Goal: Task Accomplishment & Management: Complete application form

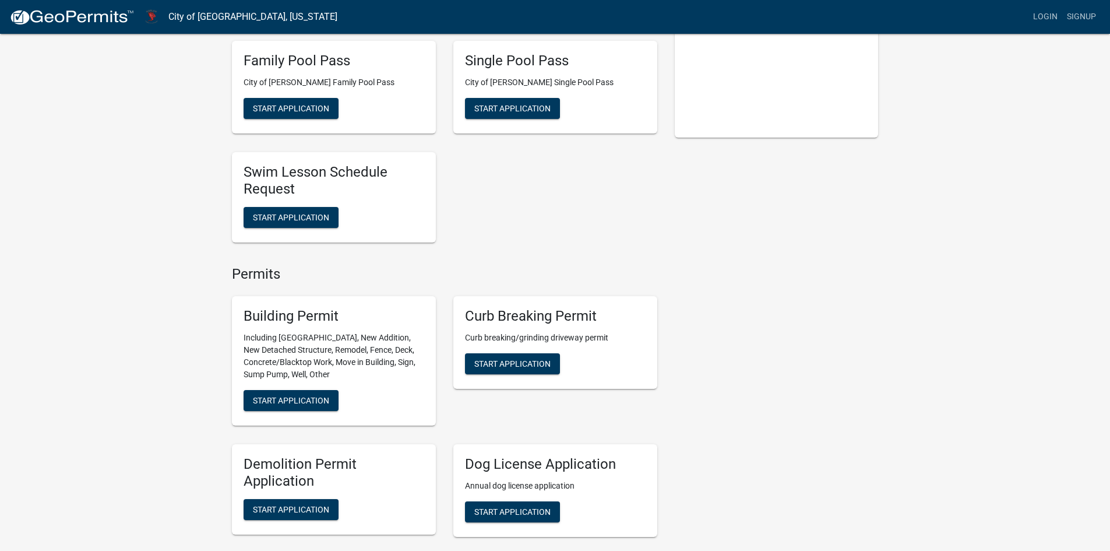
scroll to position [350, 0]
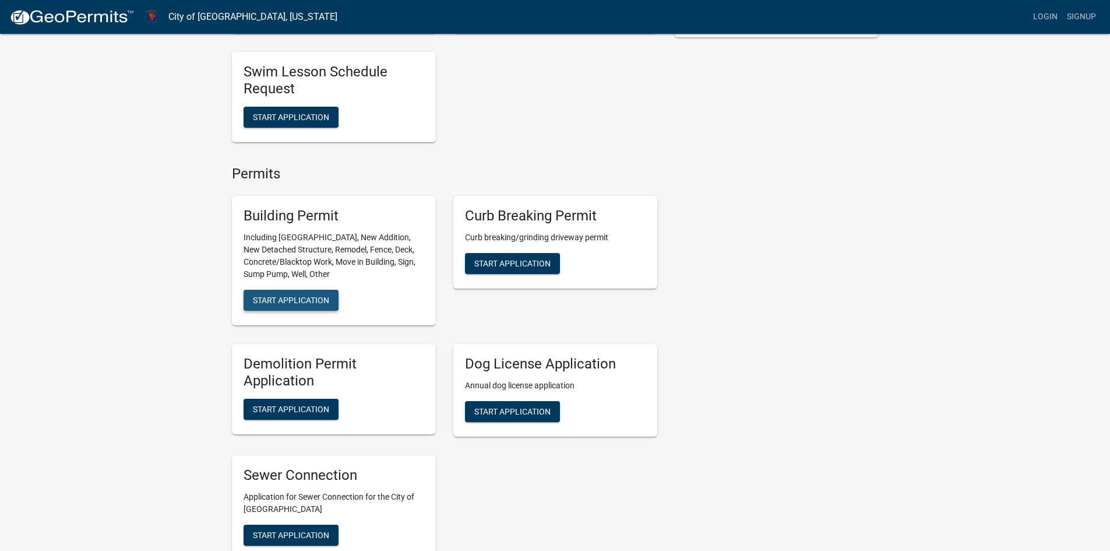
click at [287, 295] on span "Start Application" at bounding box center [291, 299] width 76 height 9
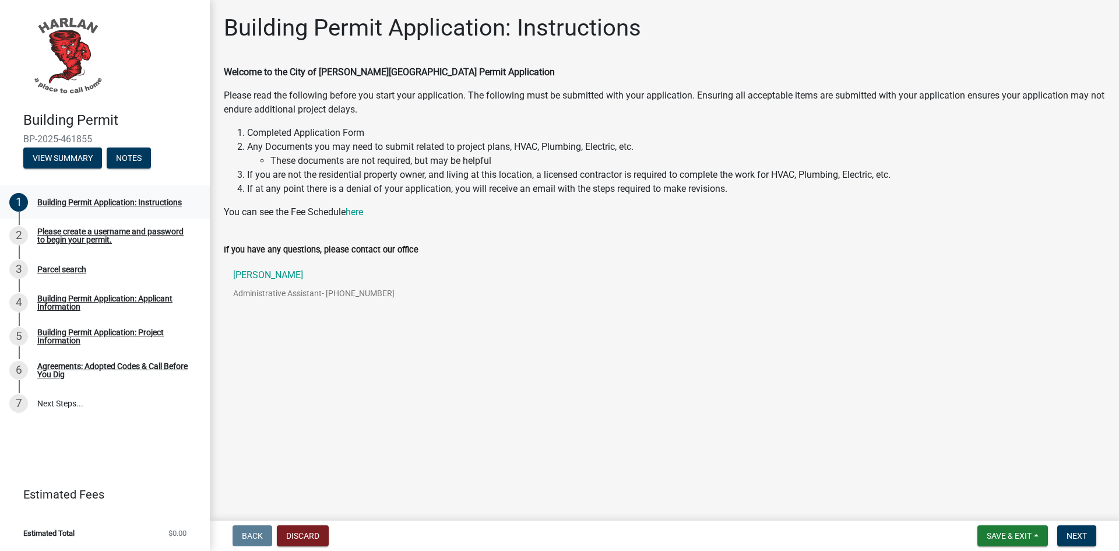
click at [164, 202] on div "Building Permit Application: Instructions" at bounding box center [109, 202] width 144 height 8
click at [1077, 534] on span "Next" at bounding box center [1076, 535] width 20 height 9
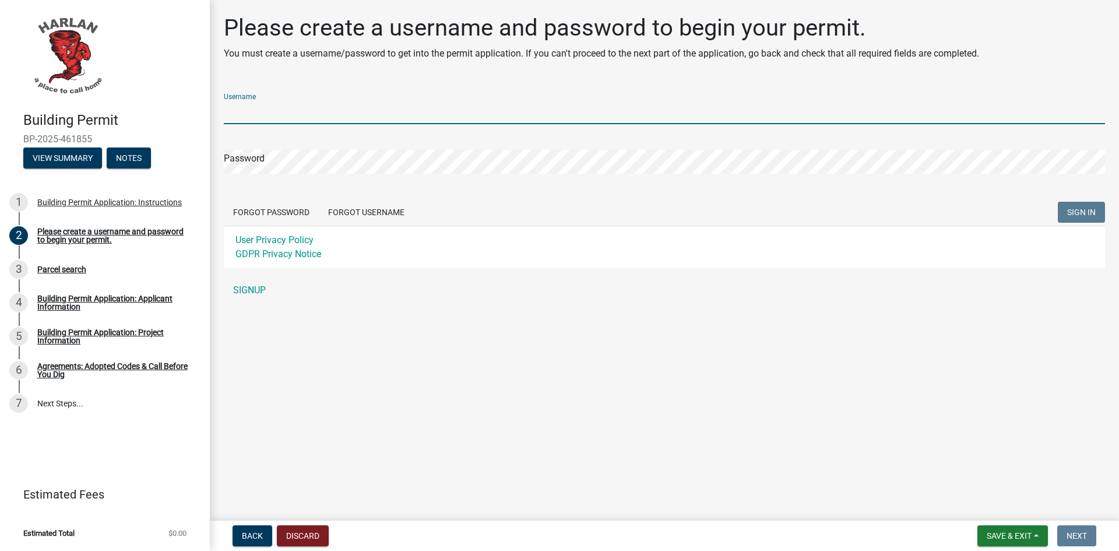
click at [283, 107] on input "Username" at bounding box center [664, 112] width 881 height 24
type input "BaxterCo"
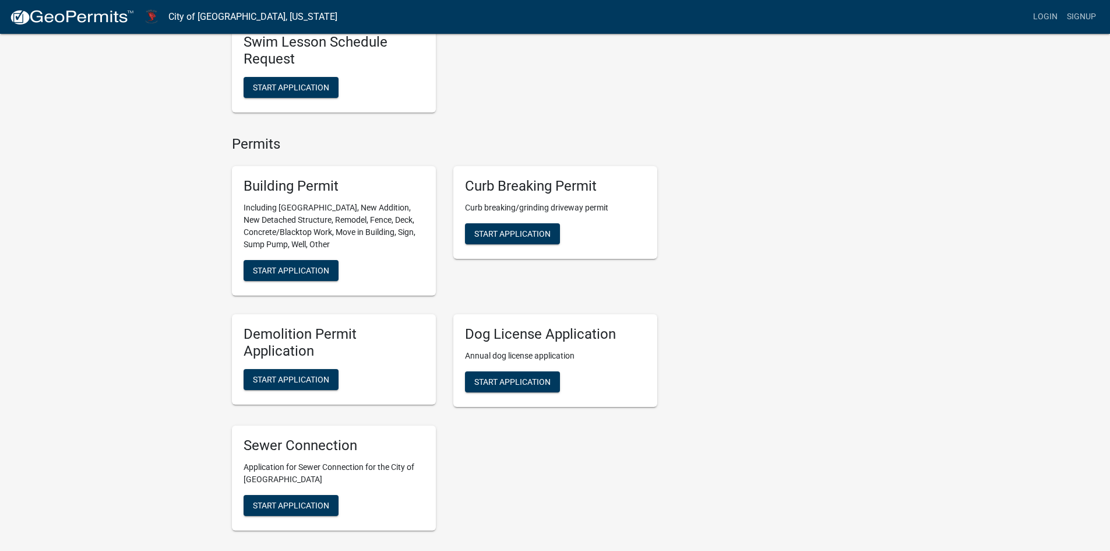
scroll to position [273, 0]
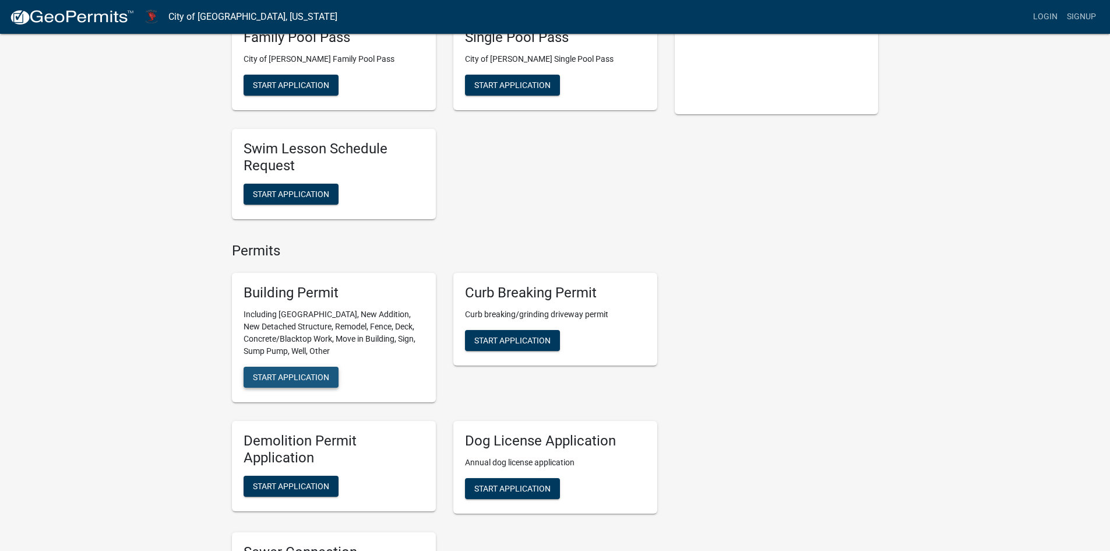
click at [296, 372] on span "Start Application" at bounding box center [291, 376] width 76 height 9
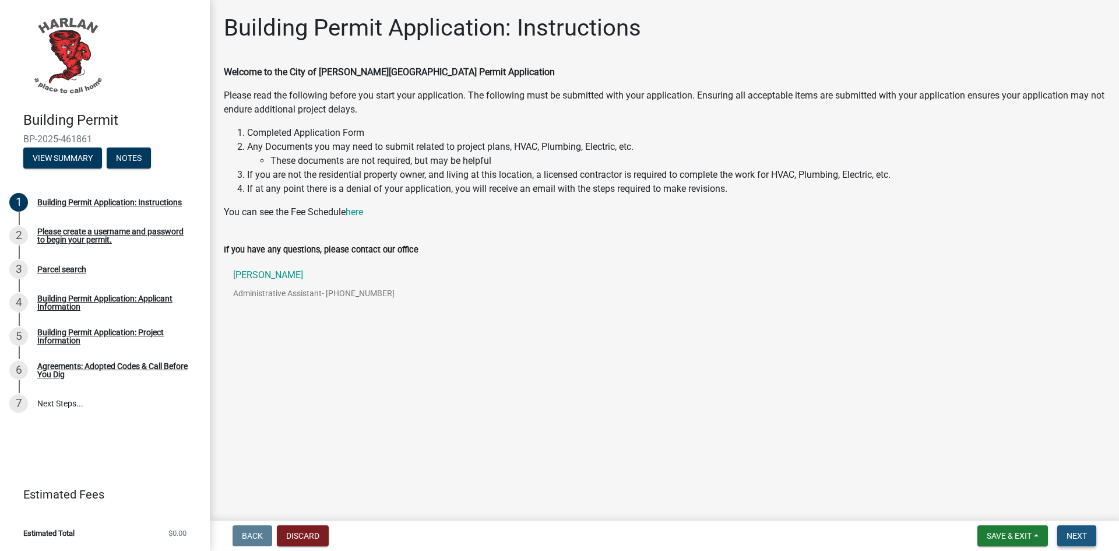
click at [1081, 530] on button "Next" at bounding box center [1076, 535] width 39 height 21
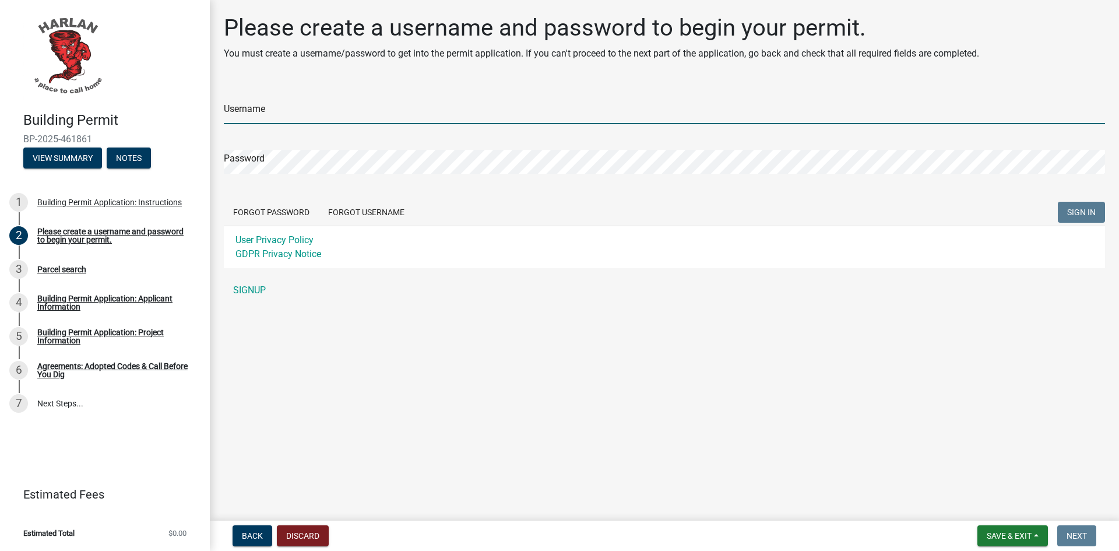
click at [290, 109] on input "Username" at bounding box center [664, 112] width 881 height 24
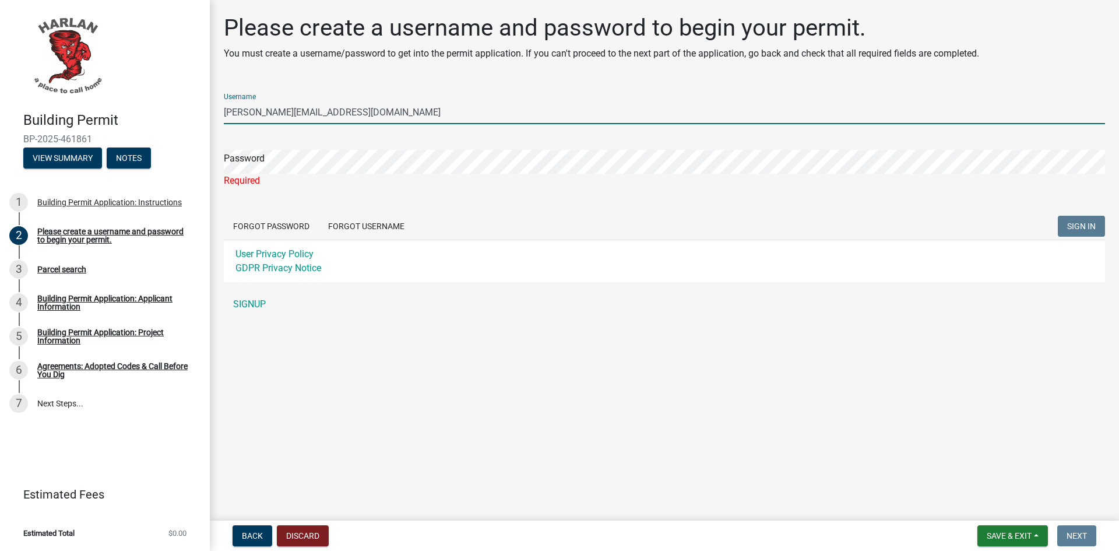
click at [334, 114] on input "[PERSON_NAME][EMAIL_ADDRESS][DOMAIN_NAME]" at bounding box center [664, 112] width 881 height 24
drag, startPoint x: 338, startPoint y: 114, endPoint x: 3, endPoint y: 128, distance: 335.3
click at [3, 128] on div "Building Permit BP-2025-461861 View Summary Notes 1 Building Permit Application…" at bounding box center [559, 275] width 1119 height 551
type input "BaxterCo"
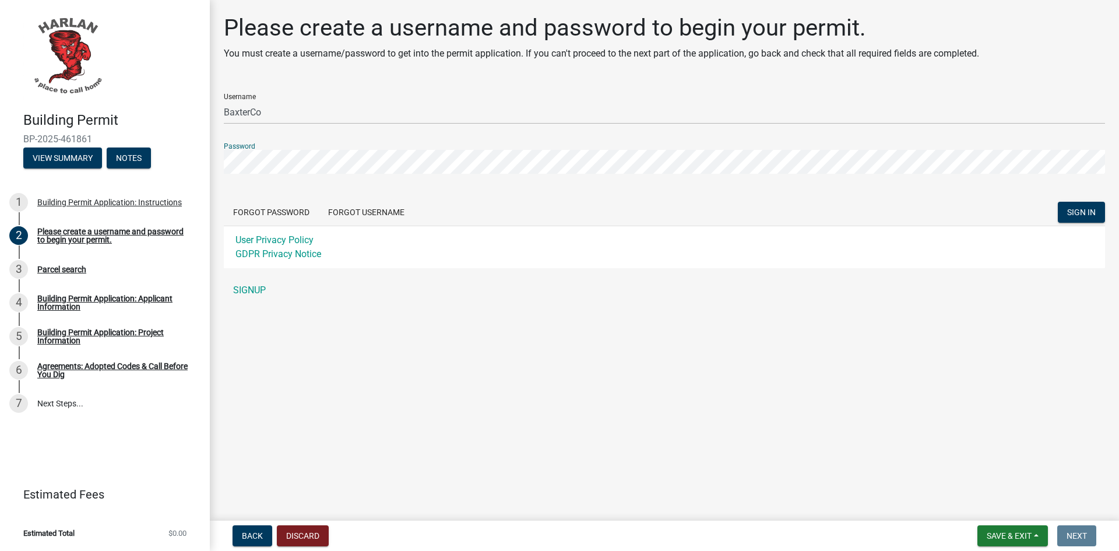
click at [1057, 202] on button "SIGN IN" at bounding box center [1080, 212] width 47 height 21
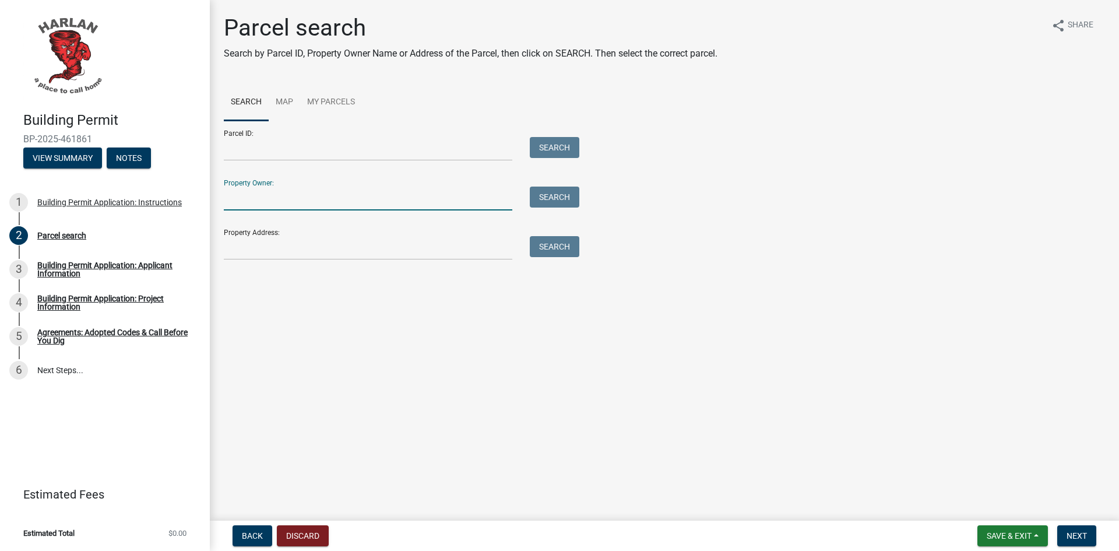
click at [301, 206] on input "Property Owner:" at bounding box center [368, 198] width 288 height 24
type input "Insul-8"
click at [564, 191] on button "Search" at bounding box center [555, 196] width 50 height 21
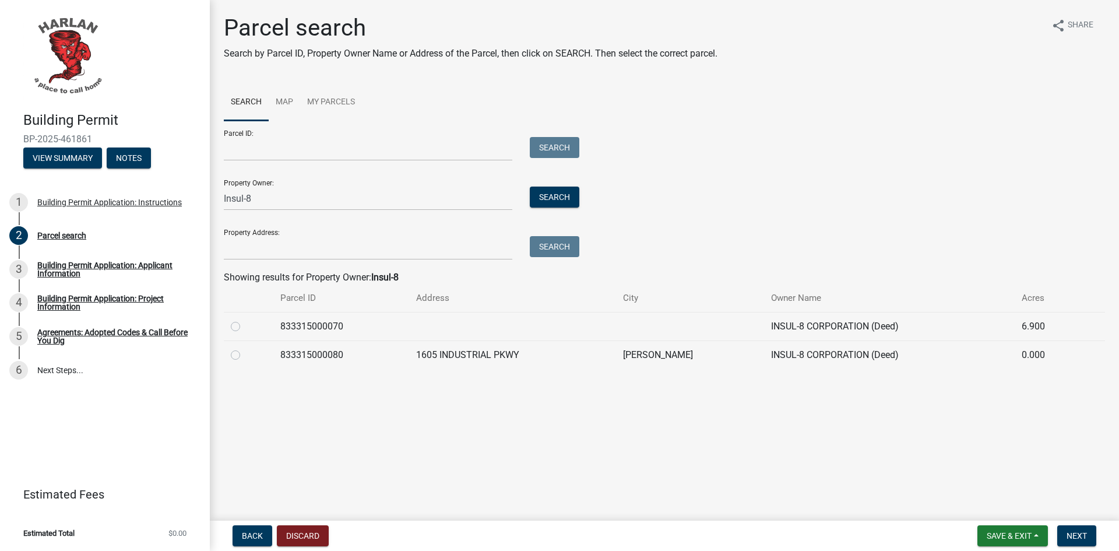
click at [240, 351] on div at bounding box center [249, 355] width 36 height 14
click at [245, 348] on label at bounding box center [245, 348] width 0 height 0
click at [245, 352] on input "radio" at bounding box center [249, 352] width 8 height 8
radio input "true"
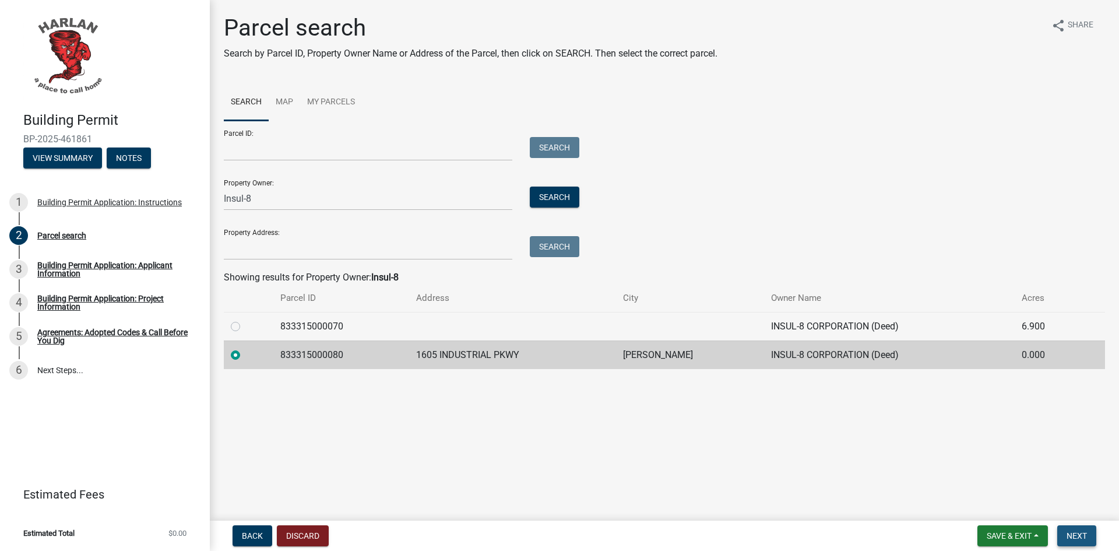
click at [1077, 537] on span "Next" at bounding box center [1076, 535] width 20 height 9
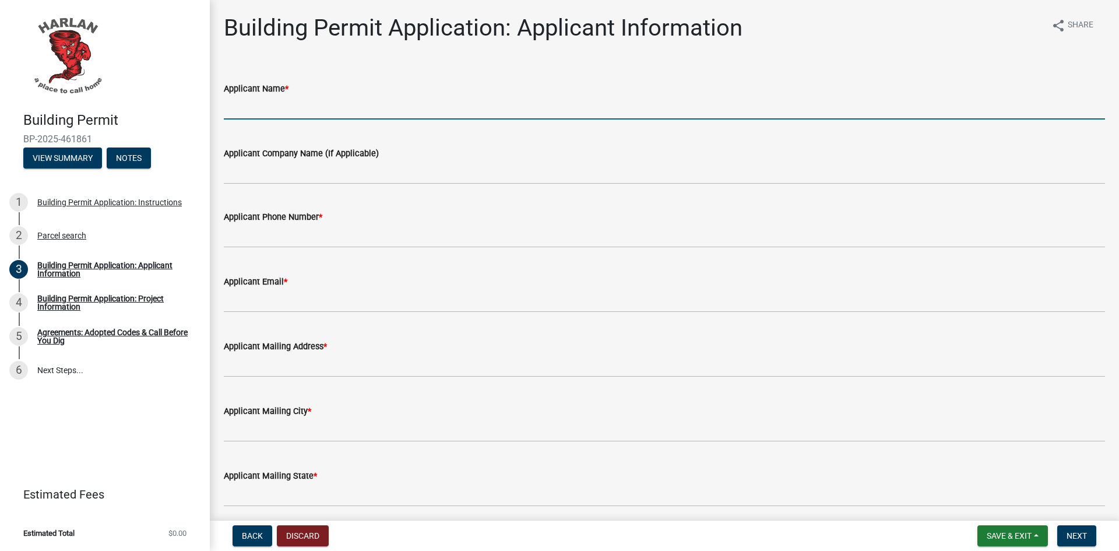
click at [290, 105] on input "Applicant Name *" at bounding box center [664, 108] width 881 height 24
type input "[PERSON_NAME]"
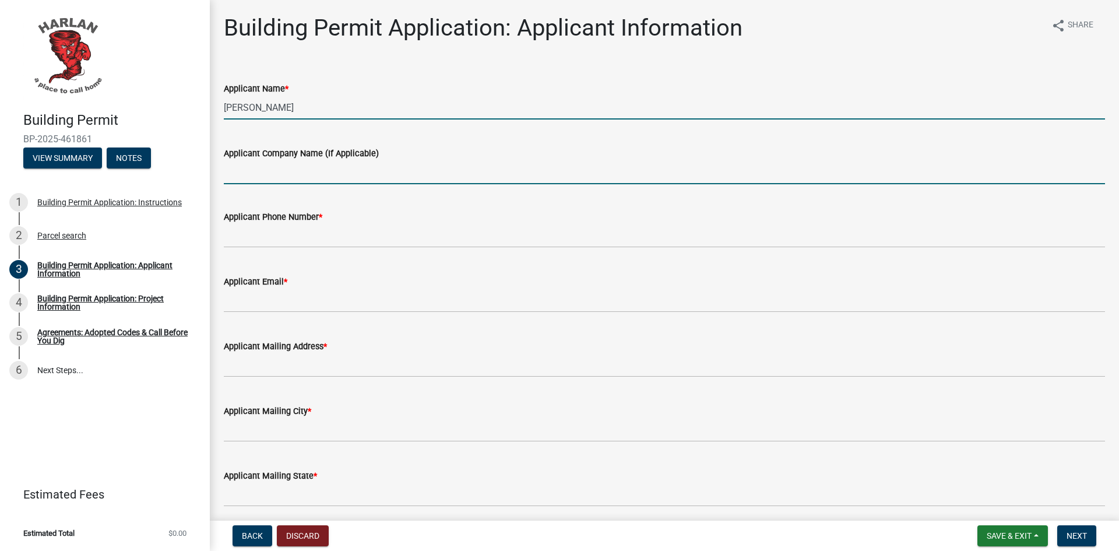
type input "[PERSON_NAME] Lumber & Hardware"
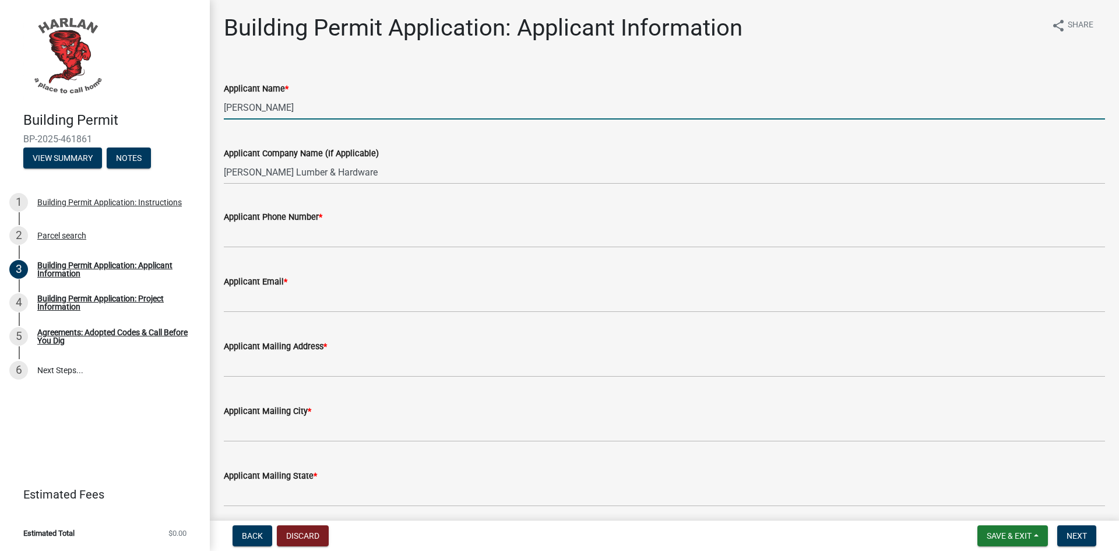
type input "7127552534"
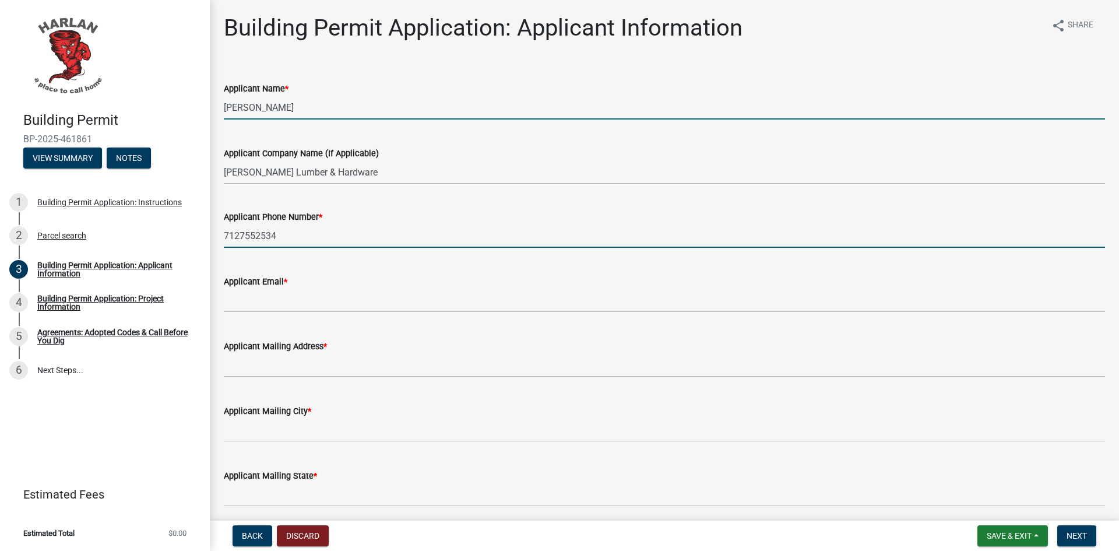
type input "[PERSON_NAME][EMAIL_ADDRESS][DOMAIN_NAME]"
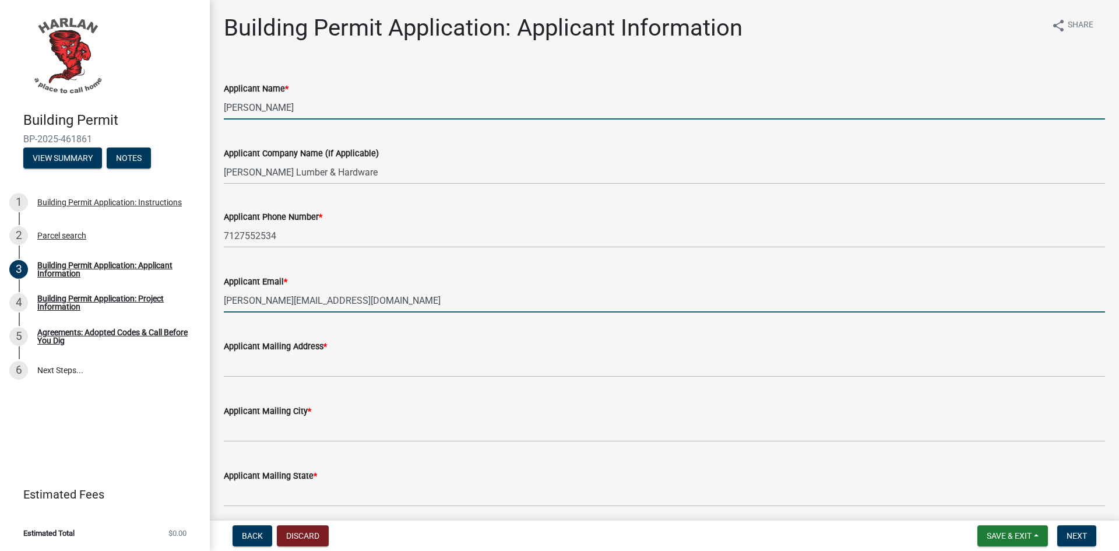
type input "[STREET_ADDRESS]"
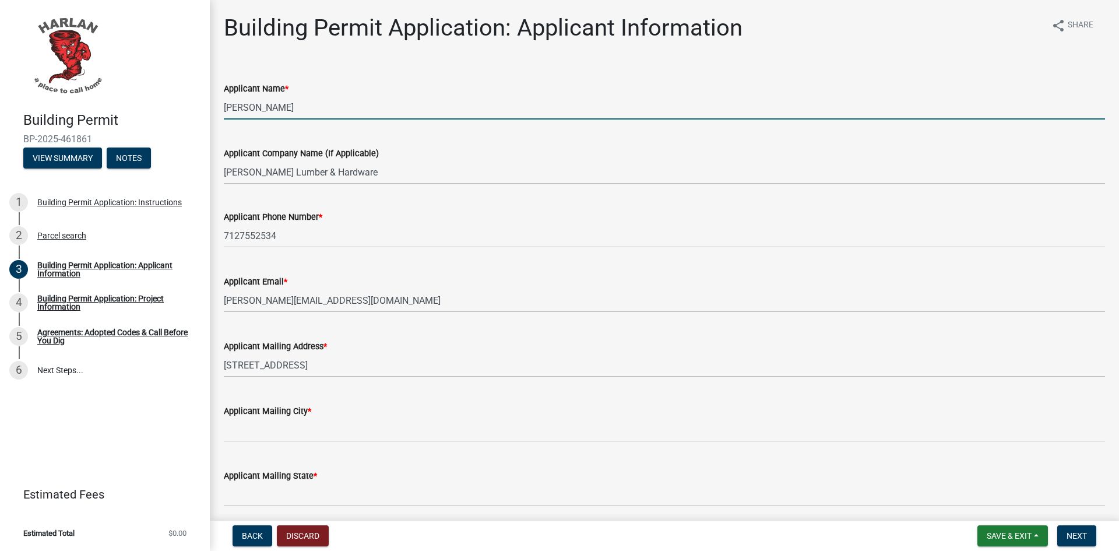
type input "[PERSON_NAME], [GEOGRAPHIC_DATA]"
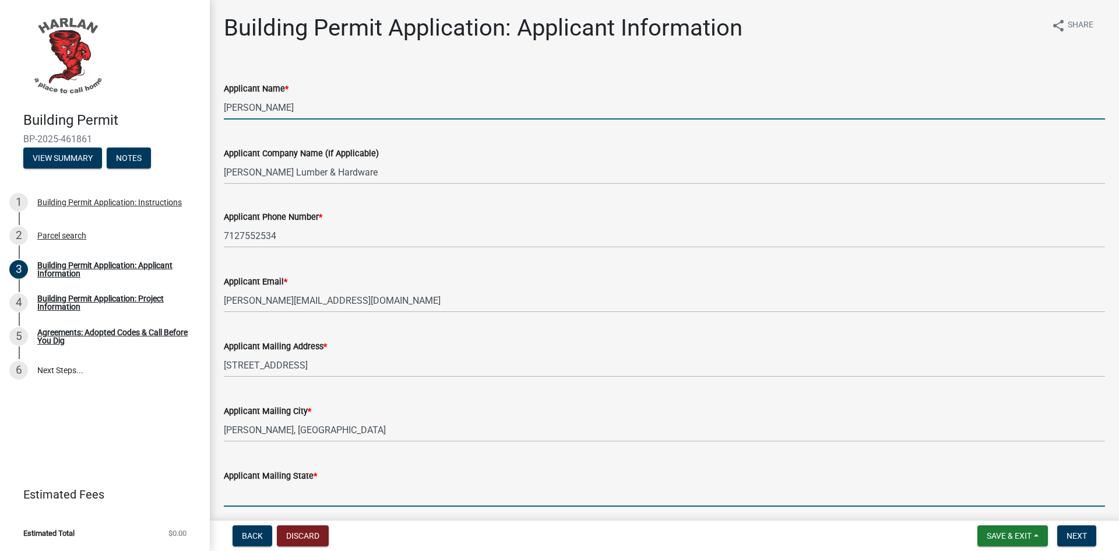
type input "IA"
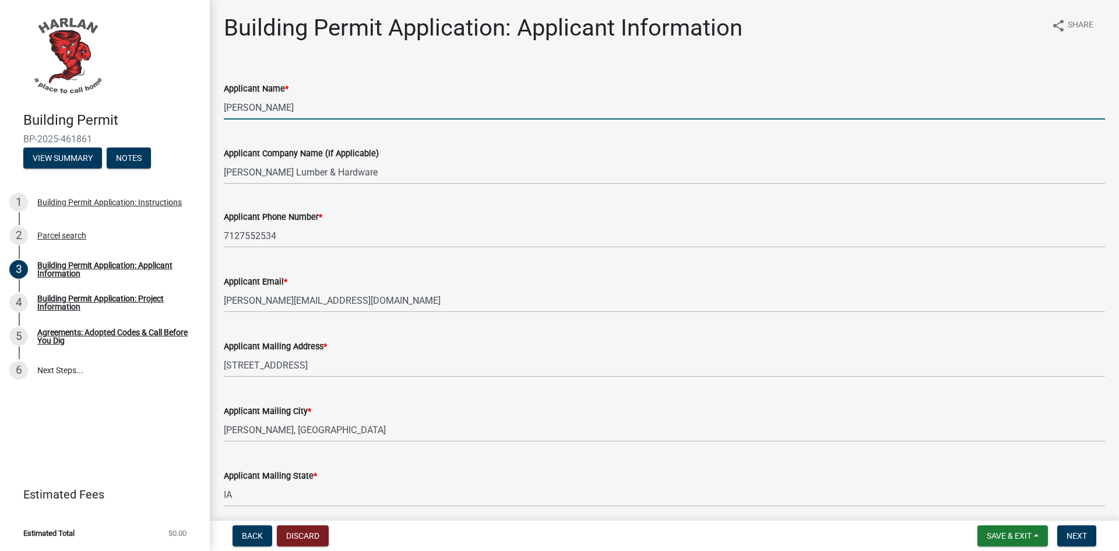
type input "51537"
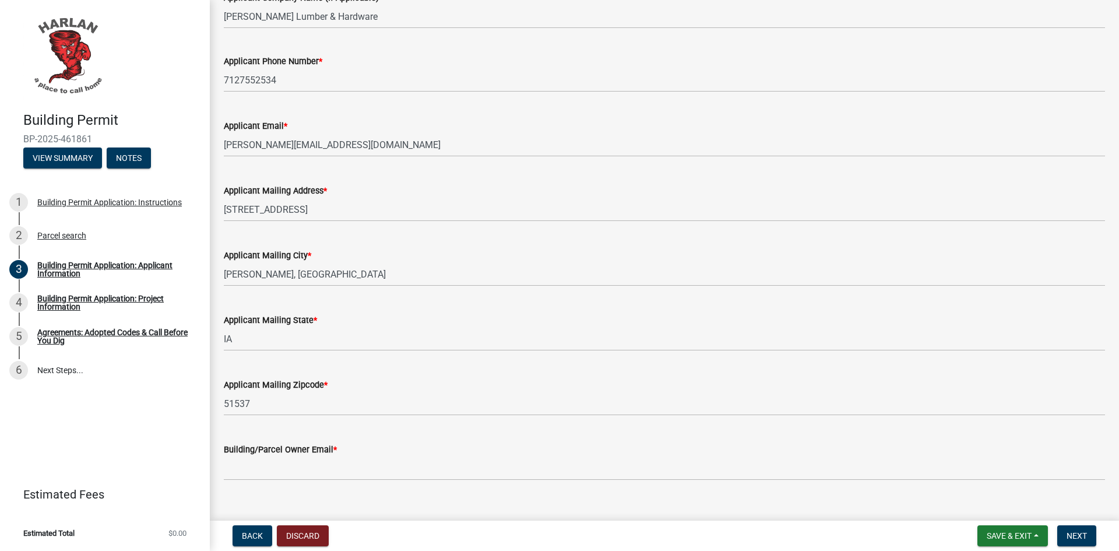
scroll to position [176, 0]
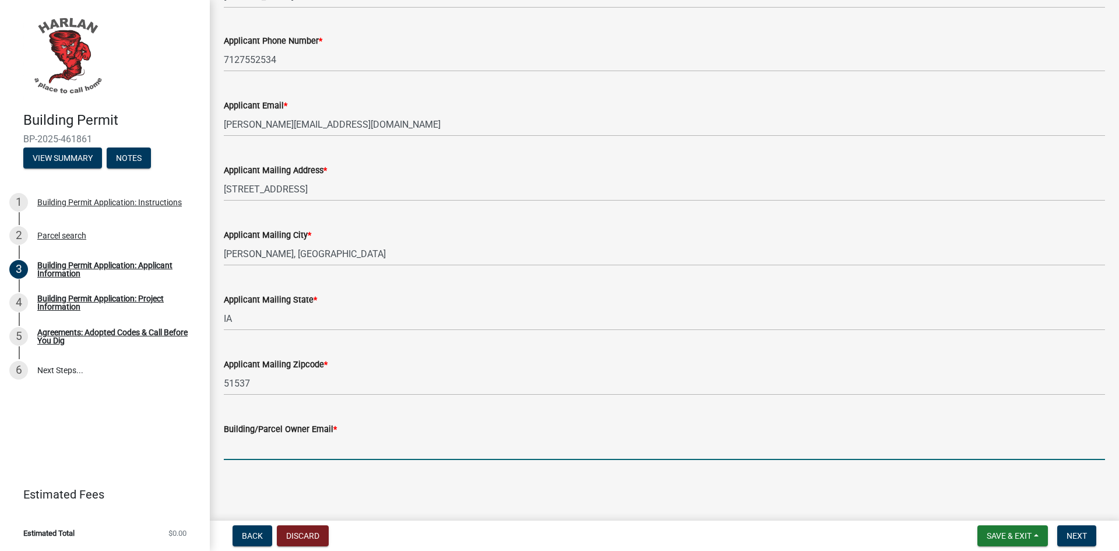
click at [315, 449] on input "Building/Parcel Owner Email *" at bounding box center [664, 448] width 881 height 24
type input "[PERSON_NAME][EMAIL_ADDRESS][DOMAIN_NAME]"
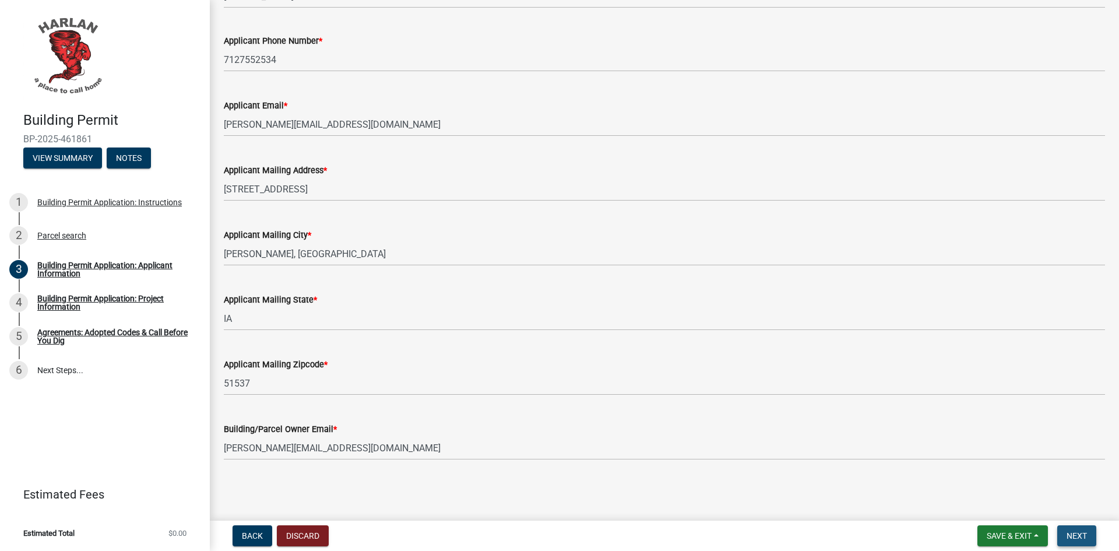
click at [1078, 532] on span "Next" at bounding box center [1076, 535] width 20 height 9
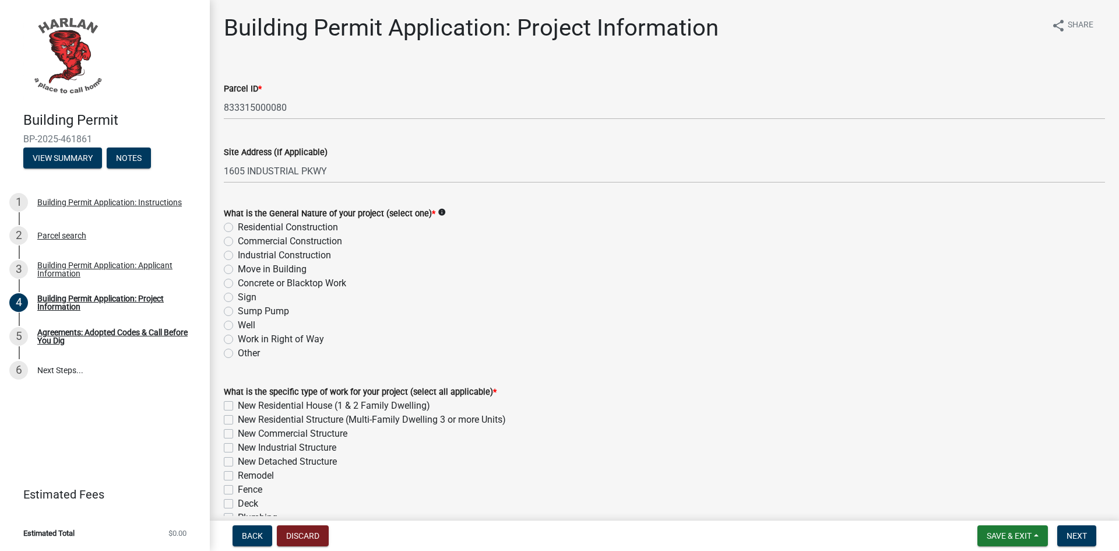
click at [270, 241] on label "Commercial Construction" at bounding box center [290, 241] width 104 height 14
click at [245, 241] on input "Commercial Construction" at bounding box center [242, 238] width 8 height 8
radio input "true"
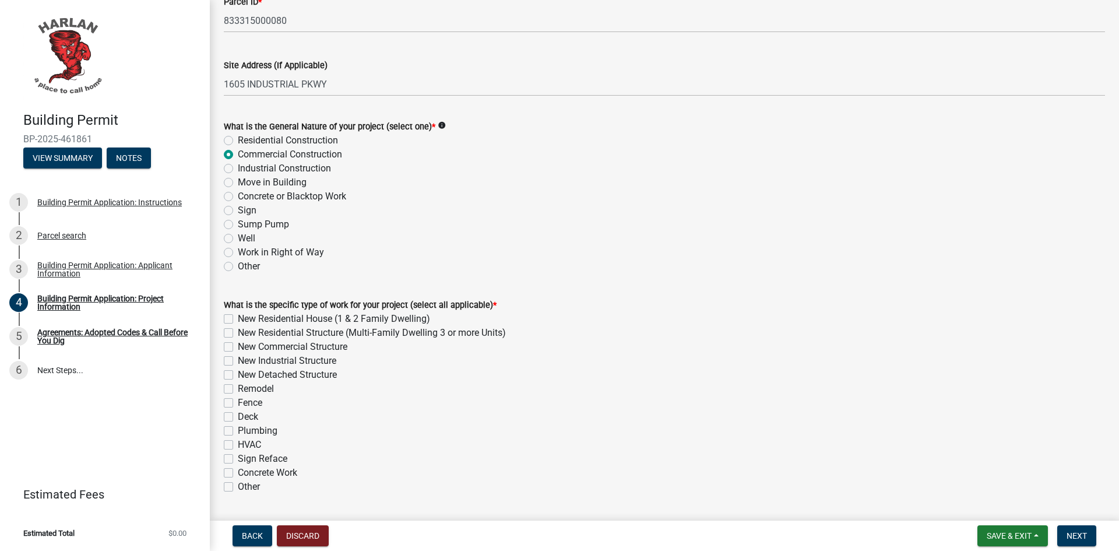
scroll to position [117, 0]
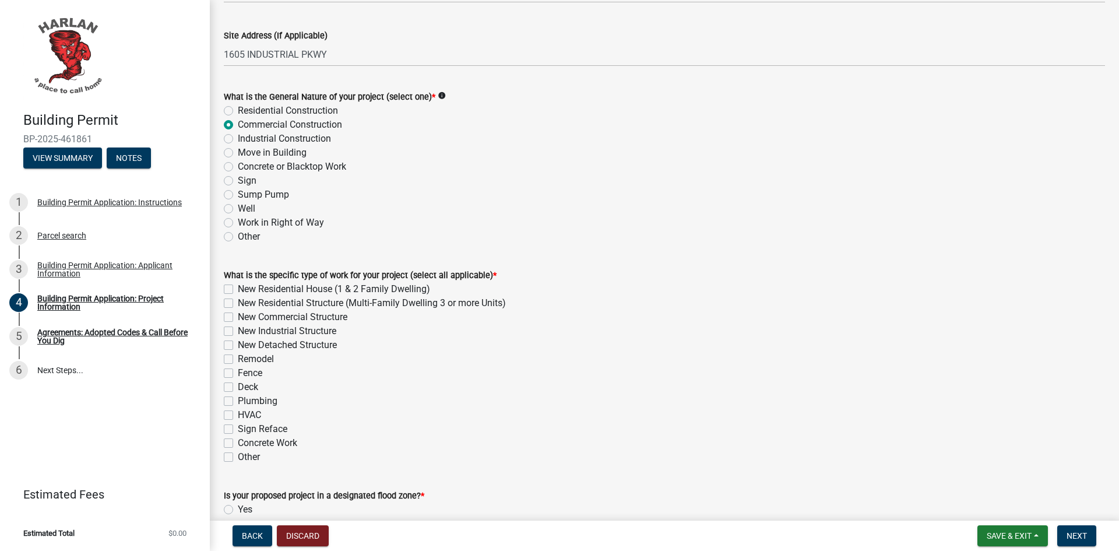
click at [322, 319] on label "New Commercial Structure" at bounding box center [293, 317] width 110 height 14
click at [245, 317] on input "New Commercial Structure" at bounding box center [242, 314] width 8 height 8
checkbox input "true"
checkbox input "false"
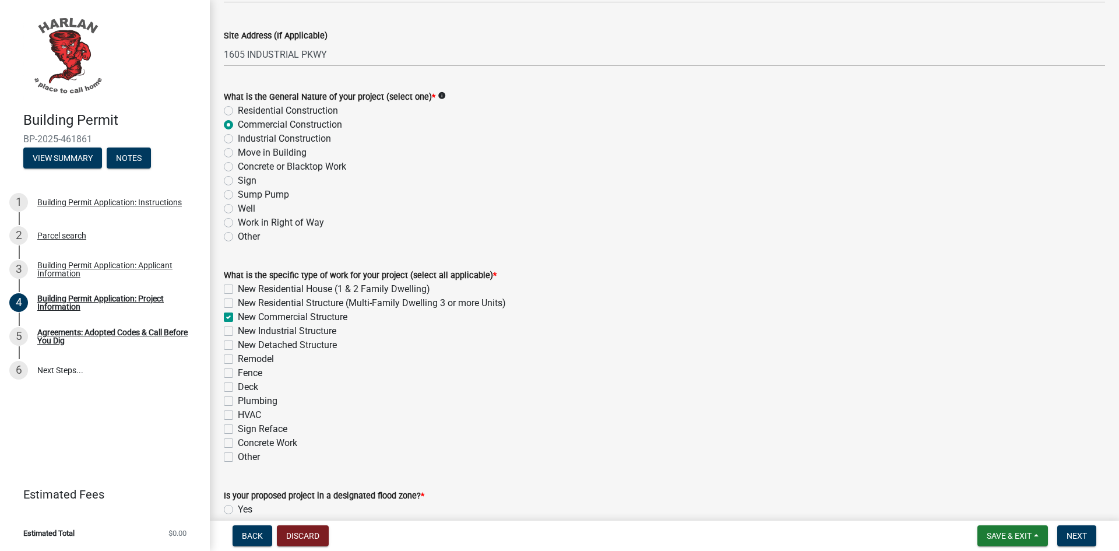
checkbox input "true"
checkbox input "false"
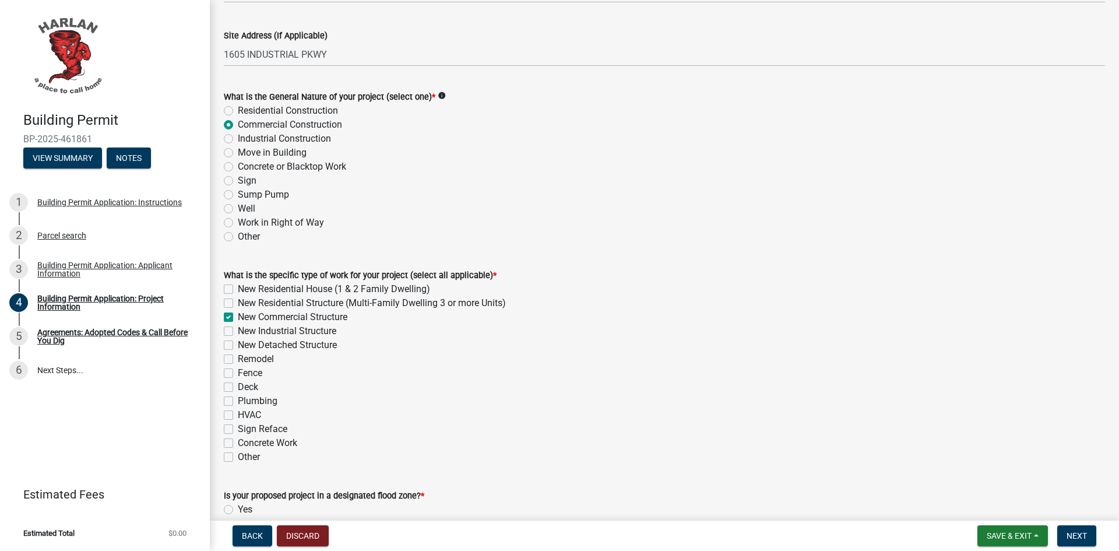
checkbox input "false"
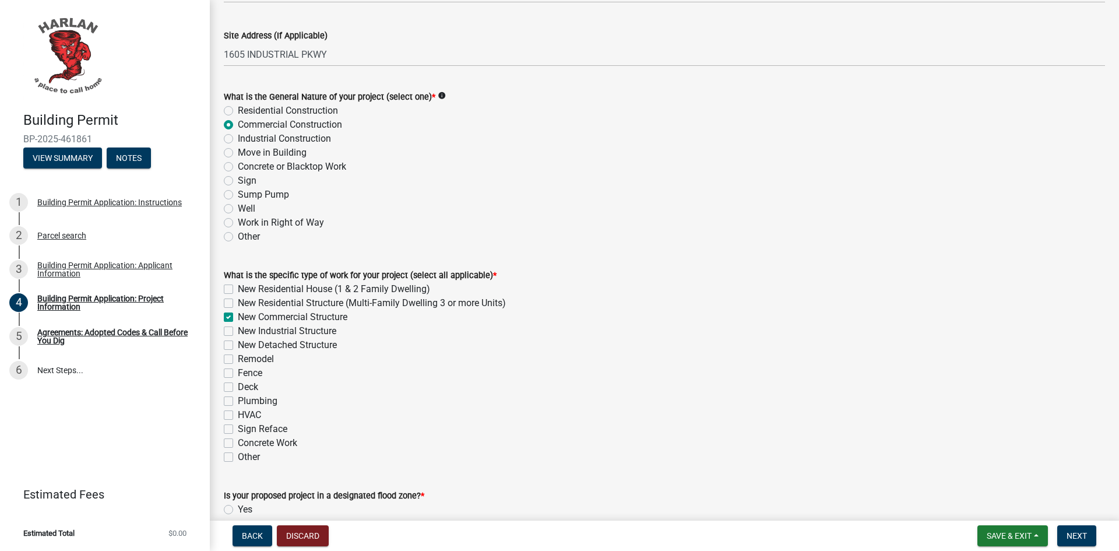
checkbox input "false"
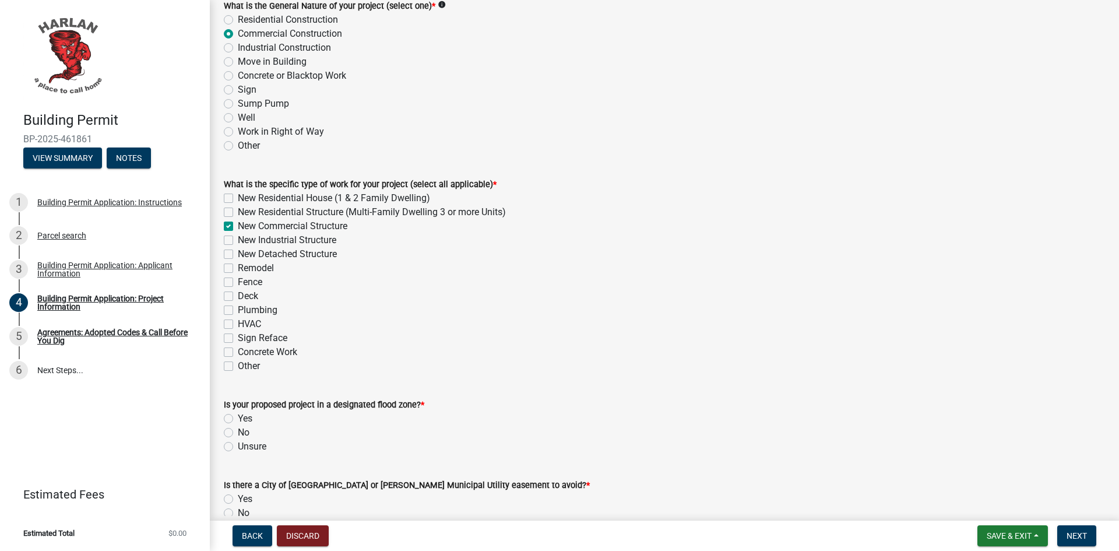
scroll to position [233, 0]
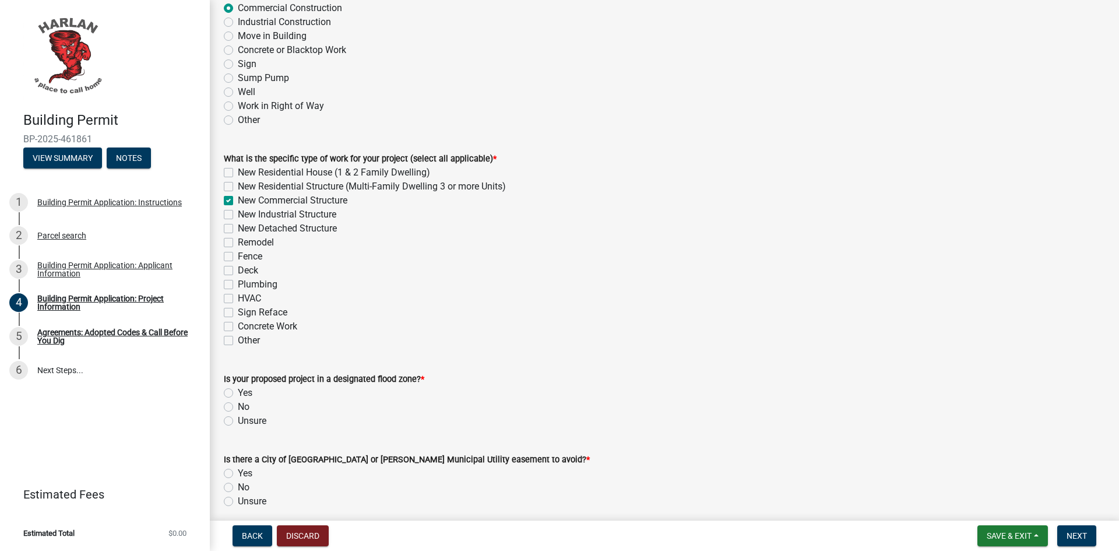
click at [238, 406] on label "No" at bounding box center [244, 407] width 12 height 14
click at [238, 406] on input "No" at bounding box center [242, 404] width 8 height 8
radio input "true"
click at [238, 486] on label "No" at bounding box center [244, 487] width 12 height 14
click at [238, 486] on input "No" at bounding box center [242, 484] width 8 height 8
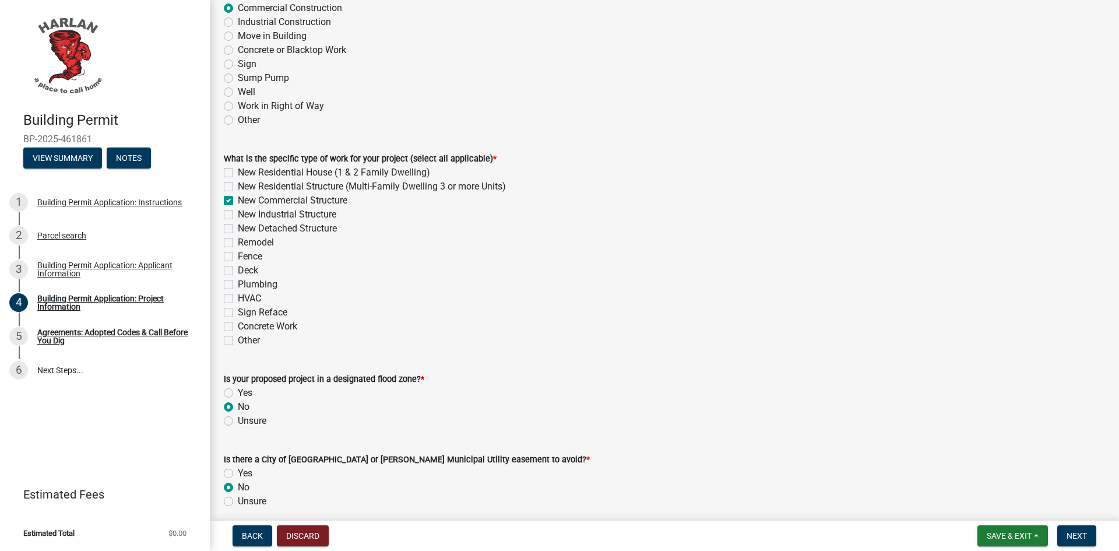
radio input "true"
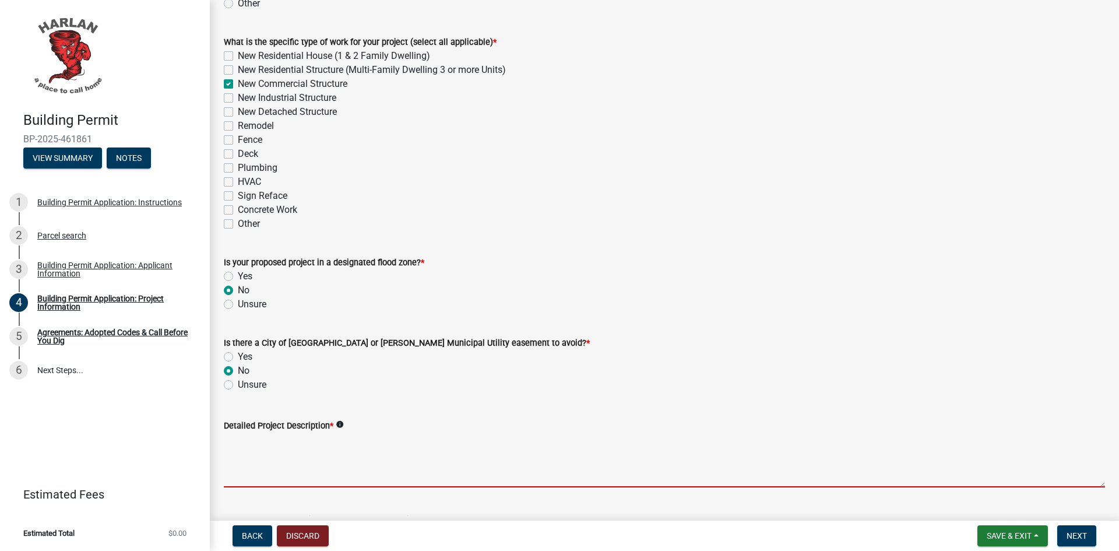
click at [295, 446] on textarea "Detailed Project Description *" at bounding box center [664, 459] width 881 height 55
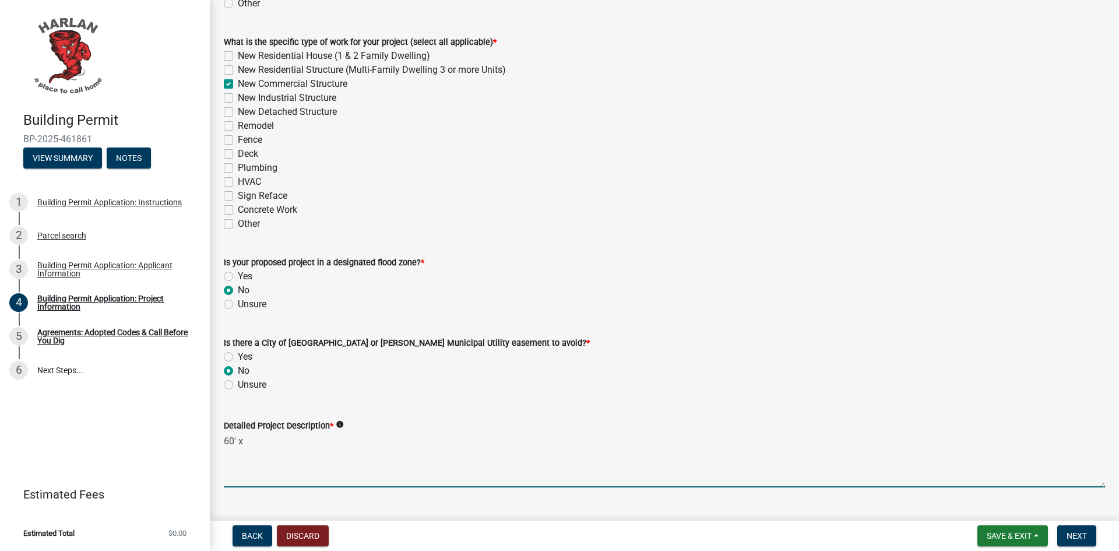
scroll to position [466, 0]
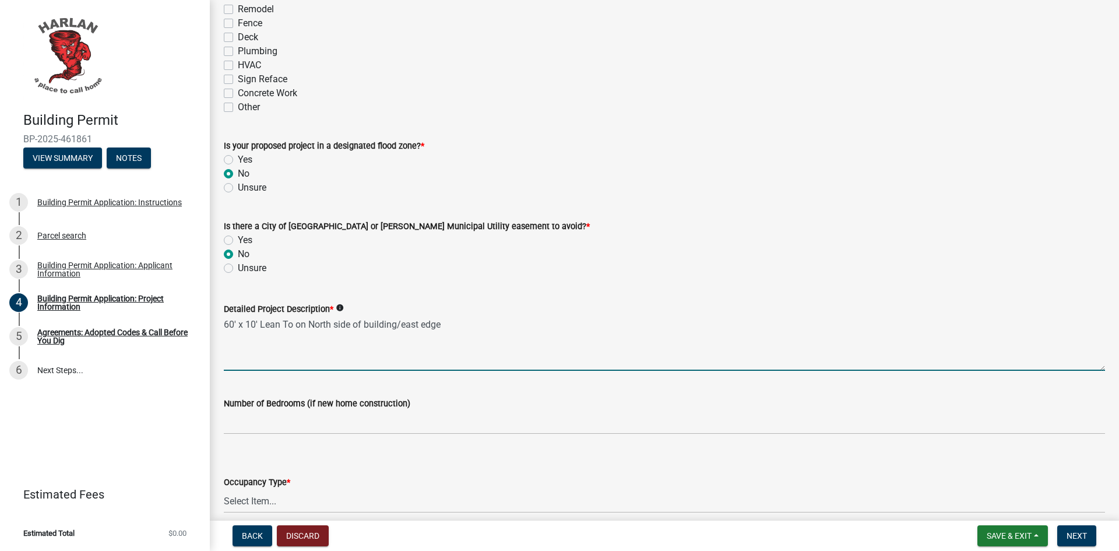
click at [404, 322] on textarea "60' x 10' Lean To on North side of building/east edge" at bounding box center [664, 343] width 881 height 55
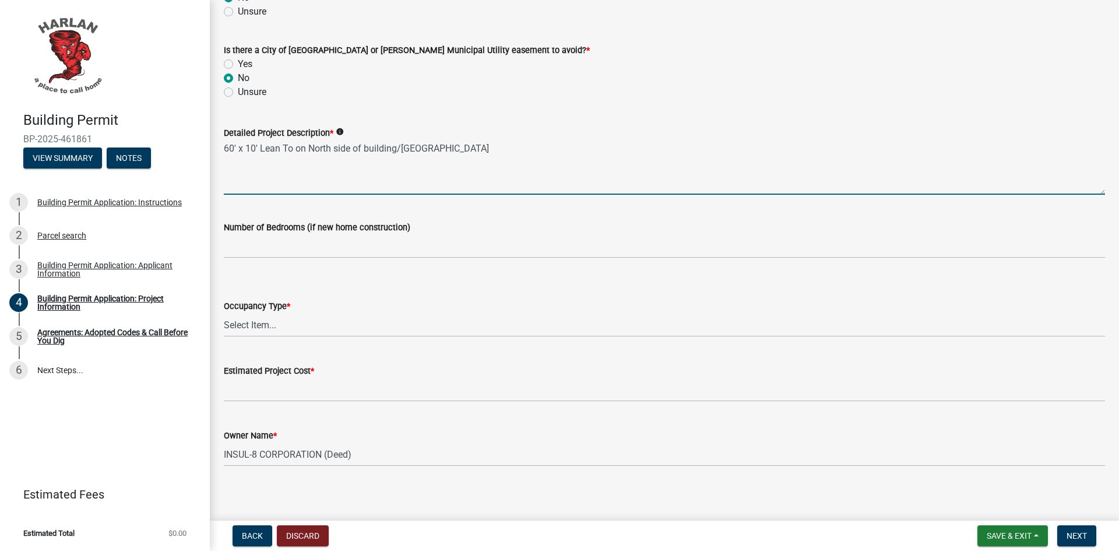
scroll to position [647, 0]
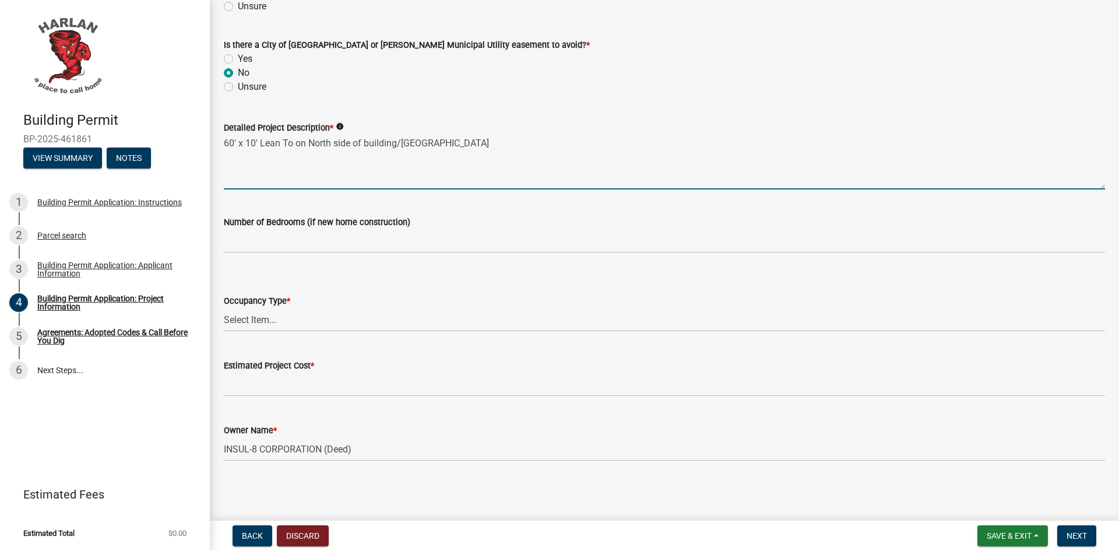
type textarea "60' x 10' Lean To on North side of building/[GEOGRAPHIC_DATA]"
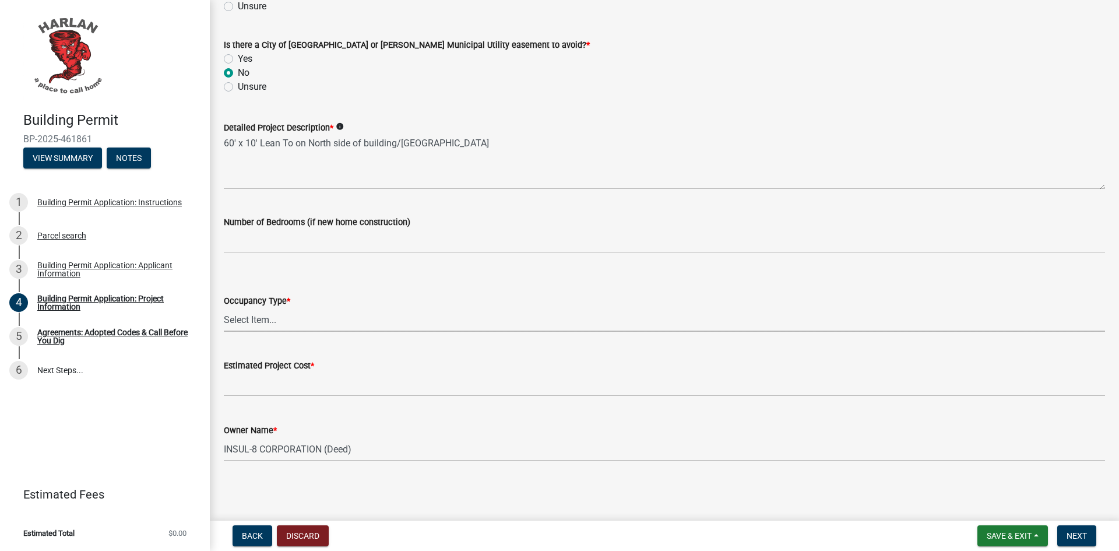
click at [274, 320] on select "Select Item... Apartment Commercial Condominium Duplex Industrial Muti-Family S…" at bounding box center [664, 320] width 881 height 24
click at [224, 308] on select "Select Item... Apartment Commercial Condominium Duplex Industrial Muti-Family S…" at bounding box center [664, 320] width 881 height 24
select select "e56c21d6-dc47-44e1-9c99-52340644a78c"
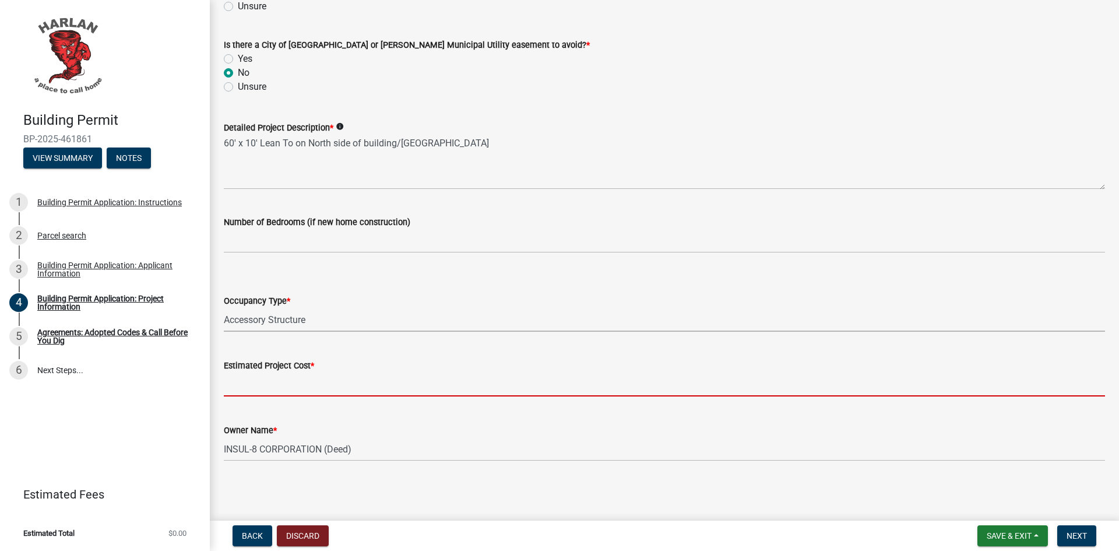
click at [259, 380] on input "text" at bounding box center [664, 384] width 881 height 24
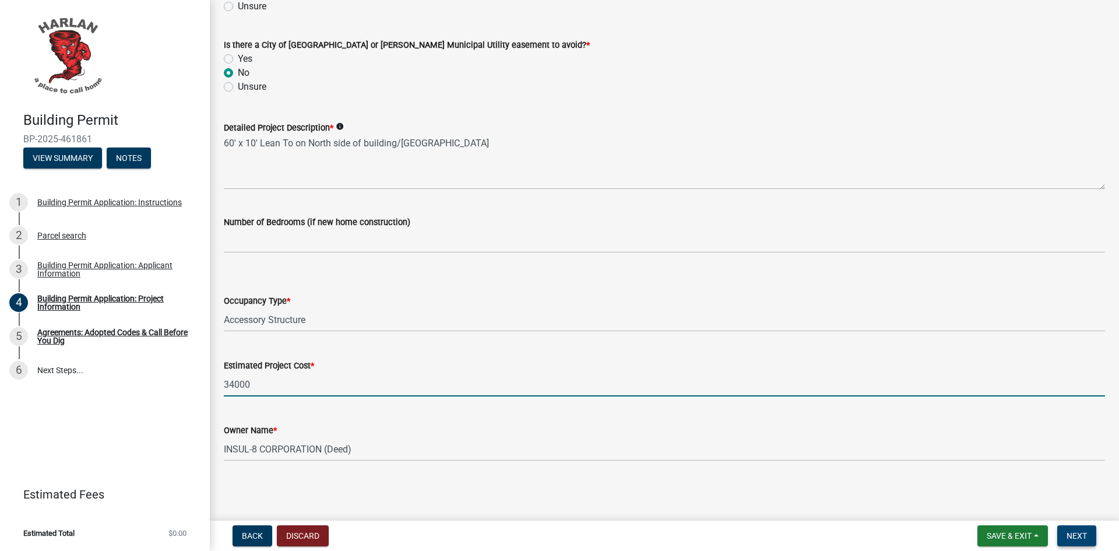
type input "34000"
click at [1079, 533] on span "Next" at bounding box center [1076, 535] width 20 height 9
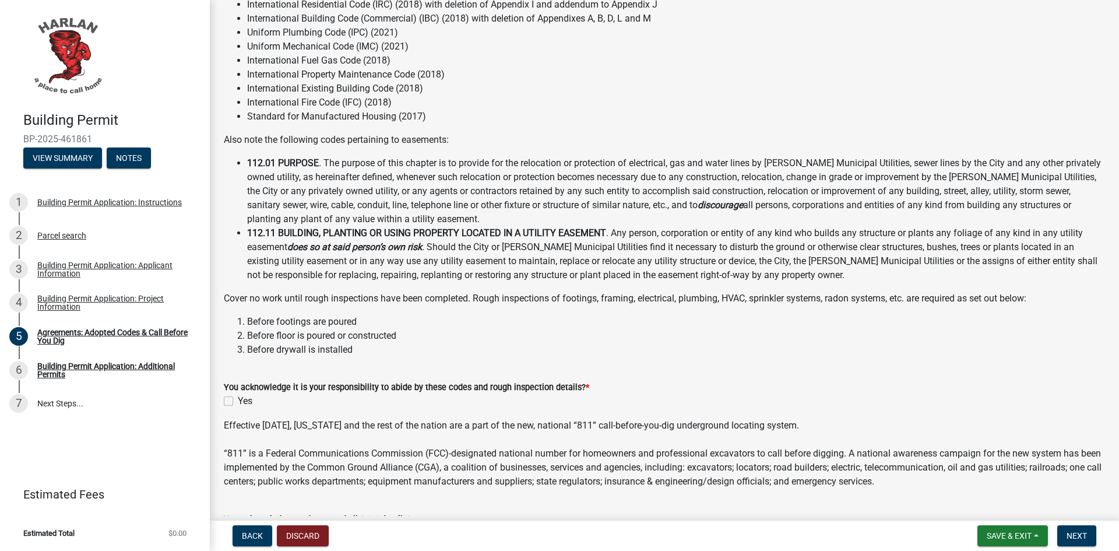
scroll to position [117, 0]
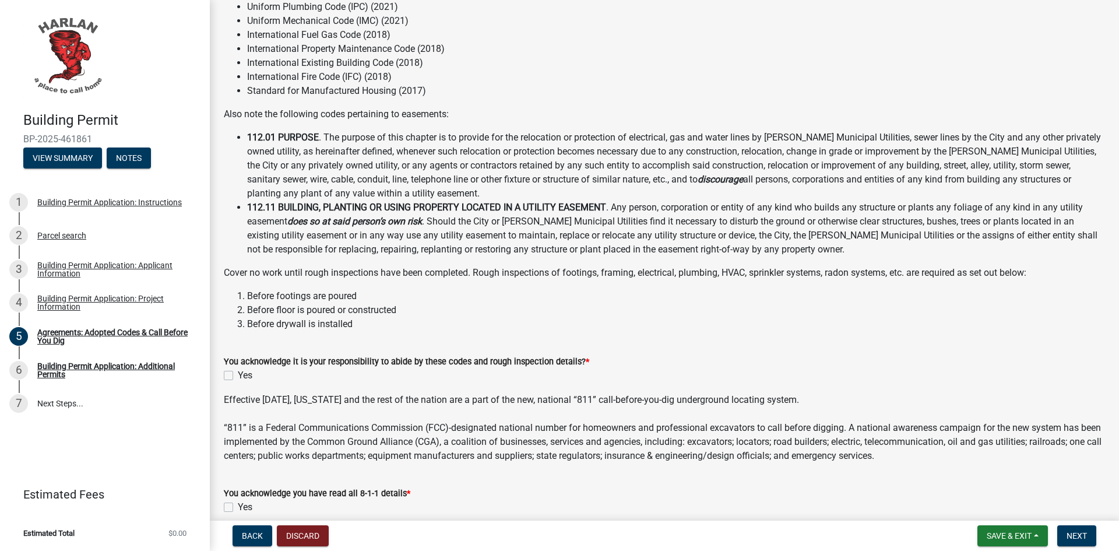
click at [238, 374] on label "Yes" at bounding box center [245, 375] width 15 height 14
click at [238, 374] on input "Yes" at bounding box center [242, 372] width 8 height 8
checkbox input "true"
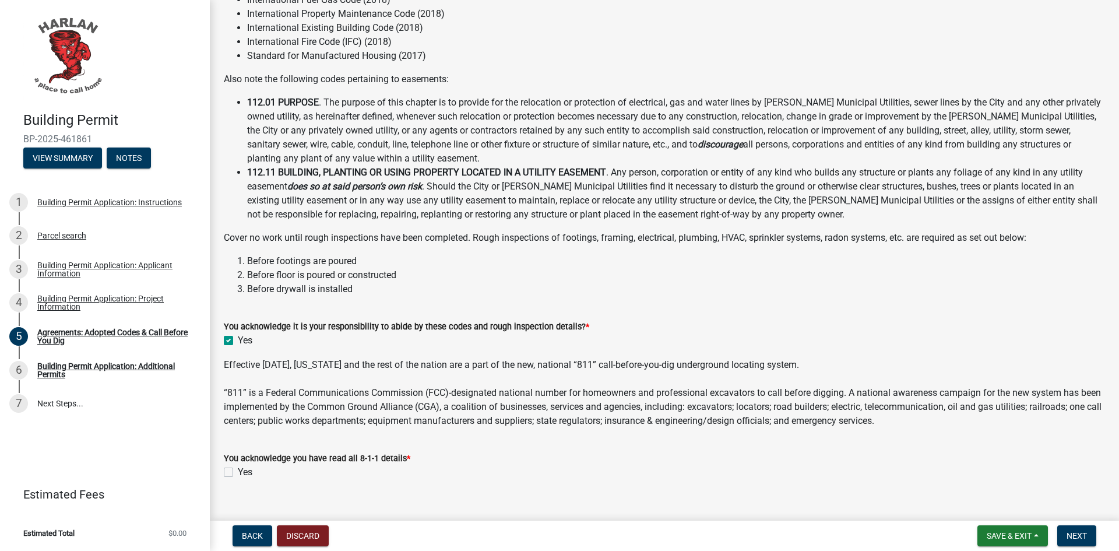
scroll to position [171, 0]
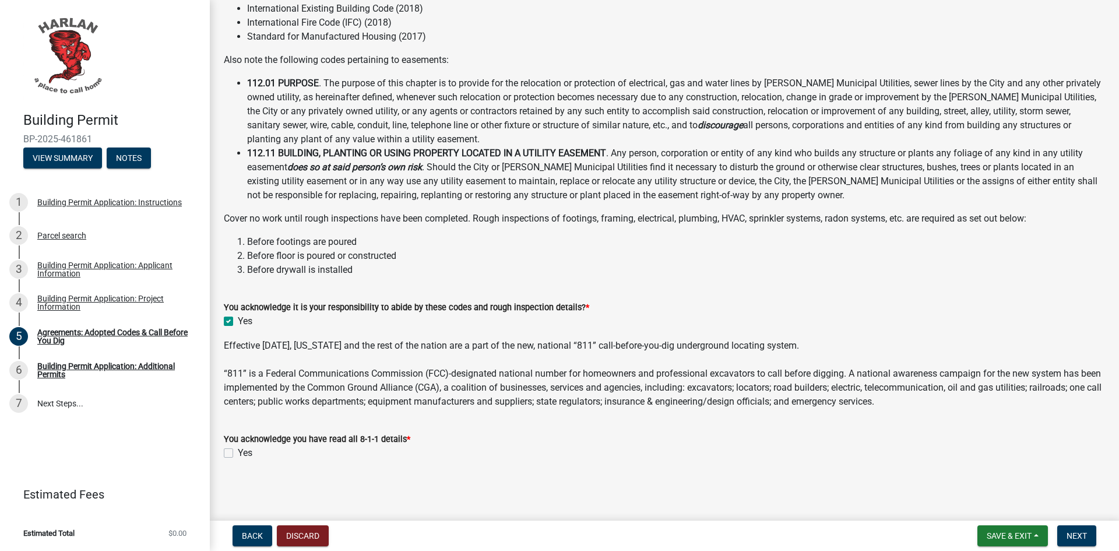
click at [234, 452] on div "Yes" at bounding box center [664, 453] width 881 height 14
click at [238, 452] on label "Yes" at bounding box center [245, 453] width 15 height 14
click at [238, 452] on input "Yes" at bounding box center [242, 450] width 8 height 8
checkbox input "true"
click at [1074, 527] on button "Next" at bounding box center [1076, 535] width 39 height 21
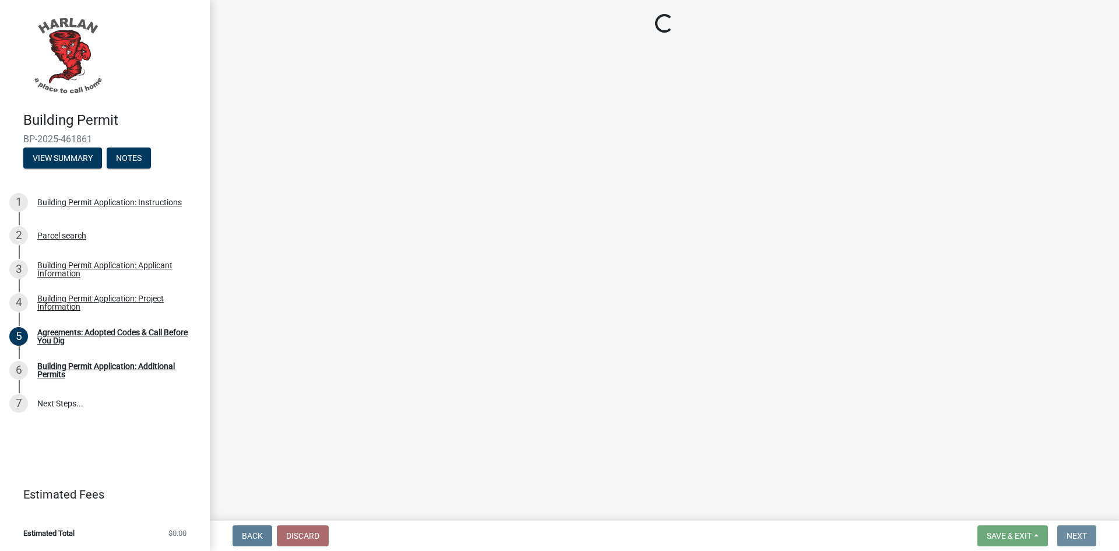
scroll to position [0, 0]
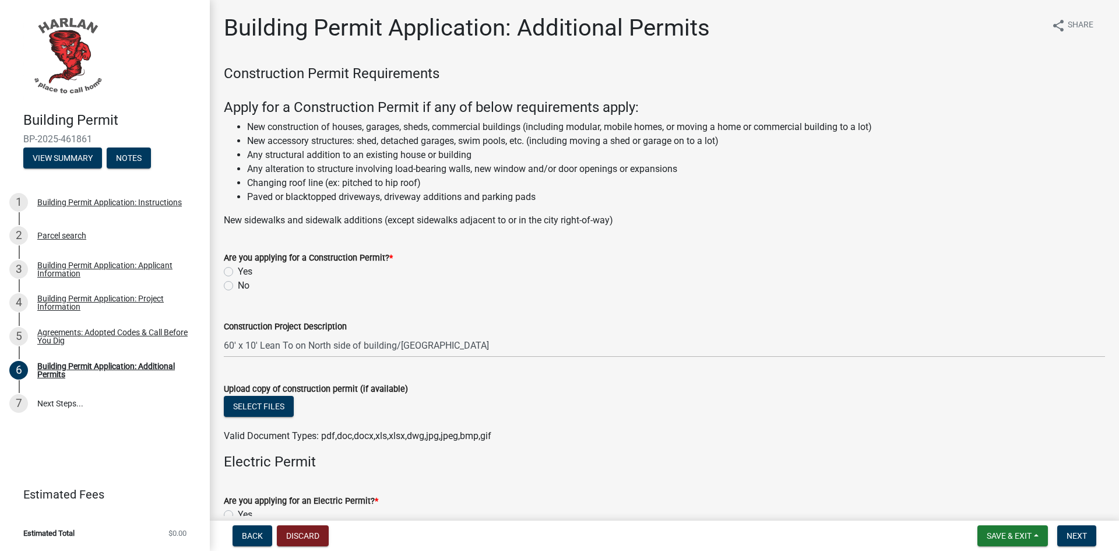
click at [238, 269] on label "Yes" at bounding box center [245, 271] width 15 height 14
click at [238, 269] on input "Yes" at bounding box center [242, 268] width 8 height 8
radio input "true"
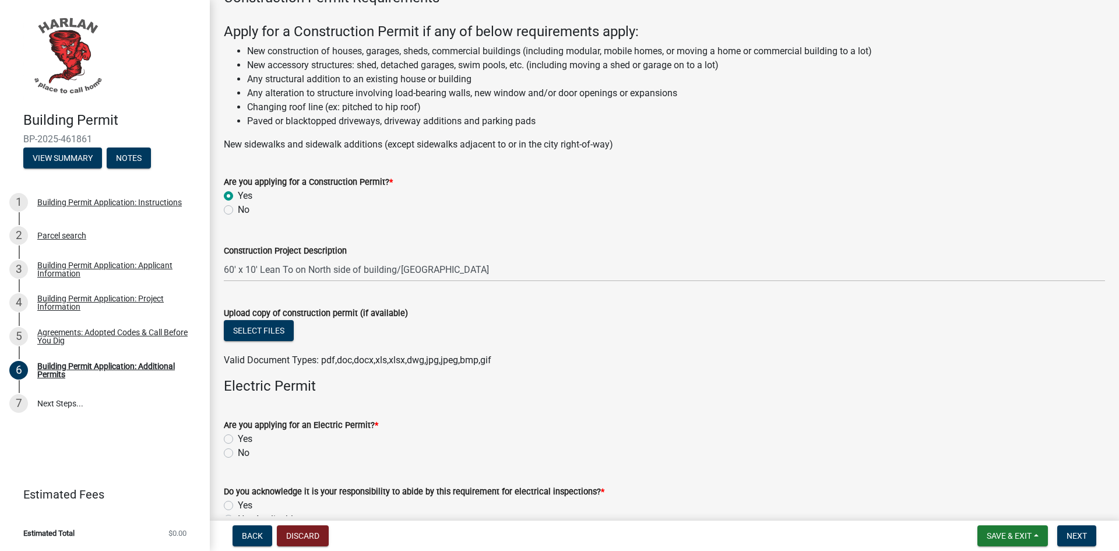
scroll to position [117, 0]
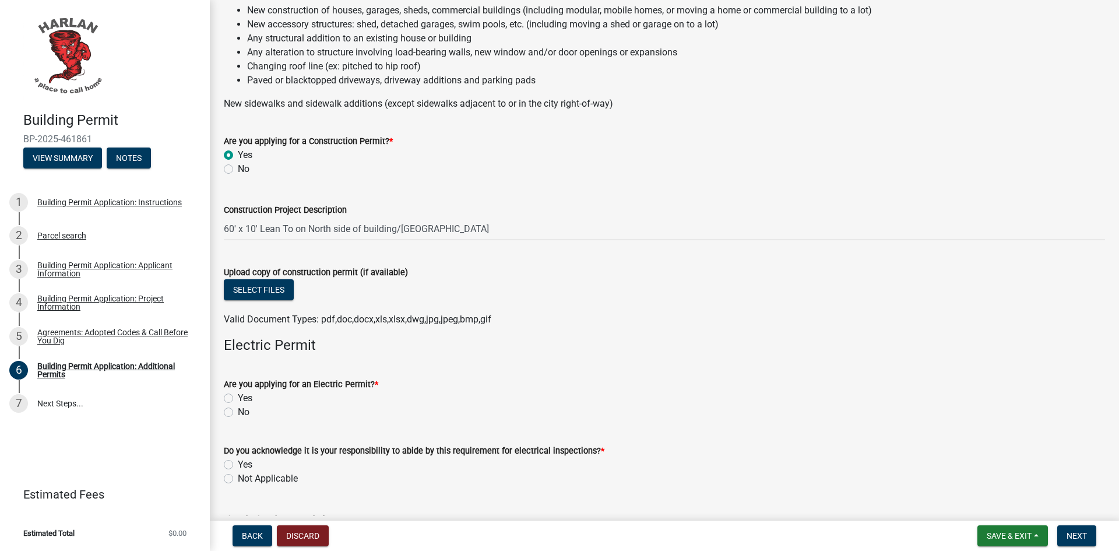
click at [238, 409] on label "No" at bounding box center [244, 412] width 12 height 14
click at [238, 409] on input "No" at bounding box center [242, 409] width 8 height 8
radio input "true"
click at [238, 481] on label "Not Applicable" at bounding box center [268, 478] width 60 height 14
click at [238, 479] on input "Not Applicable" at bounding box center [242, 475] width 8 height 8
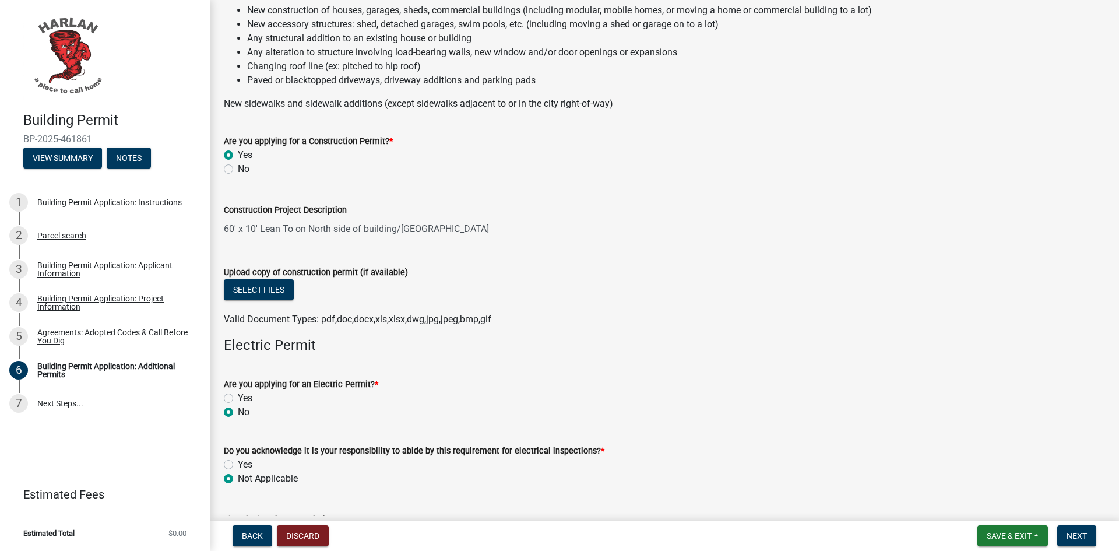
radio input "true"
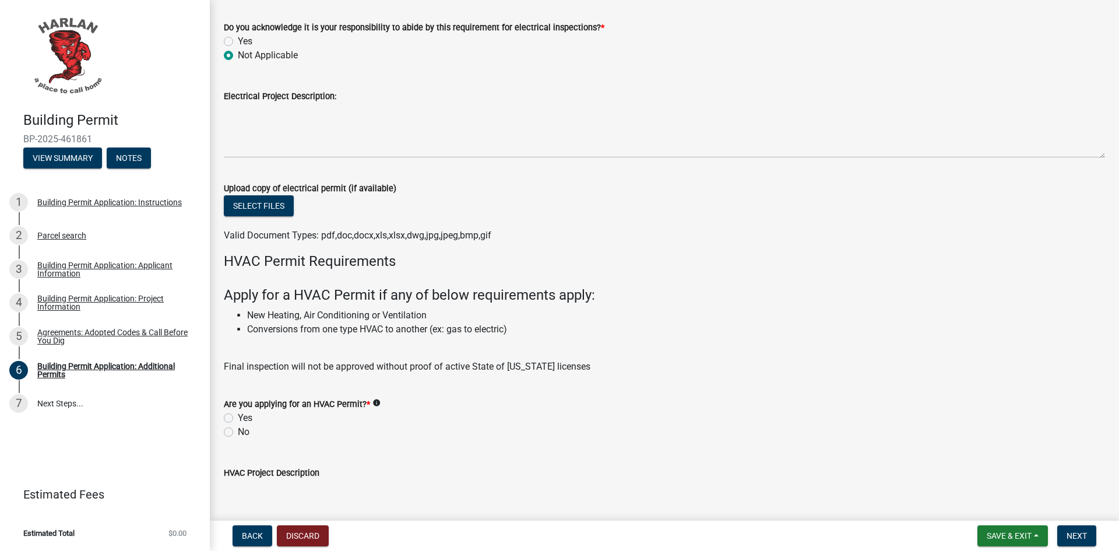
scroll to position [583, 0]
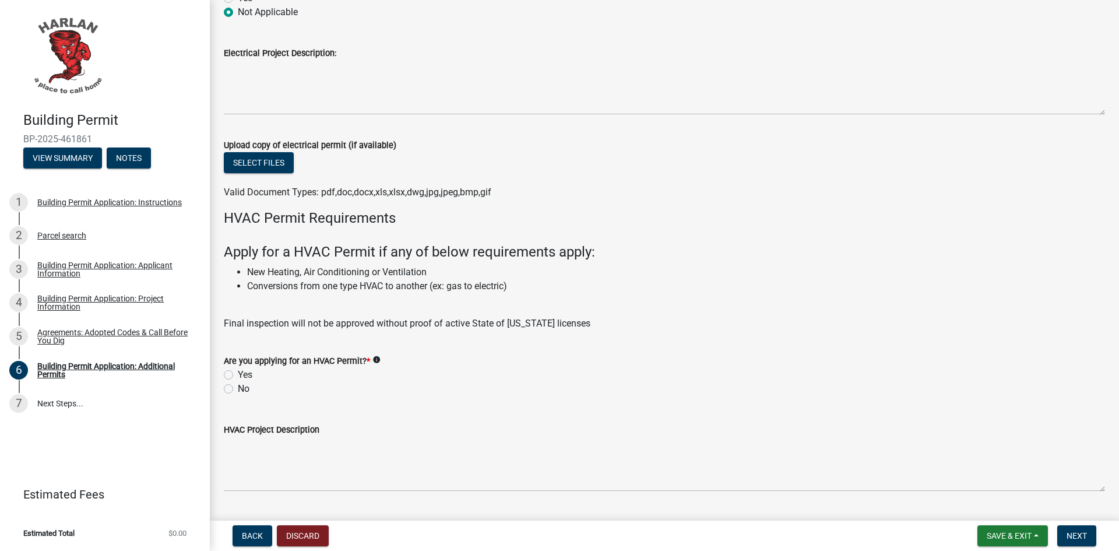
click at [238, 388] on label "No" at bounding box center [244, 389] width 12 height 14
click at [238, 388] on input "No" at bounding box center [242, 386] width 8 height 8
radio input "true"
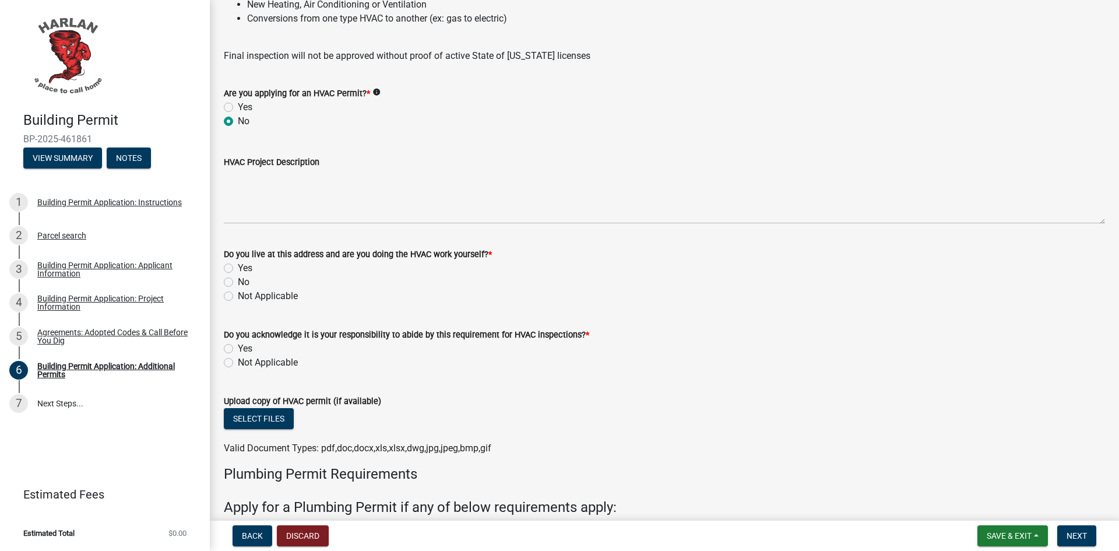
scroll to position [932, 0]
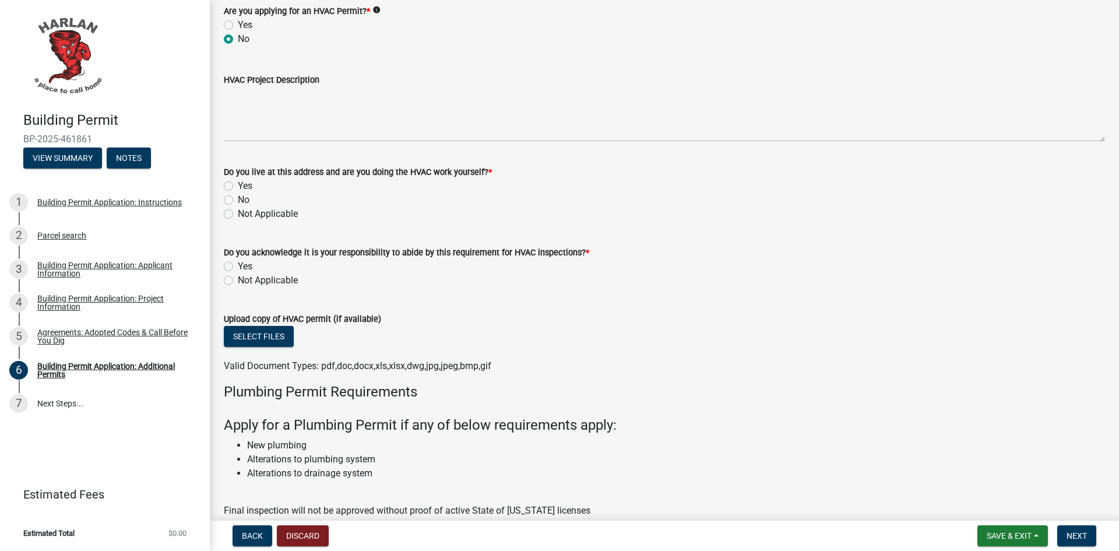
click at [238, 216] on label "Not Applicable" at bounding box center [268, 214] width 60 height 14
click at [238, 214] on input "Not Applicable" at bounding box center [242, 211] width 8 height 8
radio input "true"
click at [238, 278] on label "Not Applicable" at bounding box center [268, 280] width 60 height 14
click at [238, 278] on input "Not Applicable" at bounding box center [242, 277] width 8 height 8
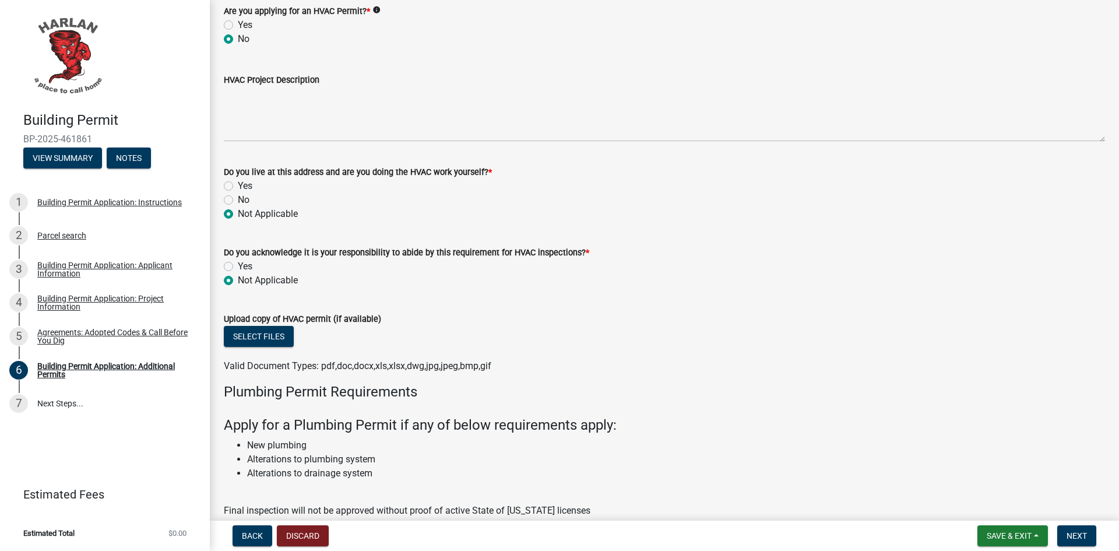
radio input "true"
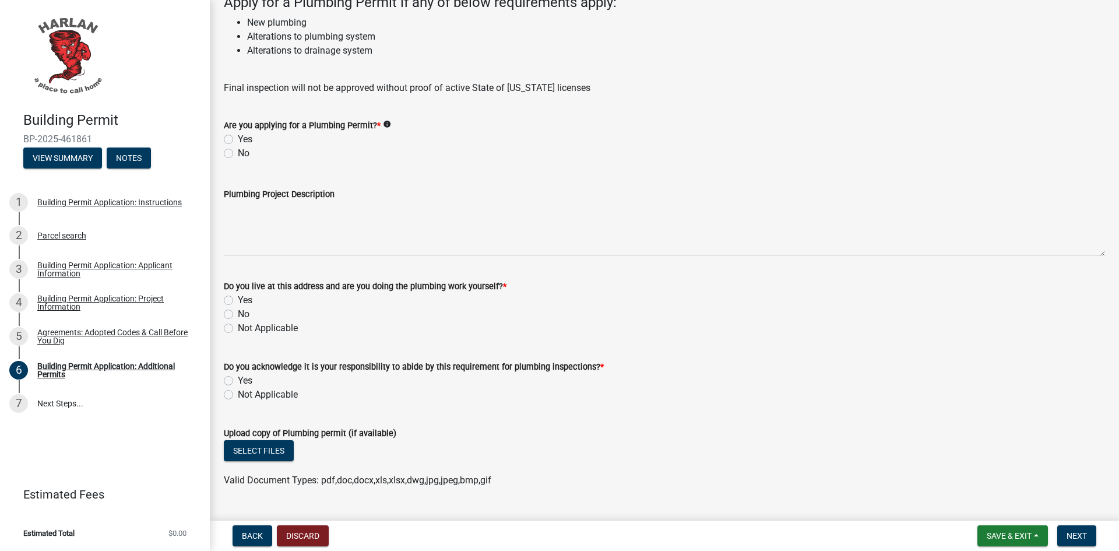
scroll to position [1382, 0]
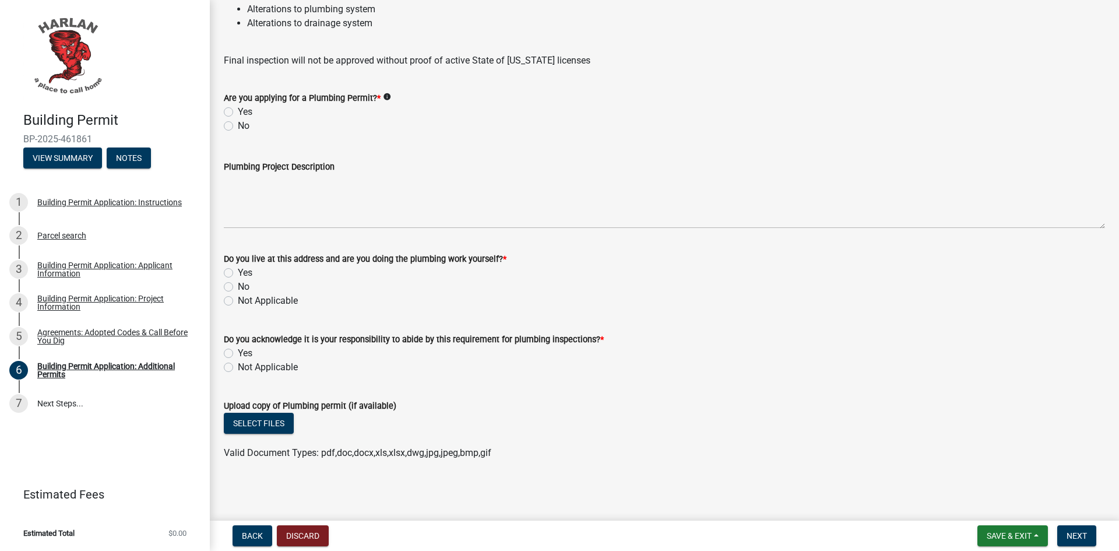
click at [238, 128] on label "No" at bounding box center [244, 126] width 12 height 14
click at [238, 126] on input "No" at bounding box center [242, 123] width 8 height 8
radio input "true"
click at [238, 300] on label "Not Applicable" at bounding box center [268, 301] width 60 height 14
click at [238, 300] on input "Not Applicable" at bounding box center [242, 298] width 8 height 8
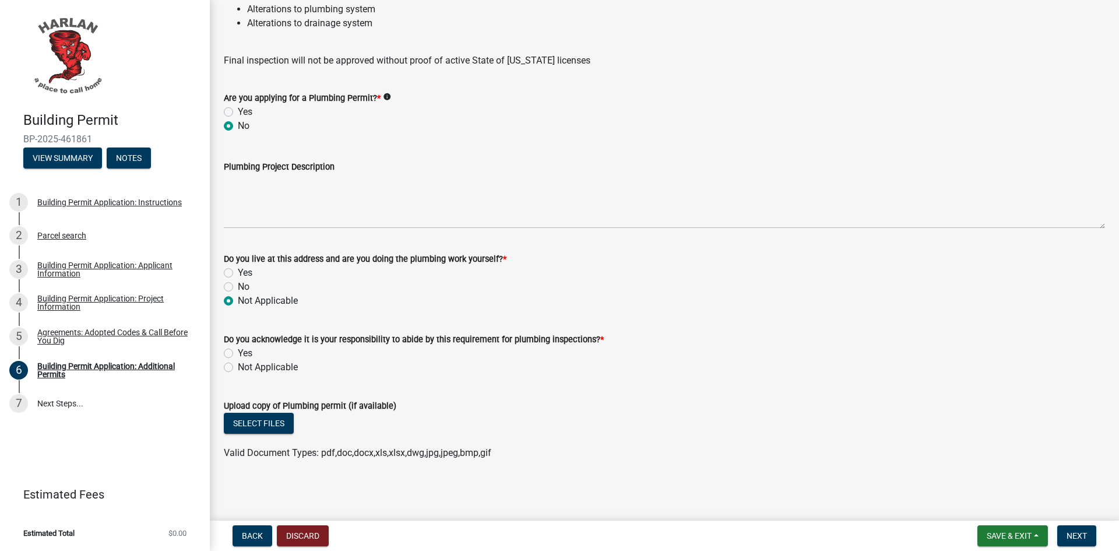
radio input "true"
click at [238, 368] on label "Not Applicable" at bounding box center [268, 367] width 60 height 14
click at [238, 368] on input "Not Applicable" at bounding box center [242, 364] width 8 height 8
radio input "true"
click at [1083, 537] on span "Next" at bounding box center [1076, 535] width 20 height 9
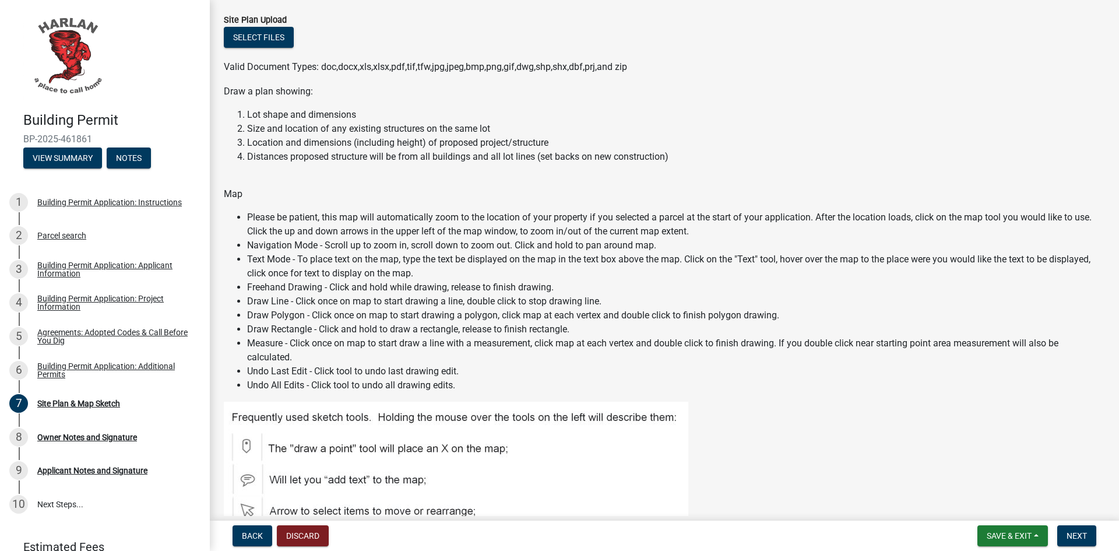
scroll to position [583, 0]
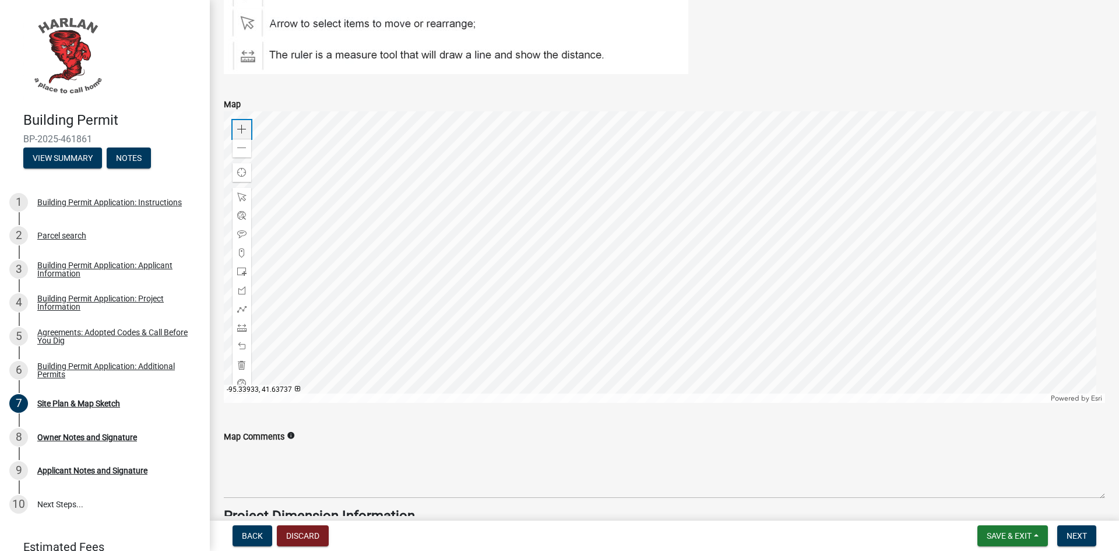
click at [244, 126] on span at bounding box center [241, 129] width 9 height 9
click at [585, 337] on div at bounding box center [664, 256] width 881 height 291
click at [245, 271] on span at bounding box center [241, 271] width 9 height 9
click at [655, 281] on div at bounding box center [664, 256] width 881 height 291
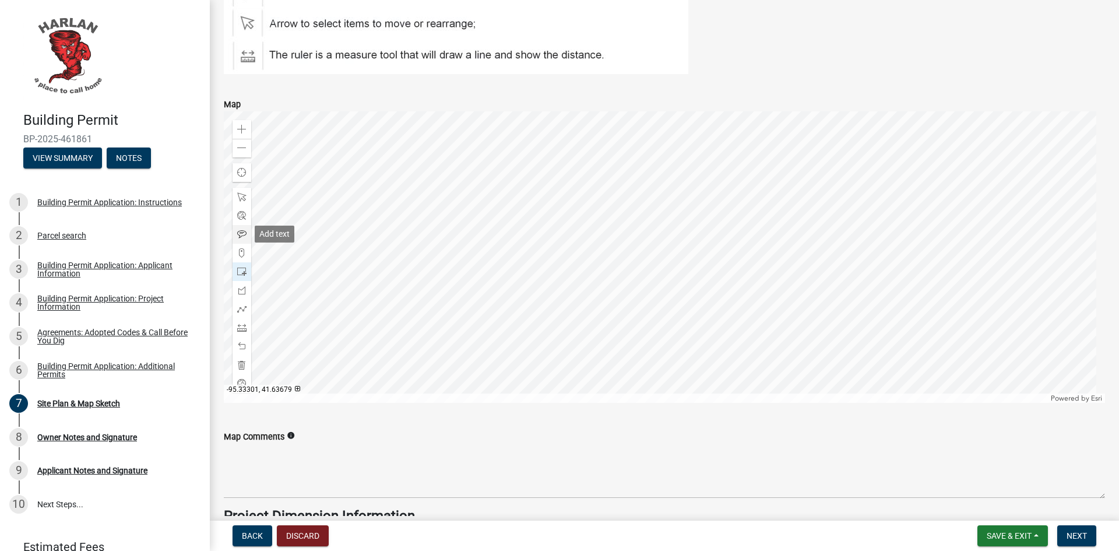
click at [244, 233] on span at bounding box center [241, 234] width 9 height 9
click at [676, 269] on div at bounding box center [664, 256] width 881 height 291
click at [248, 197] on div at bounding box center [241, 197] width 19 height 19
click at [673, 262] on div at bounding box center [664, 256] width 881 height 291
click at [679, 269] on div at bounding box center [664, 256] width 881 height 291
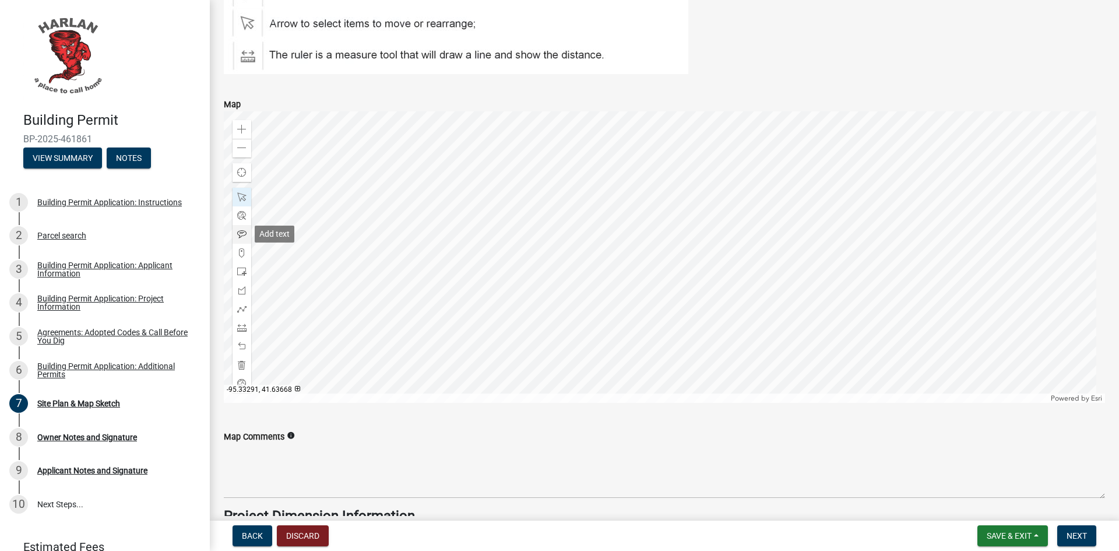
click at [244, 235] on span at bounding box center [241, 234] width 9 height 9
click at [720, 291] on div at bounding box center [664, 256] width 881 height 291
click at [241, 199] on span at bounding box center [241, 196] width 9 height 9
click at [721, 287] on div at bounding box center [664, 256] width 881 height 291
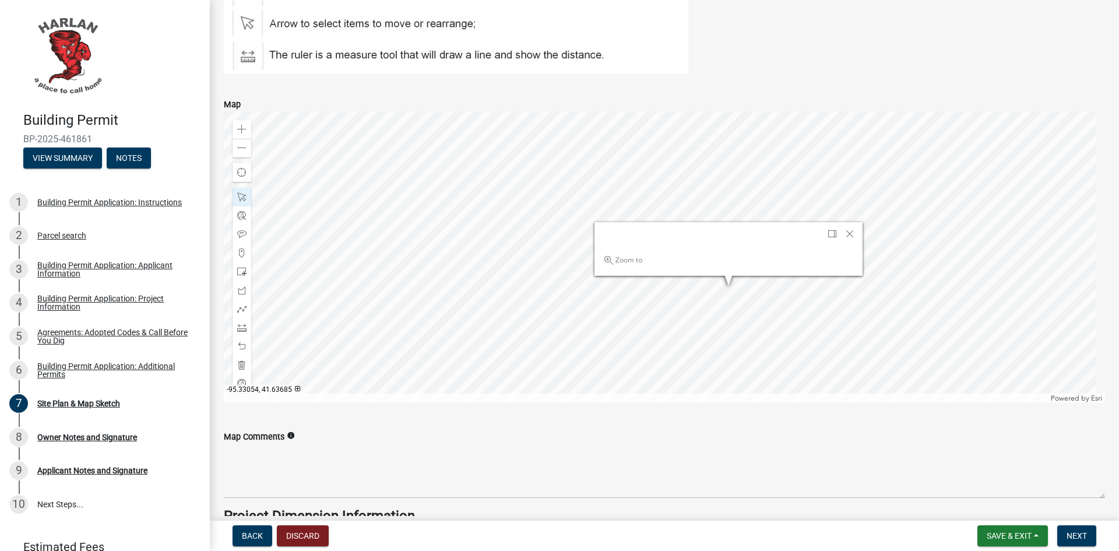
click at [731, 283] on div at bounding box center [664, 256] width 881 height 291
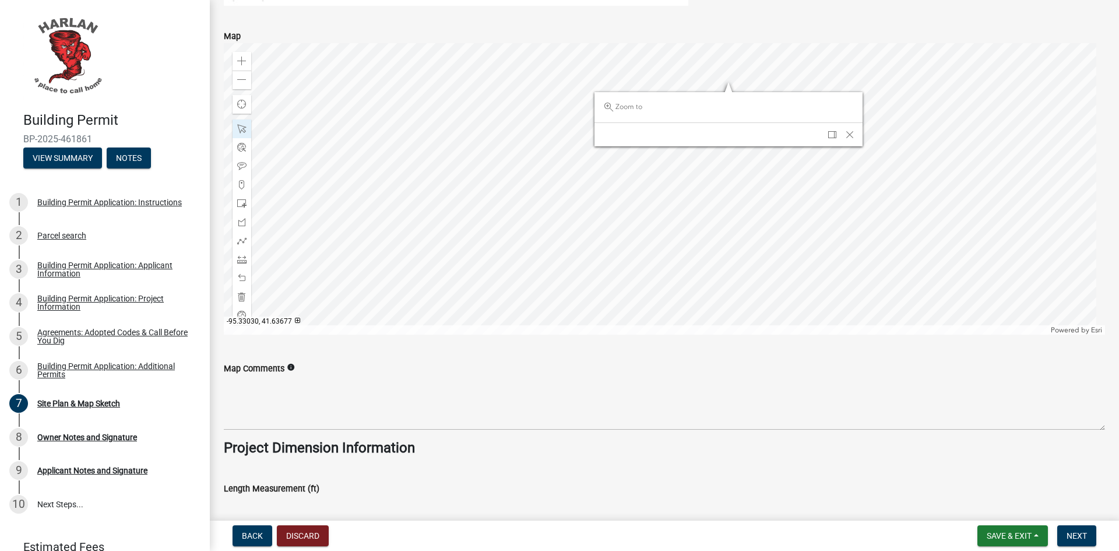
scroll to position [652, 0]
click at [942, 137] on div at bounding box center [664, 186] width 881 height 291
click at [811, 254] on div at bounding box center [664, 186] width 881 height 291
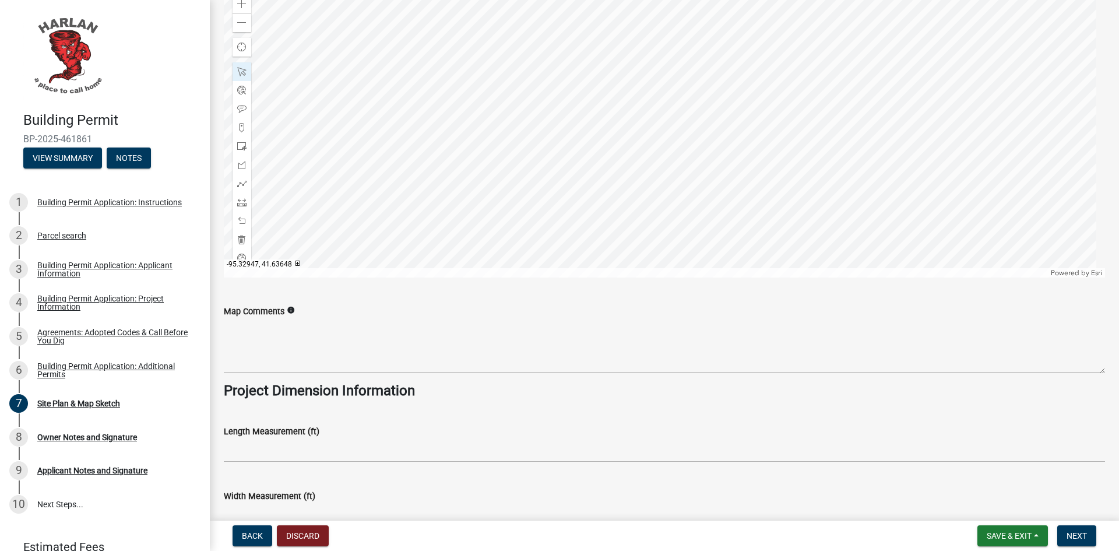
scroll to position [769, 0]
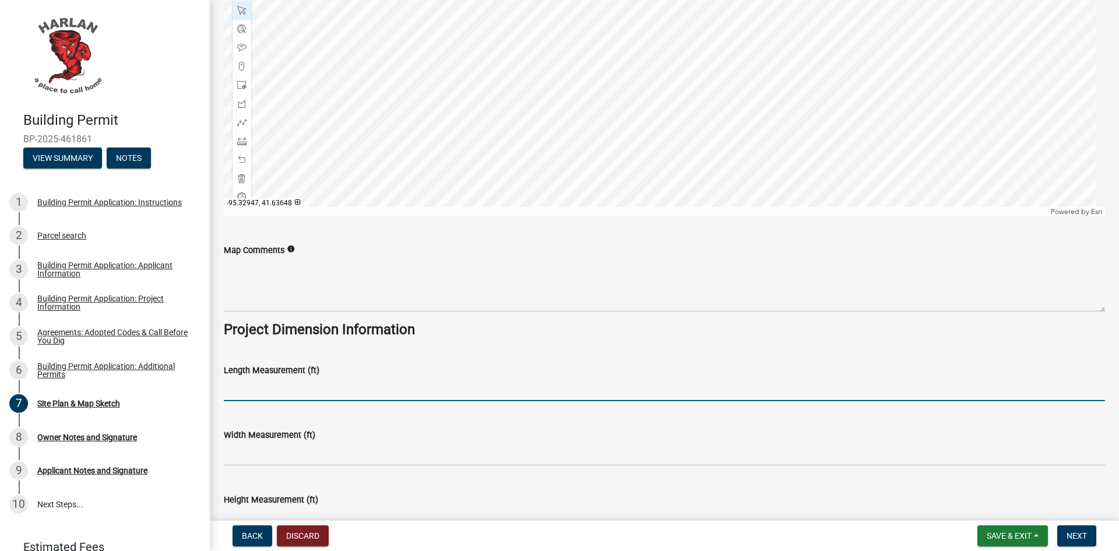
click at [276, 387] on input "text" at bounding box center [664, 389] width 881 height 24
drag, startPoint x: 257, startPoint y: 383, endPoint x: 209, endPoint y: 384, distance: 48.4
click at [209, 384] on div "Building Permit BP-2025-461861 View Summary Notes 1 Building Permit Application…" at bounding box center [559, 275] width 1119 height 551
type input "10"
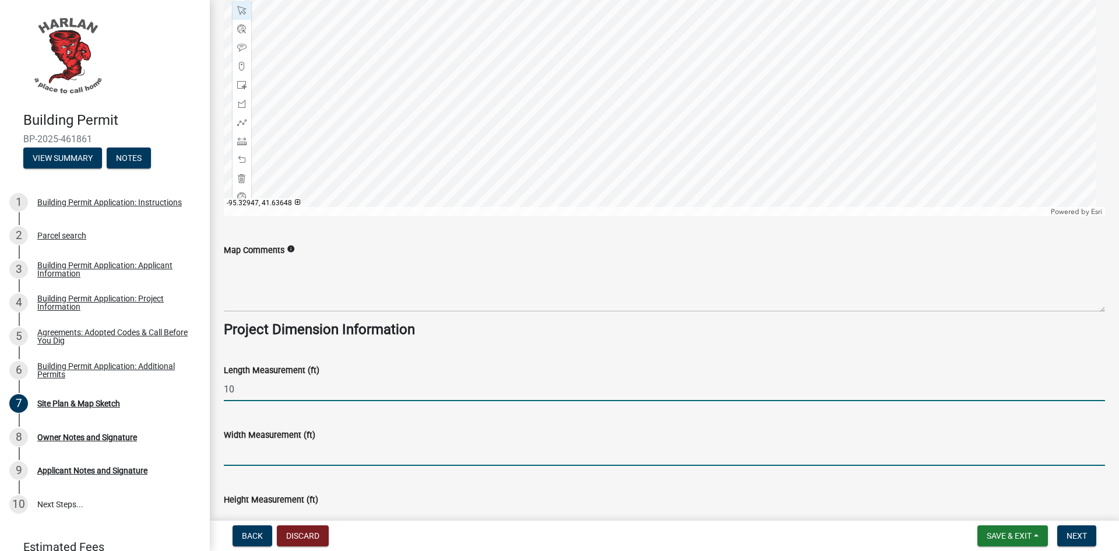
click at [240, 446] on input "text" at bounding box center [664, 454] width 881 height 24
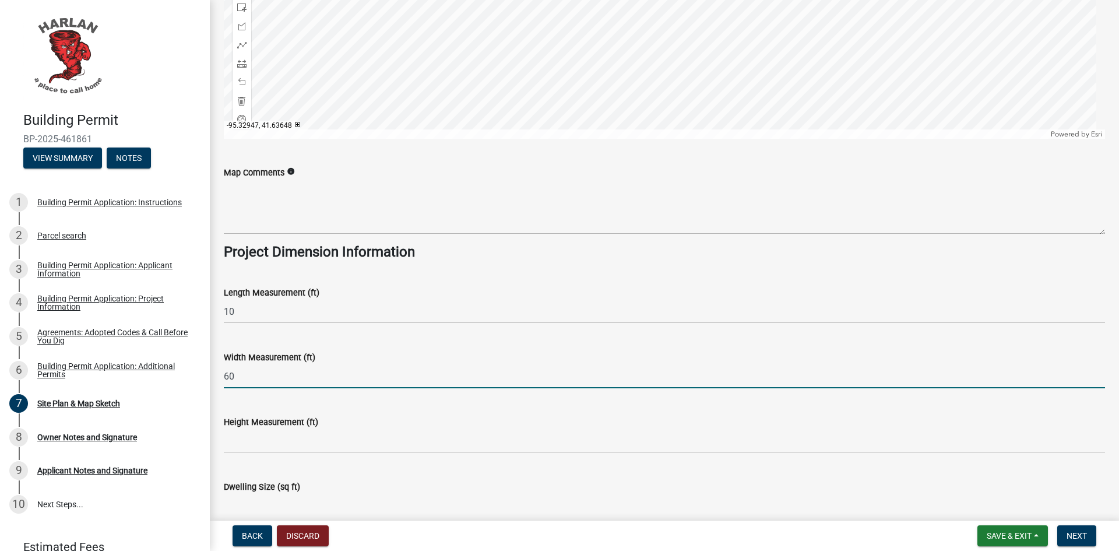
scroll to position [885, 0]
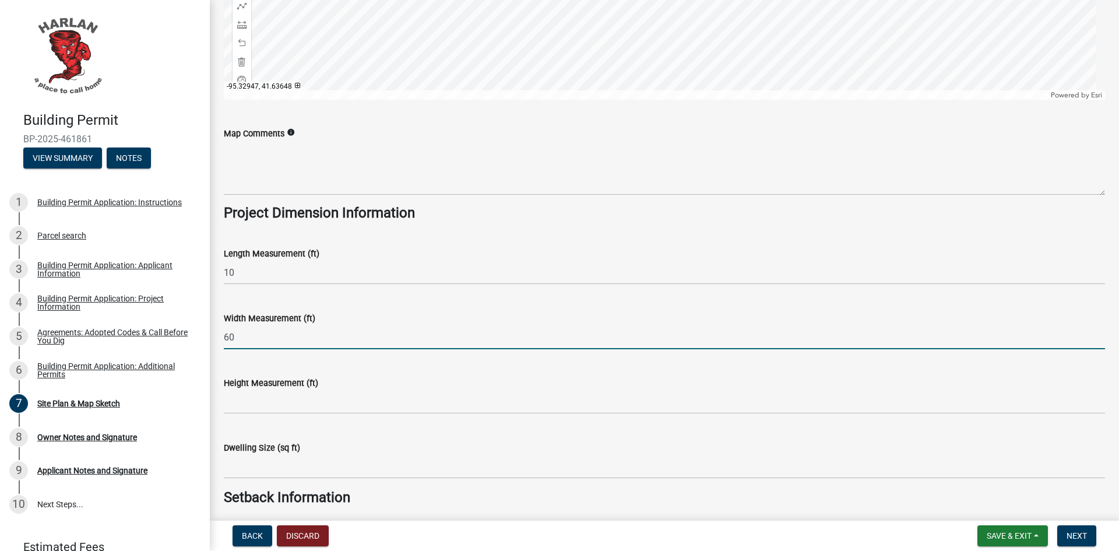
type input "60"
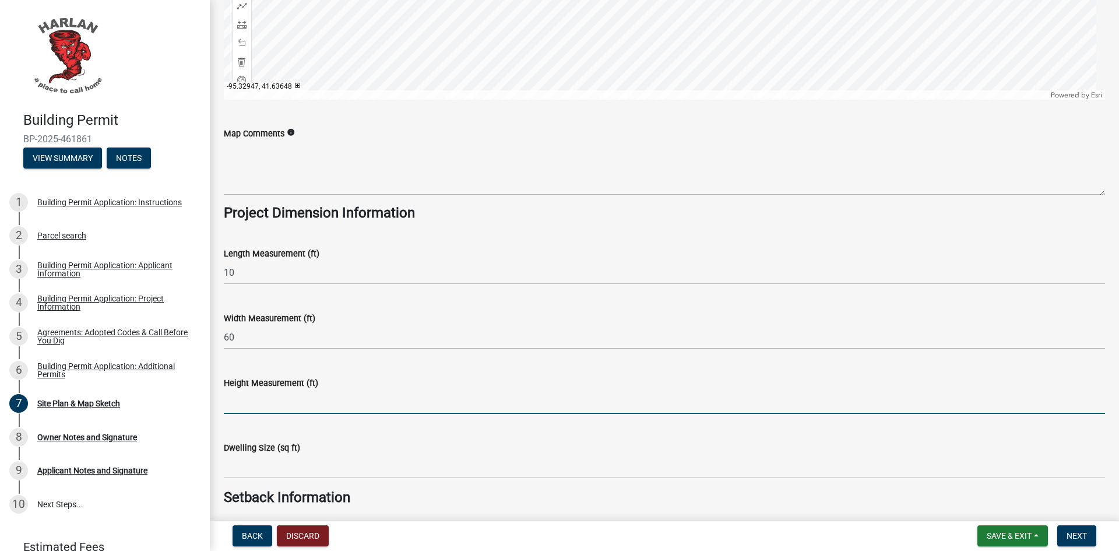
click at [271, 398] on input "text" at bounding box center [664, 402] width 881 height 24
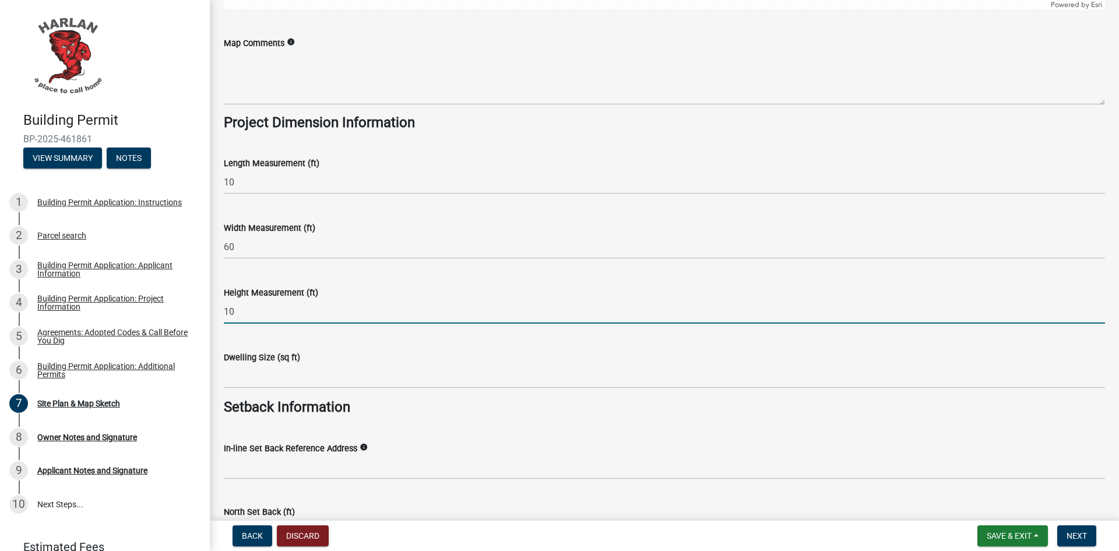
scroll to position [1002, 0]
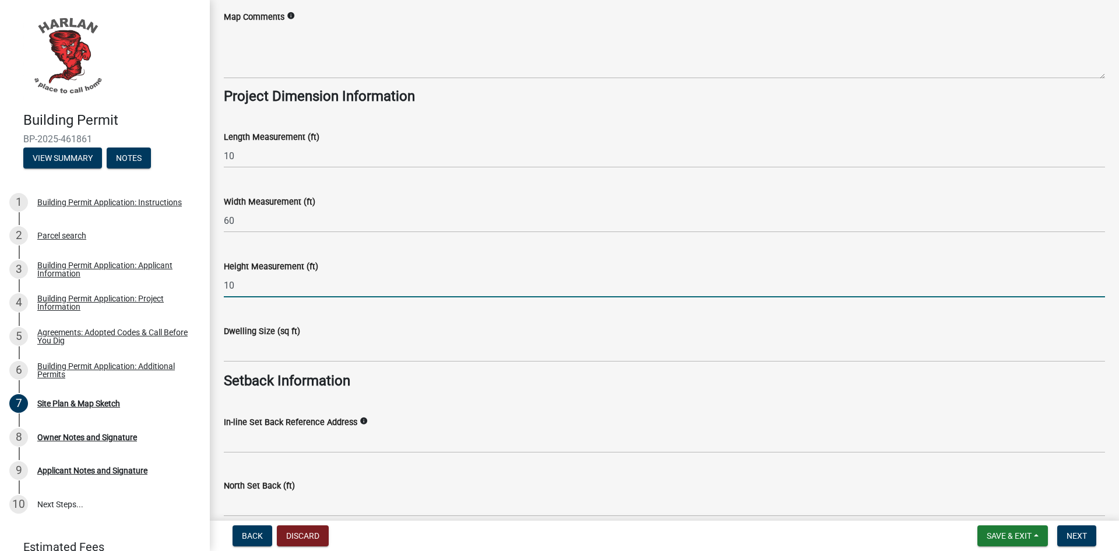
type input "10"
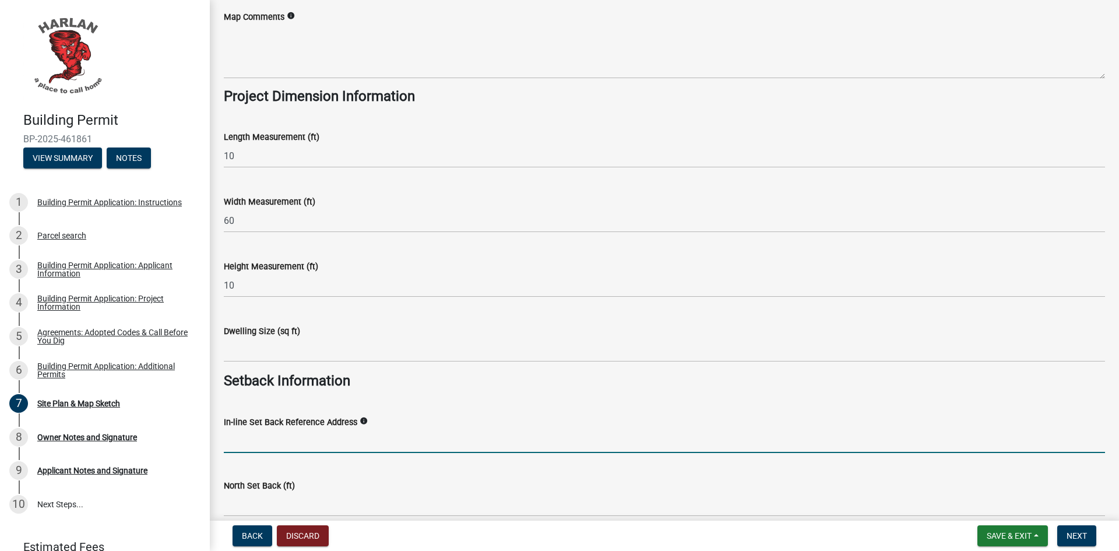
click at [282, 436] on input "In-line Set Back Reference Address" at bounding box center [664, 441] width 881 height 24
type input "NA"
click at [269, 497] on input "text" at bounding box center [664, 504] width 881 height 24
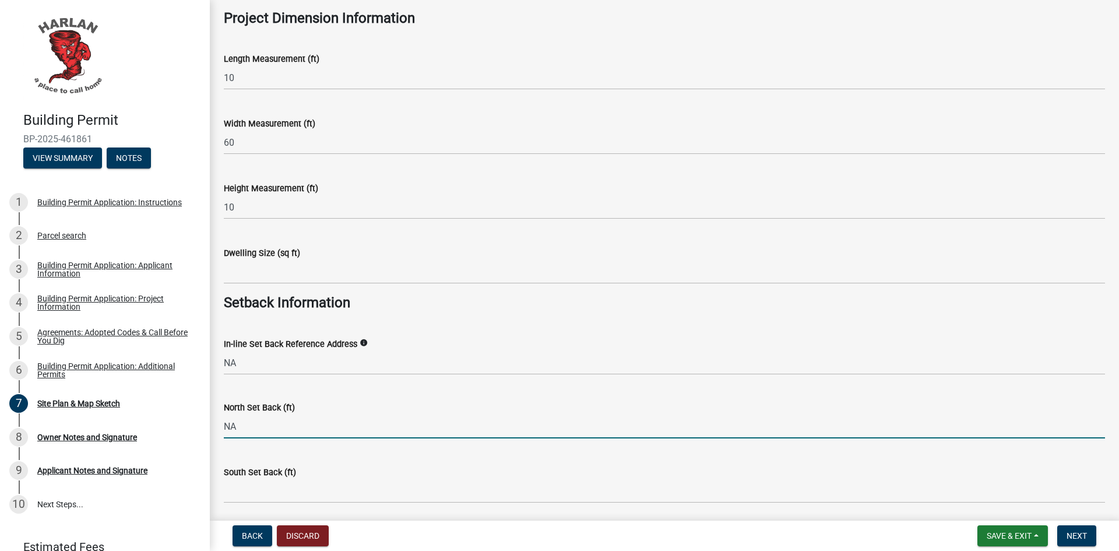
scroll to position [1119, 0]
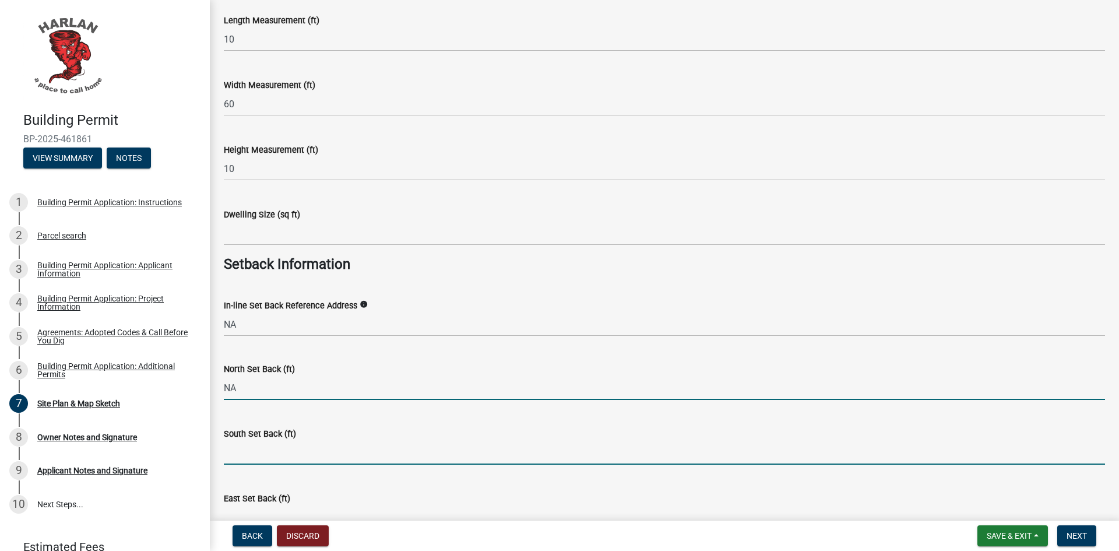
type input "0"
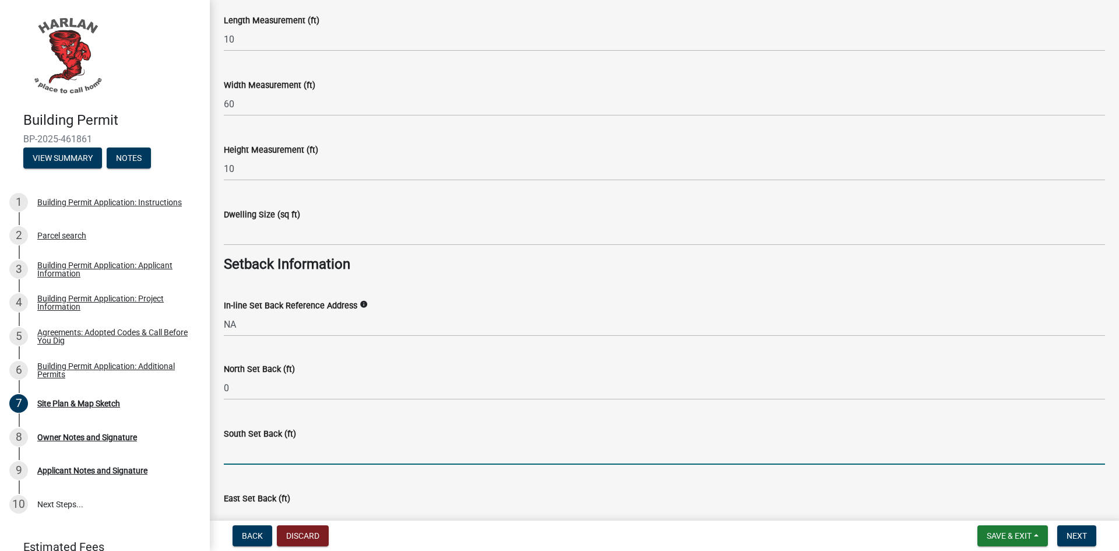
click at [250, 454] on input "text" at bounding box center [664, 452] width 881 height 24
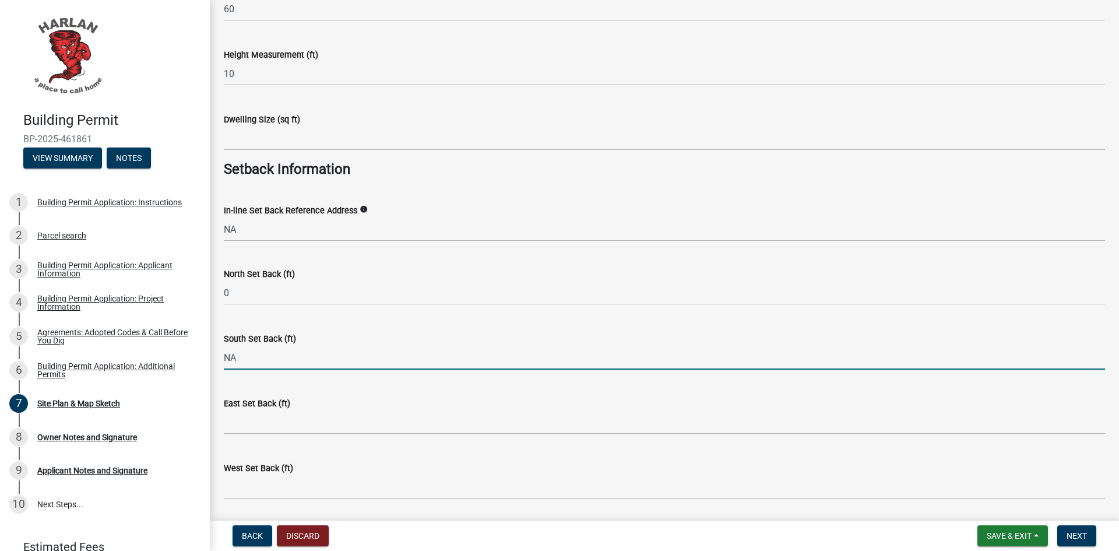
scroll to position [1235, 0]
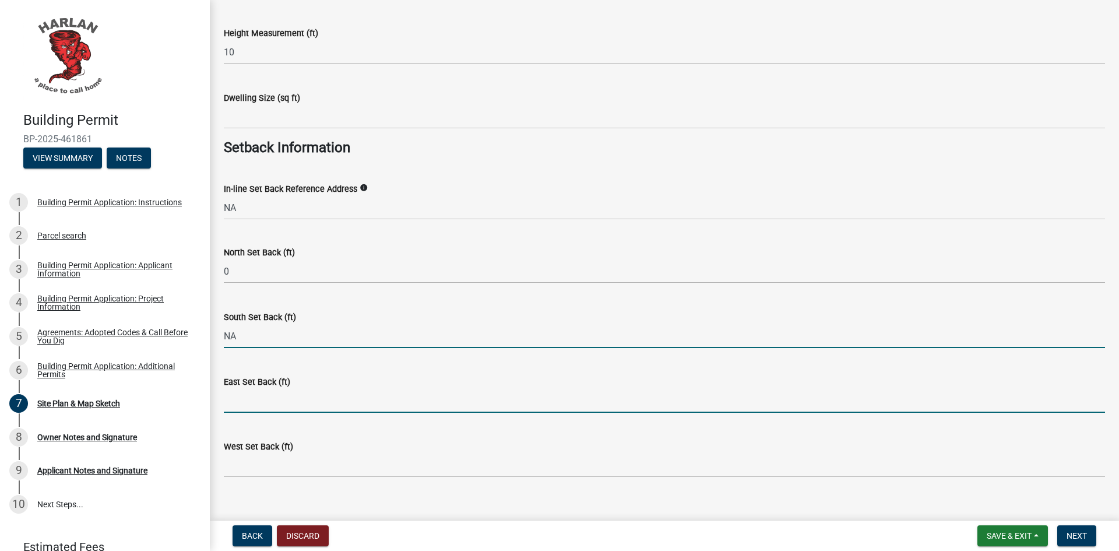
type input "0"
click at [260, 392] on input "text" at bounding box center [664, 401] width 881 height 24
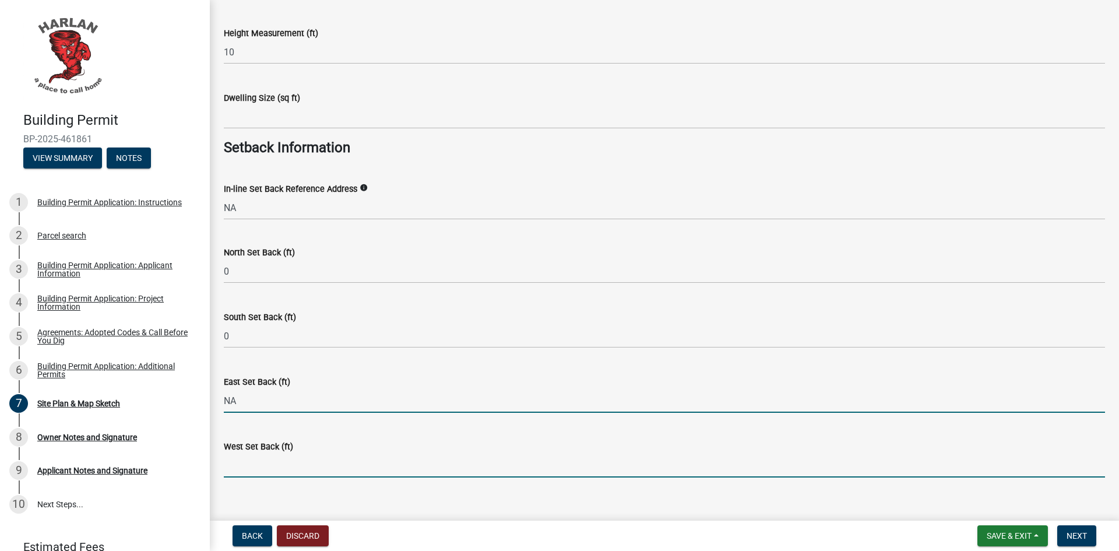
type input "0"
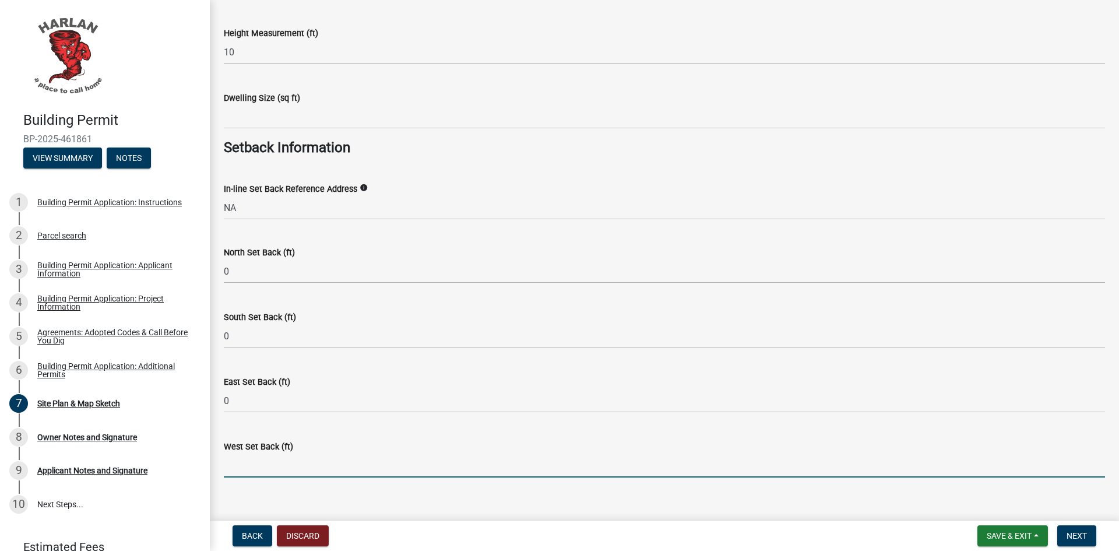
click at [268, 473] on input "text" at bounding box center [664, 465] width 881 height 24
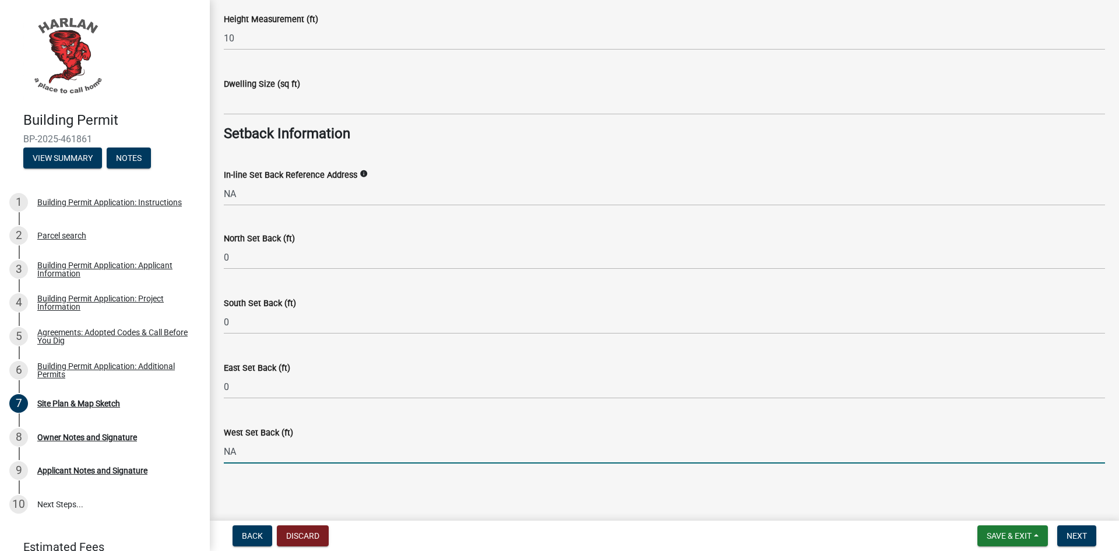
scroll to position [1252, 0]
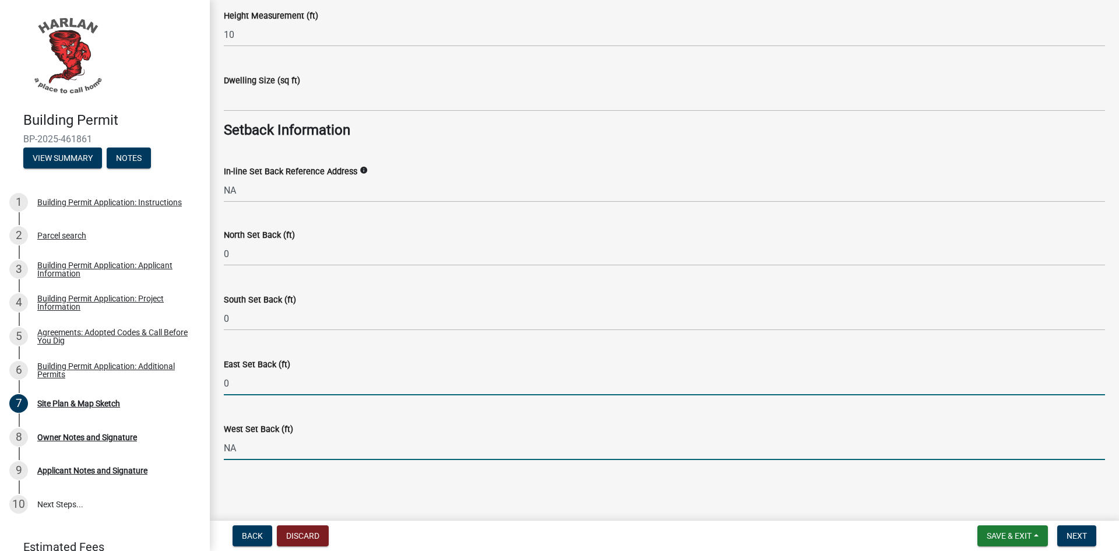
type input "0"
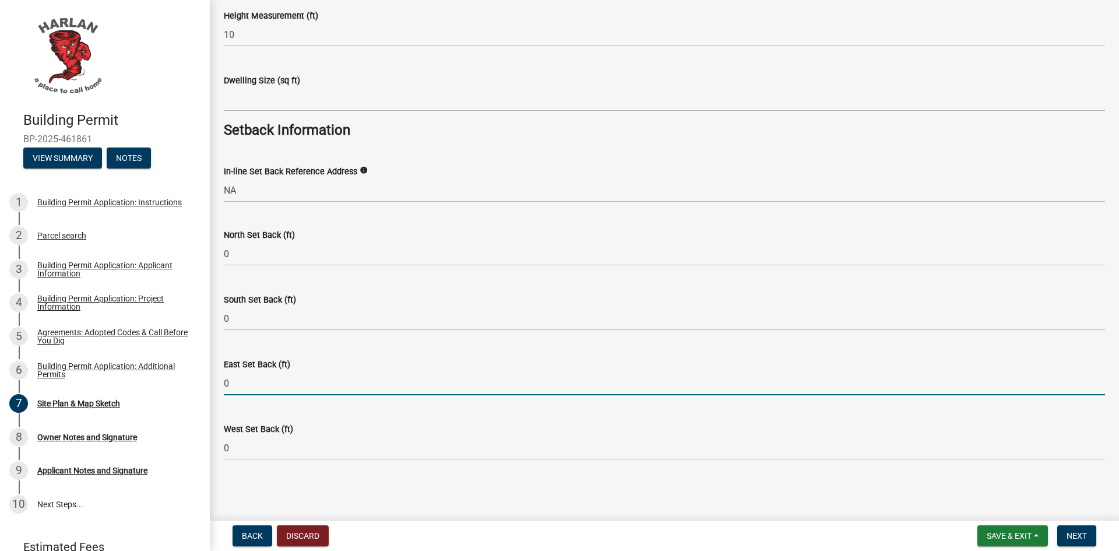
drag, startPoint x: 244, startPoint y: 390, endPoint x: 209, endPoint y: 384, distance: 35.5
click at [209, 384] on div "Building Permit BP-2025-461861 View Summary Notes 1 Building Permit Application…" at bounding box center [559, 275] width 1119 height 551
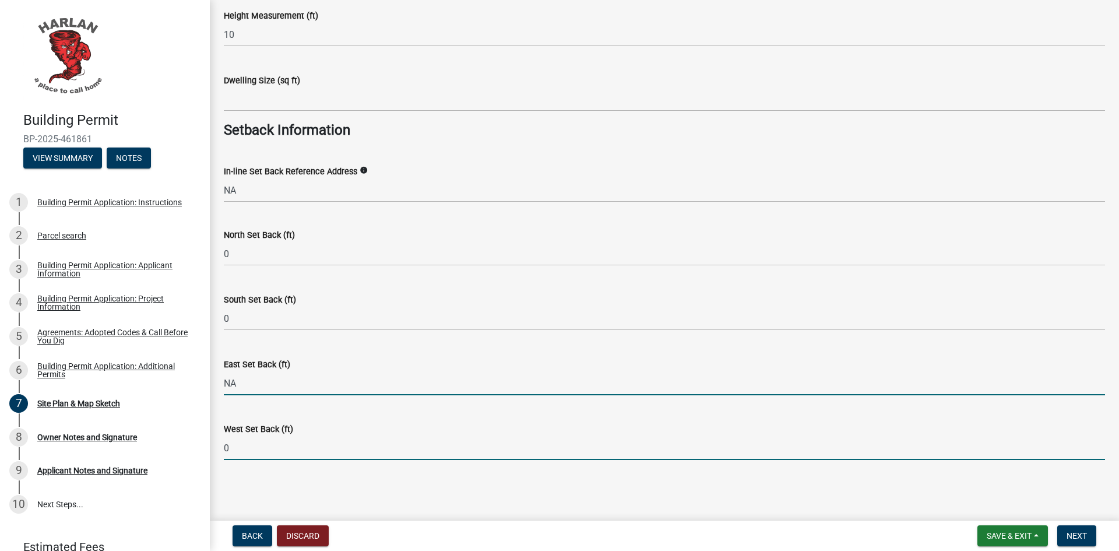
type input "0"
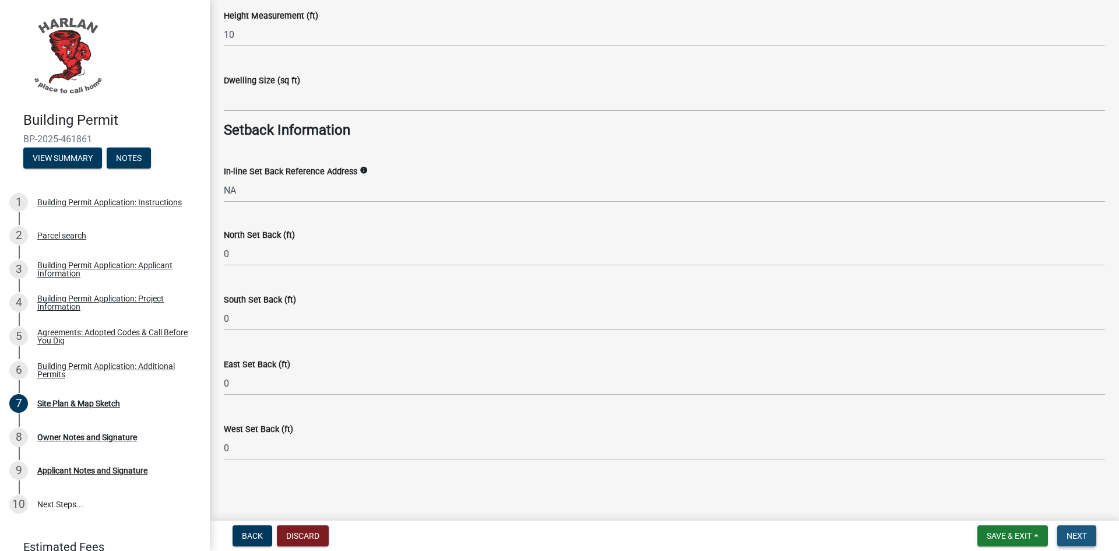
click at [1077, 532] on span "Next" at bounding box center [1076, 535] width 20 height 9
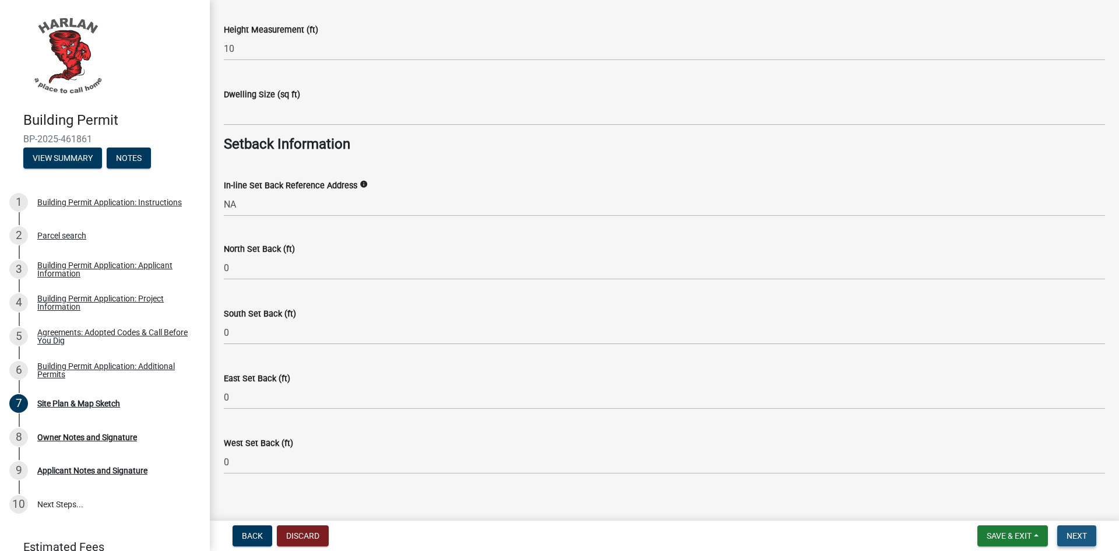
scroll to position [1266, 0]
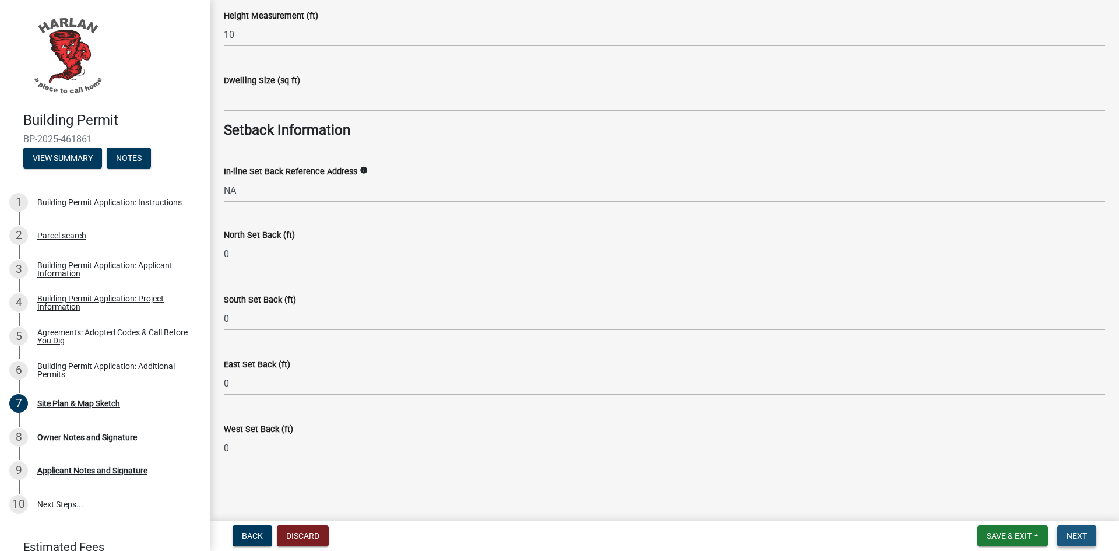
click at [1072, 530] on button "Next" at bounding box center [1076, 535] width 39 height 21
click at [1077, 532] on span "Next" at bounding box center [1076, 535] width 20 height 9
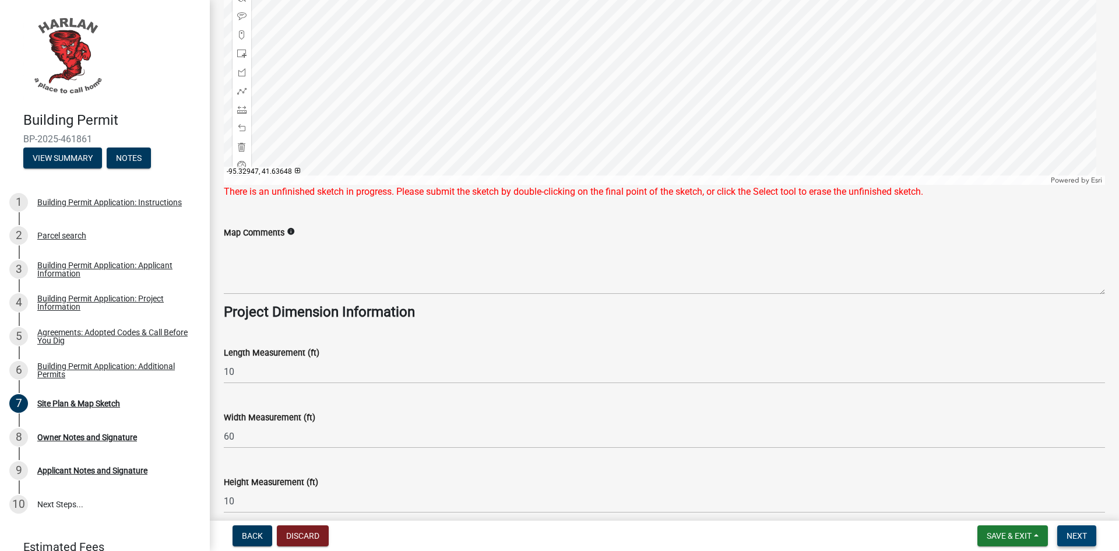
scroll to position [684, 0]
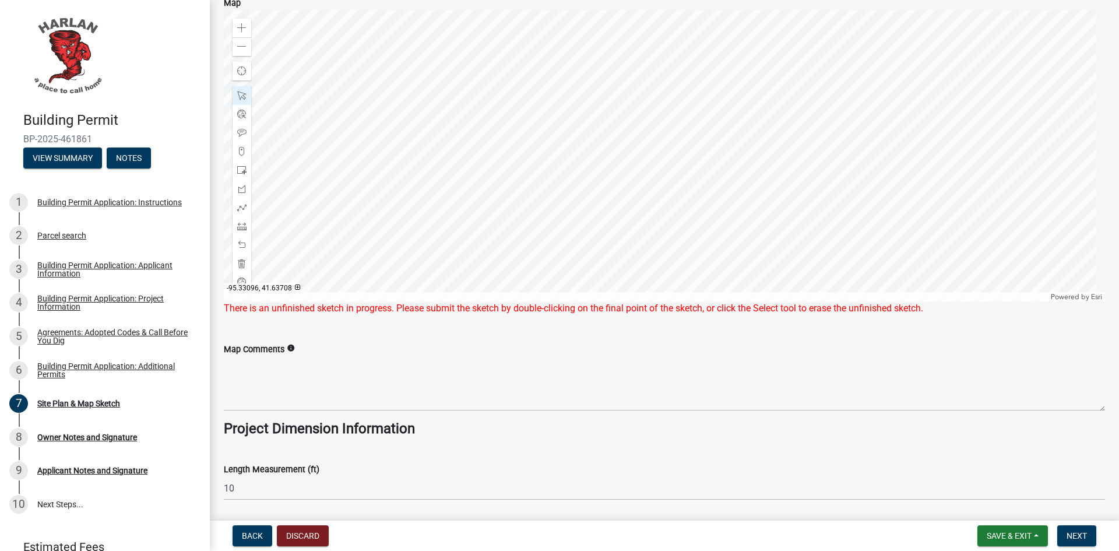
click at [662, 128] on div at bounding box center [664, 155] width 881 height 291
click at [696, 196] on div at bounding box center [664, 155] width 881 height 291
click at [800, 230] on div at bounding box center [664, 155] width 881 height 291
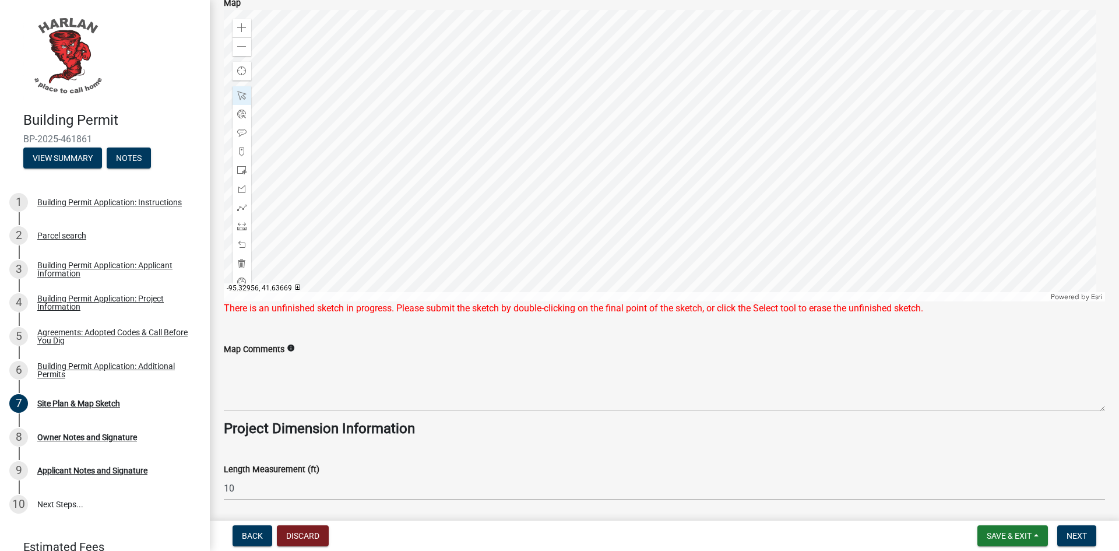
click at [941, 233] on div at bounding box center [664, 155] width 881 height 291
click at [941, 231] on div at bounding box center [664, 155] width 881 height 291
click at [684, 195] on div at bounding box center [664, 155] width 881 height 291
click at [672, 191] on div at bounding box center [664, 155] width 881 height 291
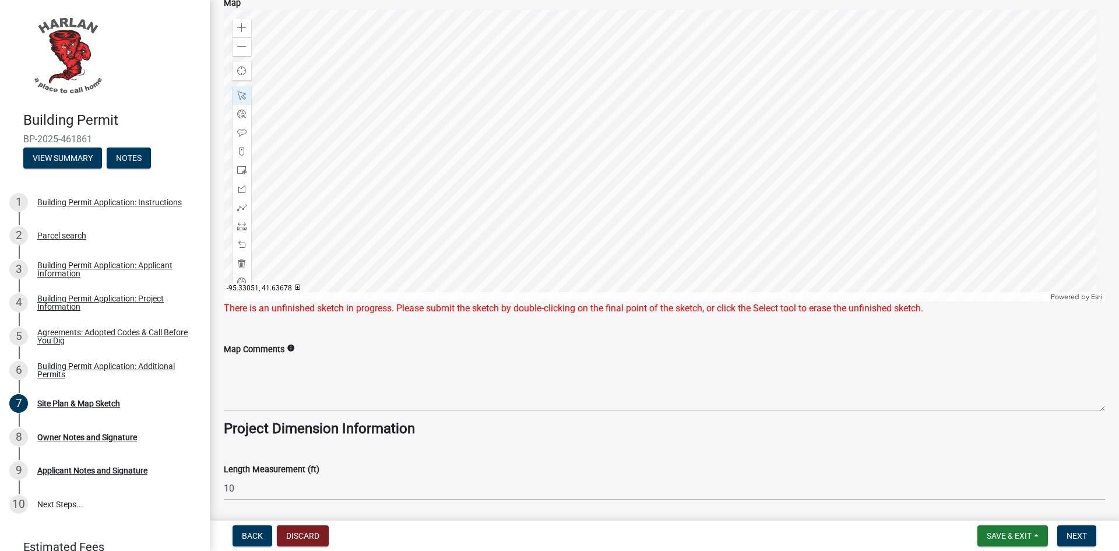
click at [821, 224] on div at bounding box center [664, 155] width 881 height 291
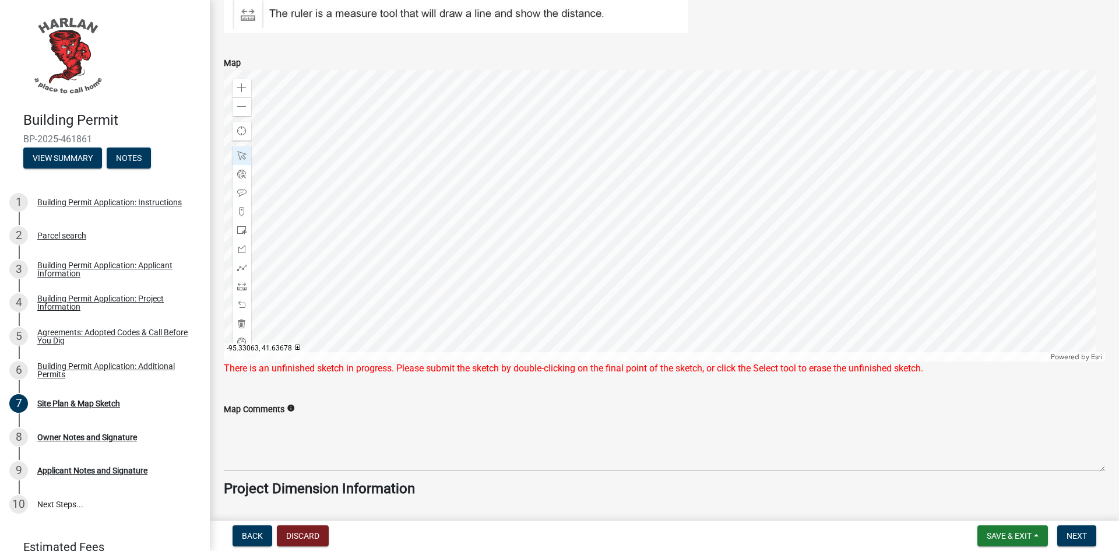
scroll to position [567, 0]
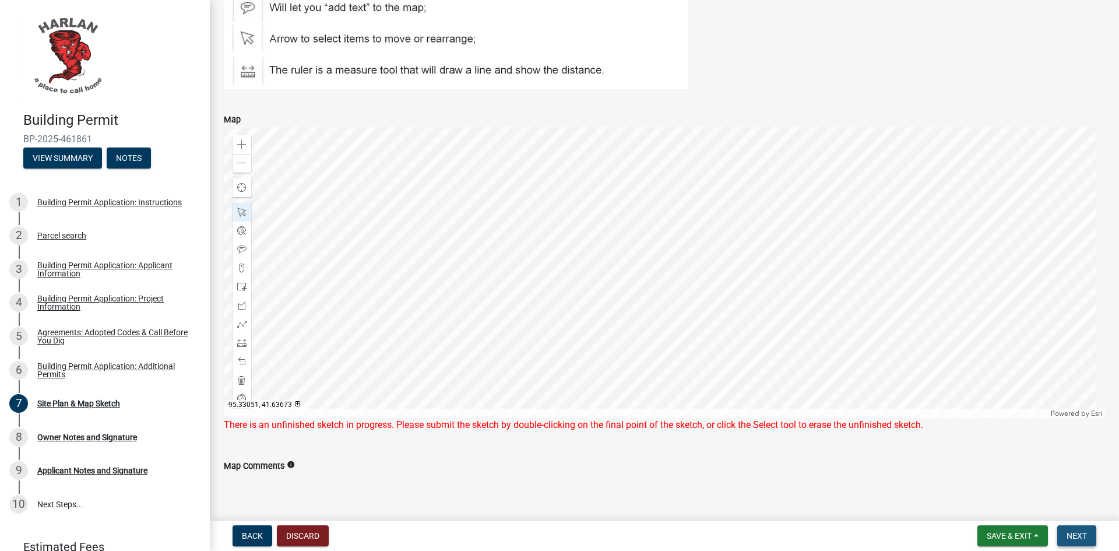
click at [1070, 536] on span "Next" at bounding box center [1076, 535] width 20 height 9
click at [1074, 529] on button "Next" at bounding box center [1076, 535] width 39 height 21
click at [693, 288] on div at bounding box center [664, 271] width 881 height 291
click at [728, 297] on div at bounding box center [664, 271] width 881 height 291
click at [1075, 531] on span "Next" at bounding box center [1076, 535] width 20 height 9
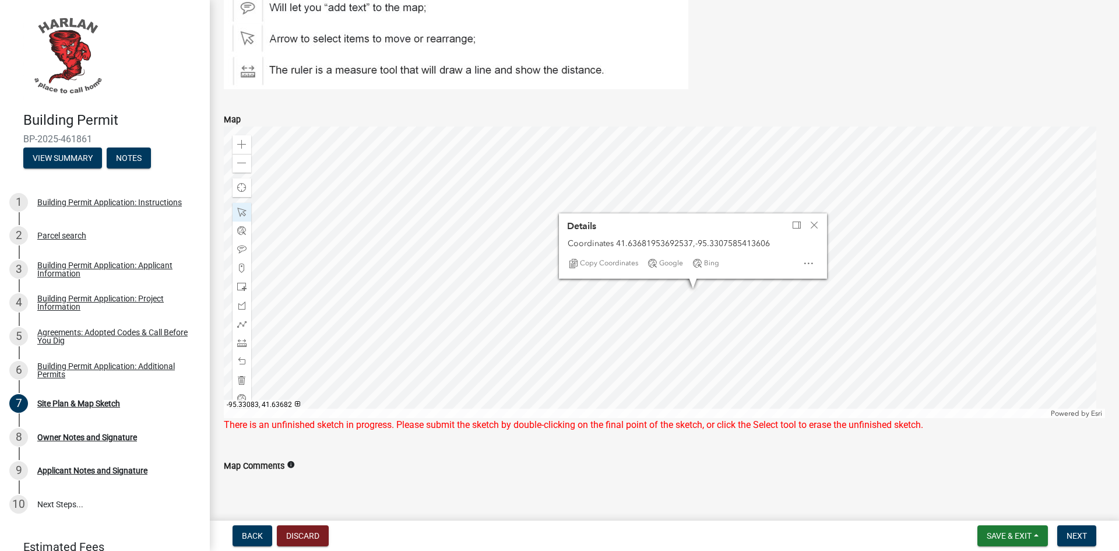
click at [566, 297] on div at bounding box center [664, 271] width 881 height 291
click at [555, 282] on div at bounding box center [664, 271] width 881 height 291
click at [523, 278] on div at bounding box center [664, 271] width 881 height 291
click at [816, 227] on span "Close" at bounding box center [813, 224] width 9 height 9
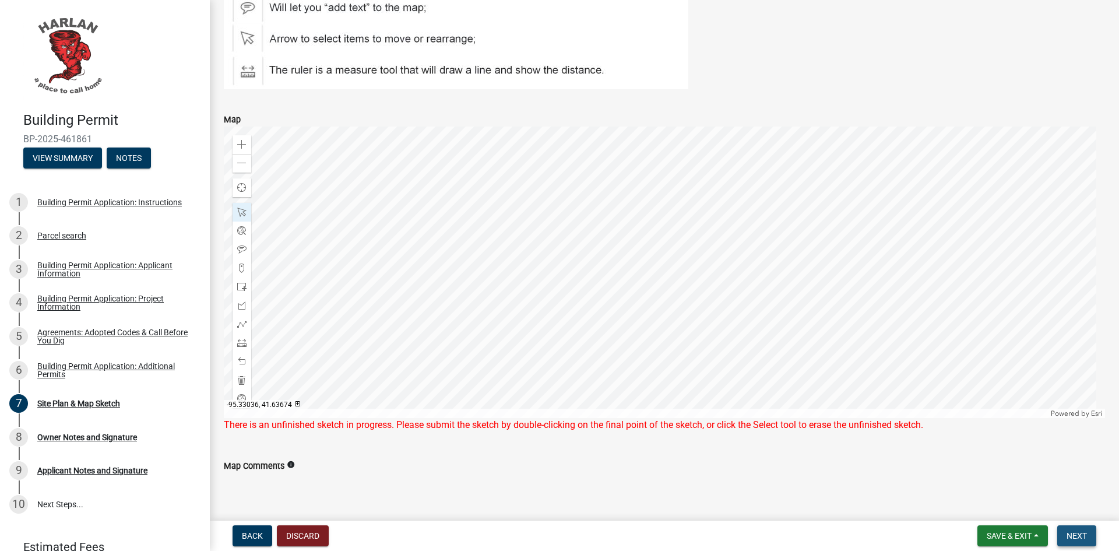
click at [1068, 528] on button "Next" at bounding box center [1076, 535] width 39 height 21
click at [828, 364] on div at bounding box center [664, 271] width 881 height 291
click at [686, 297] on div at bounding box center [664, 271] width 881 height 291
click at [757, 273] on div "Copy Coordinates Google Bing" at bounding box center [686, 272] width 260 height 23
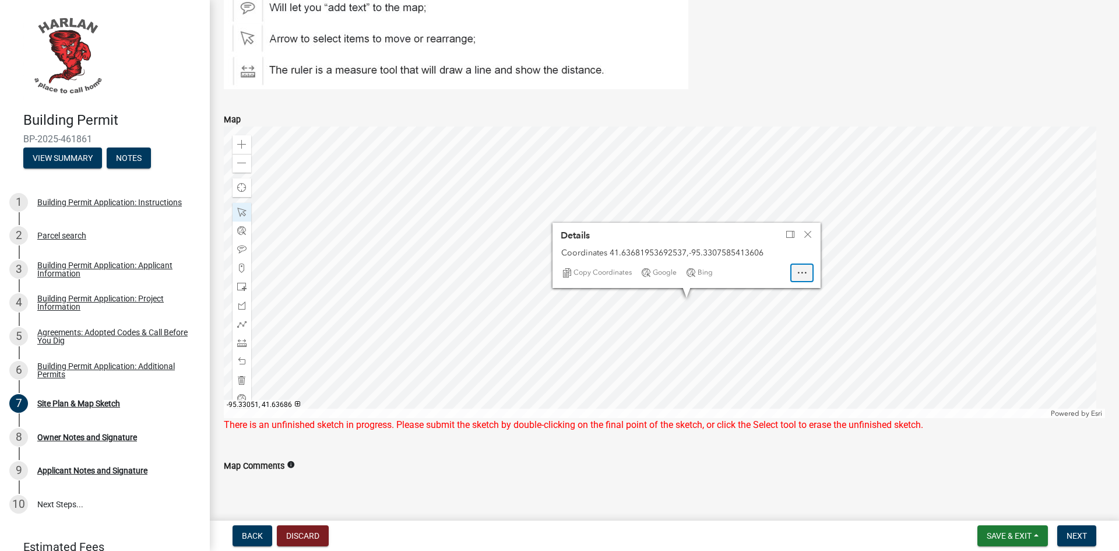
click at [801, 272] on span "Open" at bounding box center [801, 272] width 9 height 9
click at [806, 234] on span "Close" at bounding box center [807, 234] width 9 height 9
click at [795, 326] on div at bounding box center [664, 271] width 881 height 291
click at [1074, 535] on span "Next" at bounding box center [1076, 535] width 20 height 9
click at [1074, 533] on span "Next" at bounding box center [1076, 535] width 20 height 9
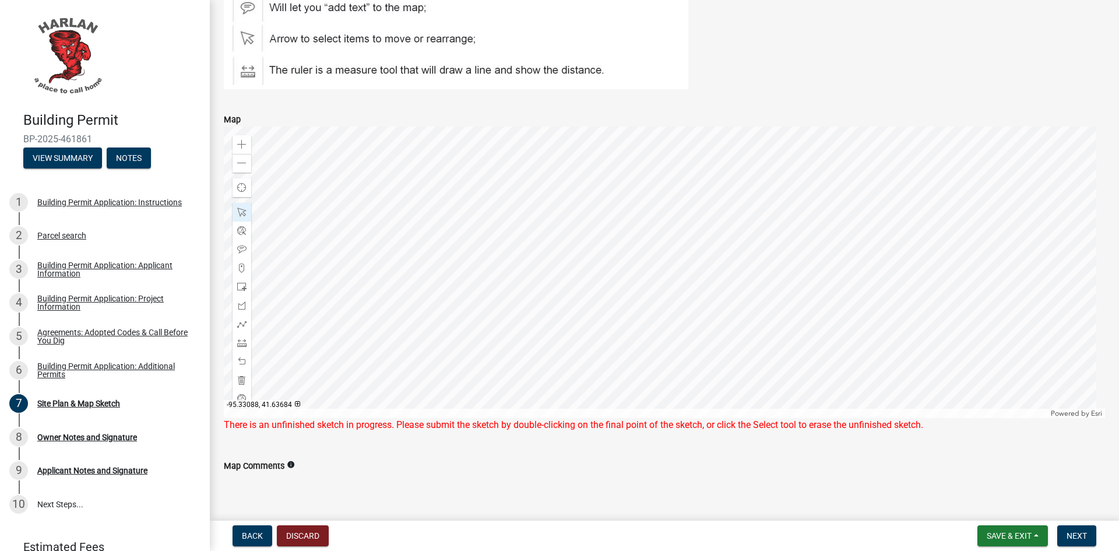
click at [524, 275] on div at bounding box center [664, 271] width 881 height 291
click at [550, 288] on div at bounding box center [664, 271] width 881 height 291
click at [522, 313] on div at bounding box center [664, 271] width 881 height 291
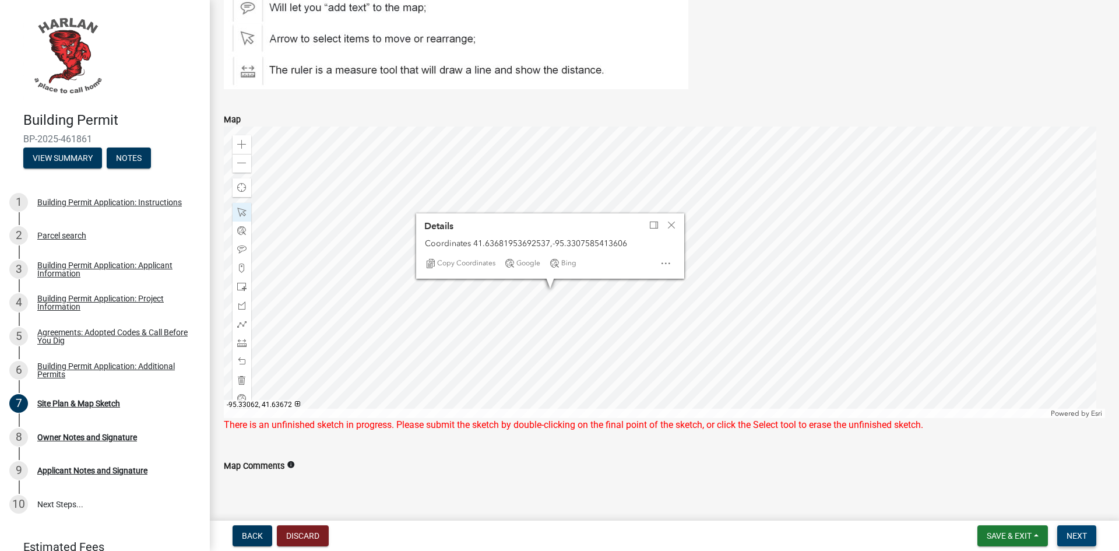
click at [1074, 533] on span "Next" at bounding box center [1076, 535] width 20 height 9
click at [521, 311] on div at bounding box center [664, 271] width 881 height 291
click at [1085, 536] on span "Next" at bounding box center [1076, 535] width 20 height 9
click at [1078, 532] on span "Next" at bounding box center [1076, 535] width 20 height 9
click at [728, 278] on div at bounding box center [664, 271] width 881 height 291
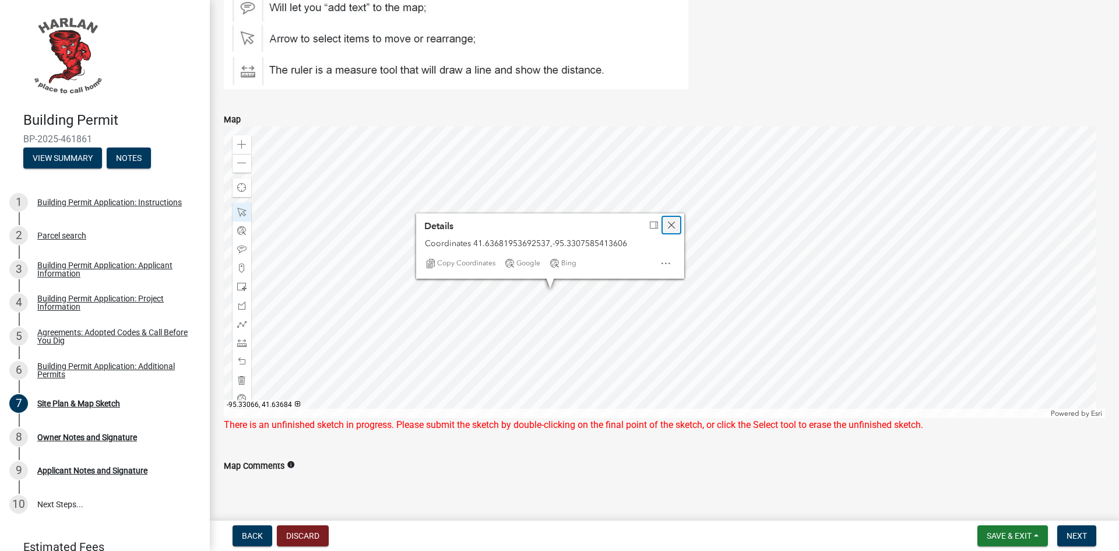
click at [671, 222] on span "Close" at bounding box center [670, 224] width 9 height 9
click at [658, 285] on div at bounding box center [664, 271] width 881 height 291
click at [728, 273] on div at bounding box center [664, 271] width 881 height 291
click at [727, 275] on div at bounding box center [664, 271] width 881 height 291
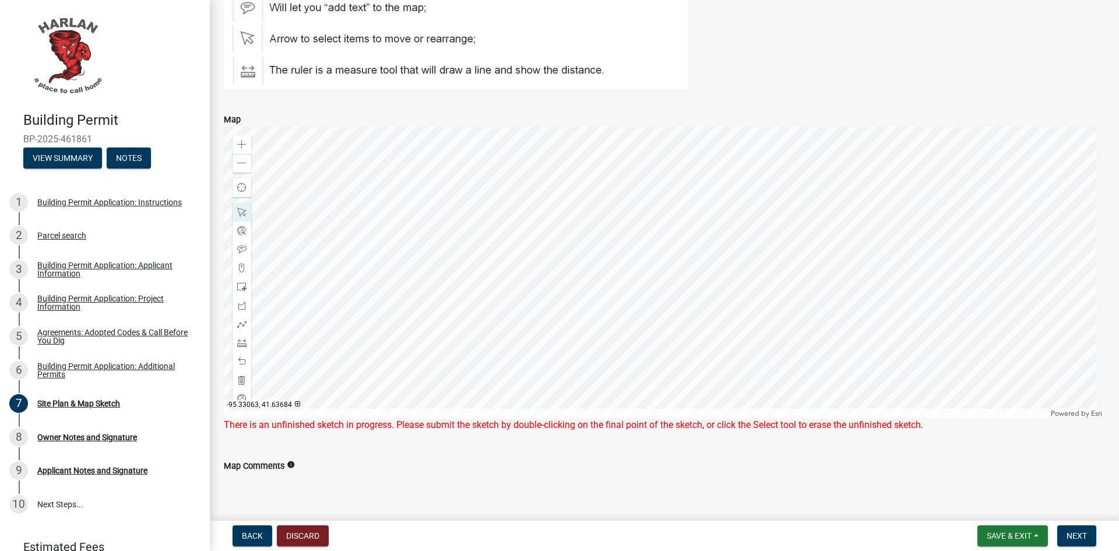
click at [727, 275] on div at bounding box center [664, 271] width 881 height 291
click at [1075, 530] on button "Next" at bounding box center [1076, 535] width 39 height 21
click at [524, 277] on div at bounding box center [664, 271] width 881 height 291
click at [1074, 535] on span "Next" at bounding box center [1076, 535] width 20 height 9
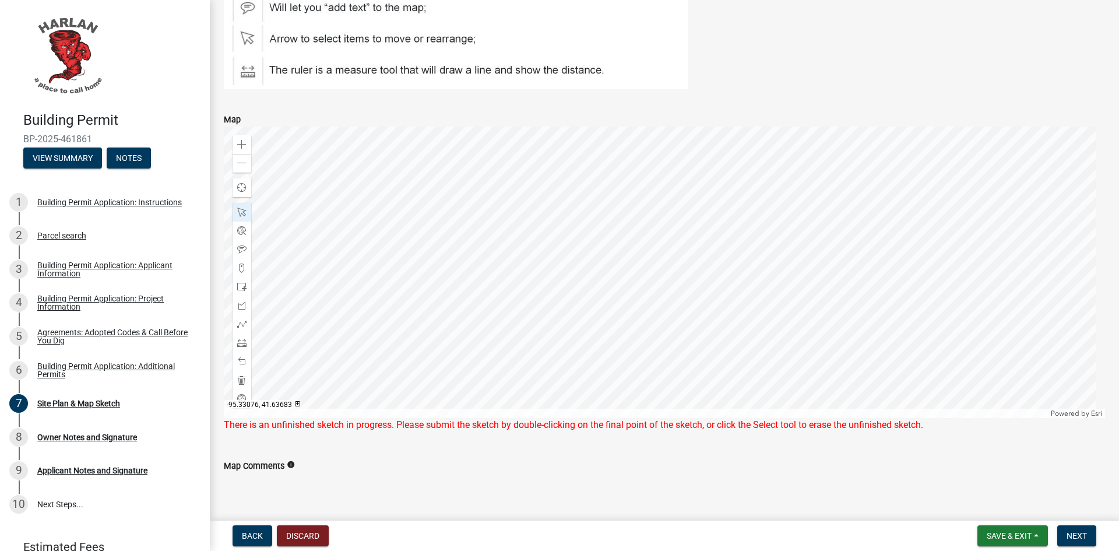
click at [620, 288] on div at bounding box center [664, 271] width 881 height 291
click at [242, 322] on span at bounding box center [241, 323] width 9 height 9
click at [241, 287] on span at bounding box center [241, 286] width 9 height 9
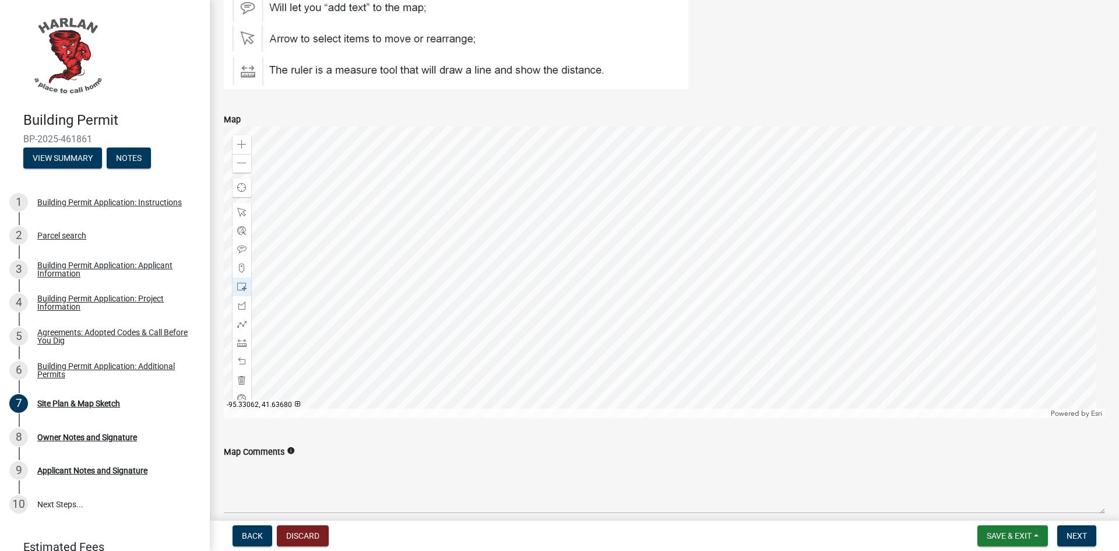
click at [729, 316] on div at bounding box center [664, 271] width 881 height 291
click at [1085, 535] on span "Next" at bounding box center [1076, 535] width 20 height 9
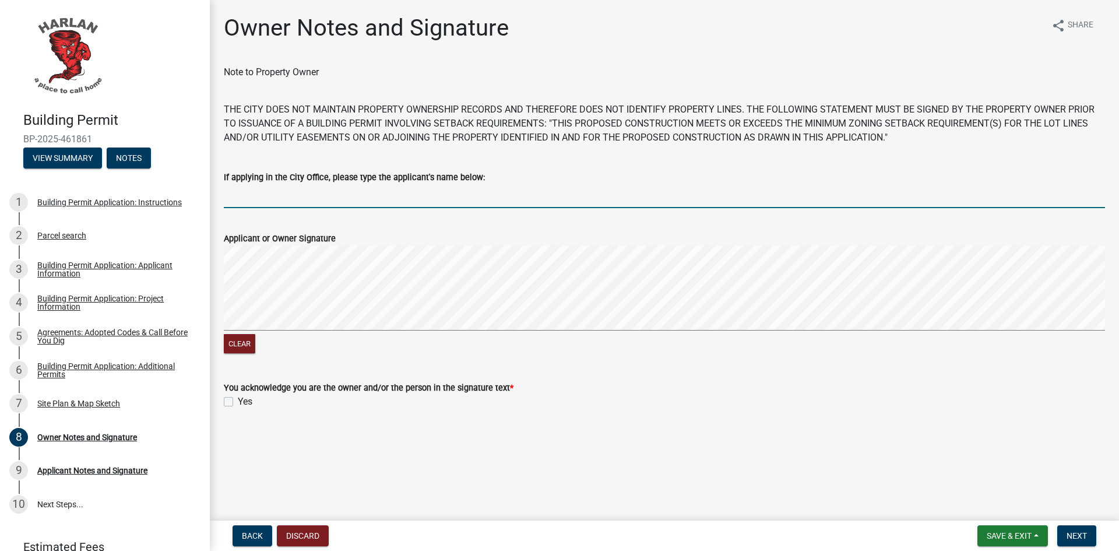
click at [284, 200] on input "If applying in the City Office, please type the applicant's name below:" at bounding box center [664, 196] width 881 height 24
click at [372, 331] on signature-pad at bounding box center [664, 289] width 881 height 89
click at [355, 331] on signature-pad at bounding box center [664, 289] width 881 height 89
click at [379, 334] on div "Clear" at bounding box center [664, 300] width 881 height 111
click at [238, 399] on label "Yes" at bounding box center [245, 401] width 15 height 14
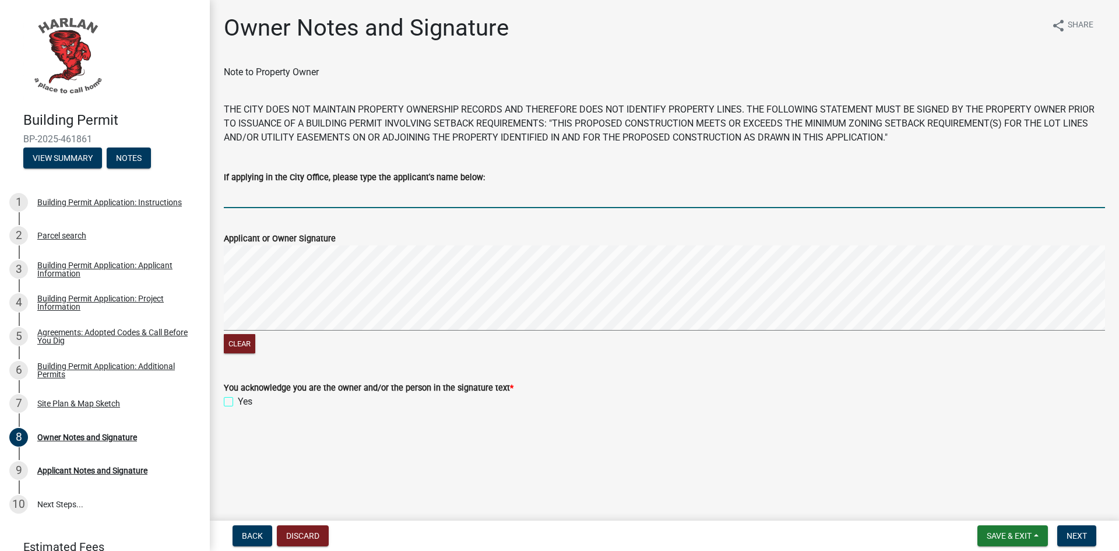
click at [238, 399] on input "Yes" at bounding box center [242, 398] width 8 height 8
checkbox input "true"
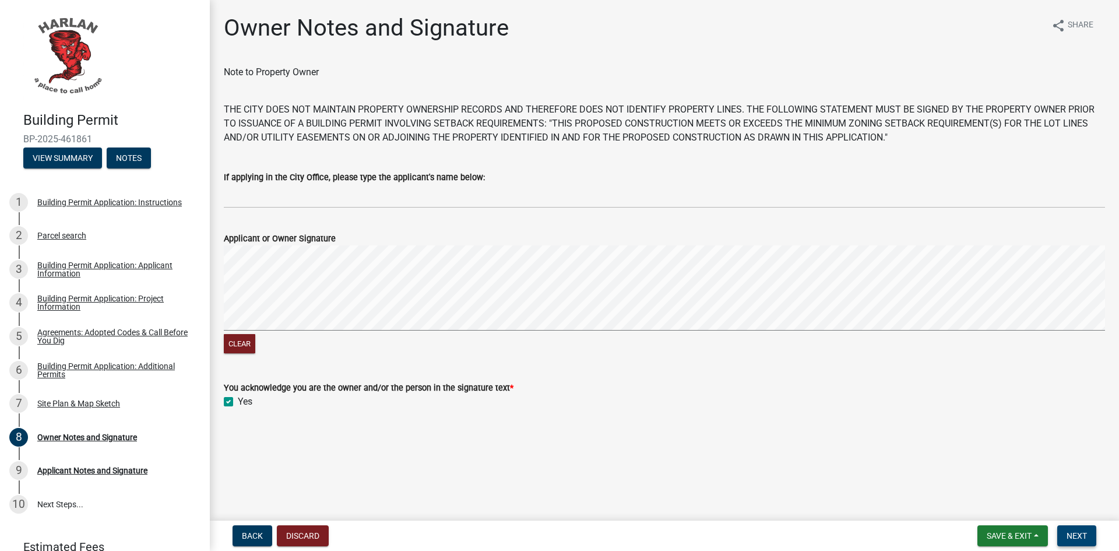
click at [1077, 532] on span "Next" at bounding box center [1076, 535] width 20 height 9
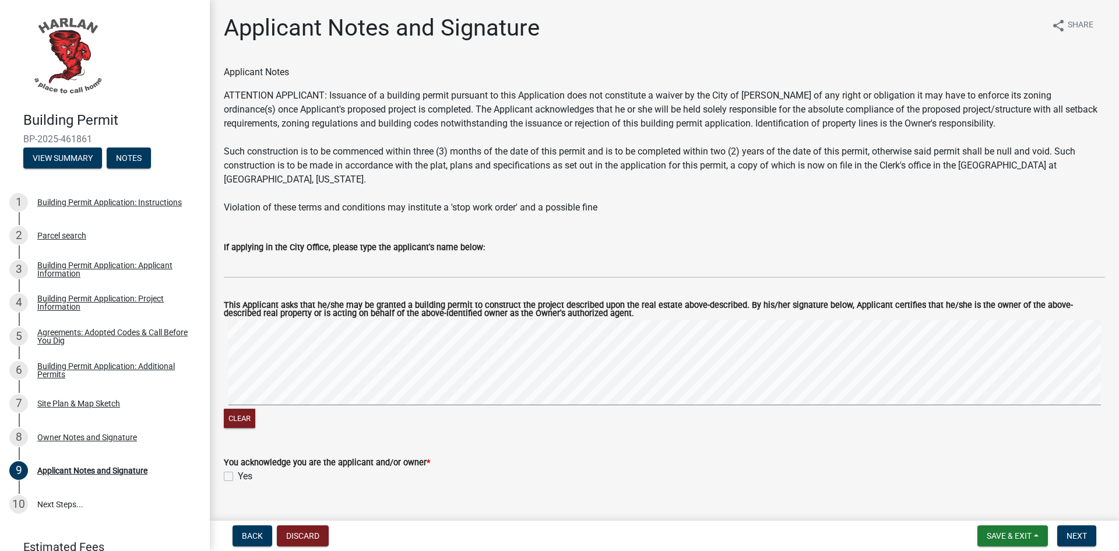
click at [370, 393] on signature-pad at bounding box center [664, 364] width 881 height 89
click at [389, 393] on signature-pad at bounding box center [664, 364] width 881 height 89
click at [238, 469] on label "Yes" at bounding box center [245, 476] width 15 height 14
click at [238, 469] on input "Yes" at bounding box center [242, 473] width 8 height 8
checkbox input "true"
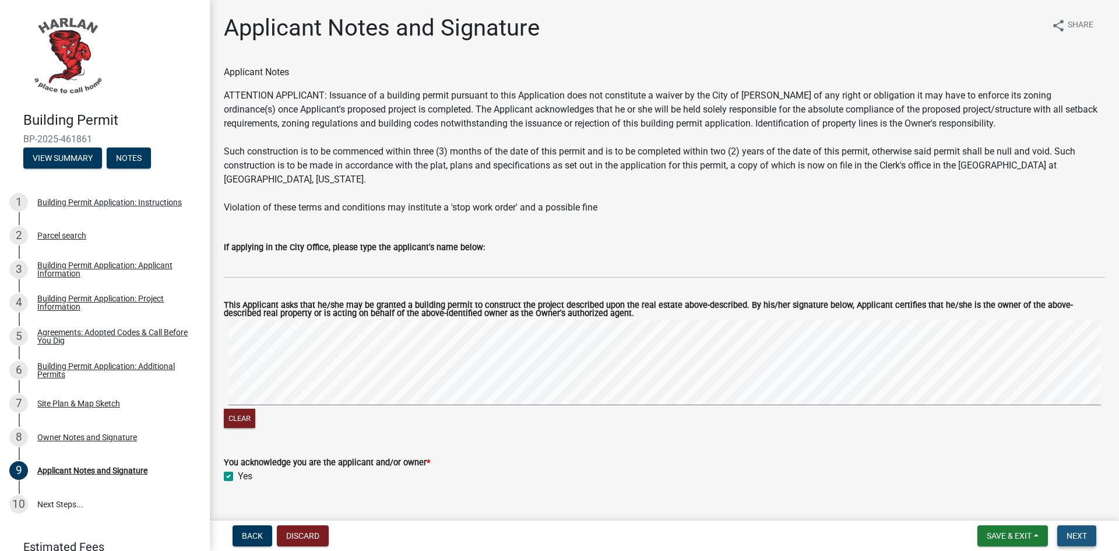
click at [1080, 533] on span "Next" at bounding box center [1076, 535] width 20 height 9
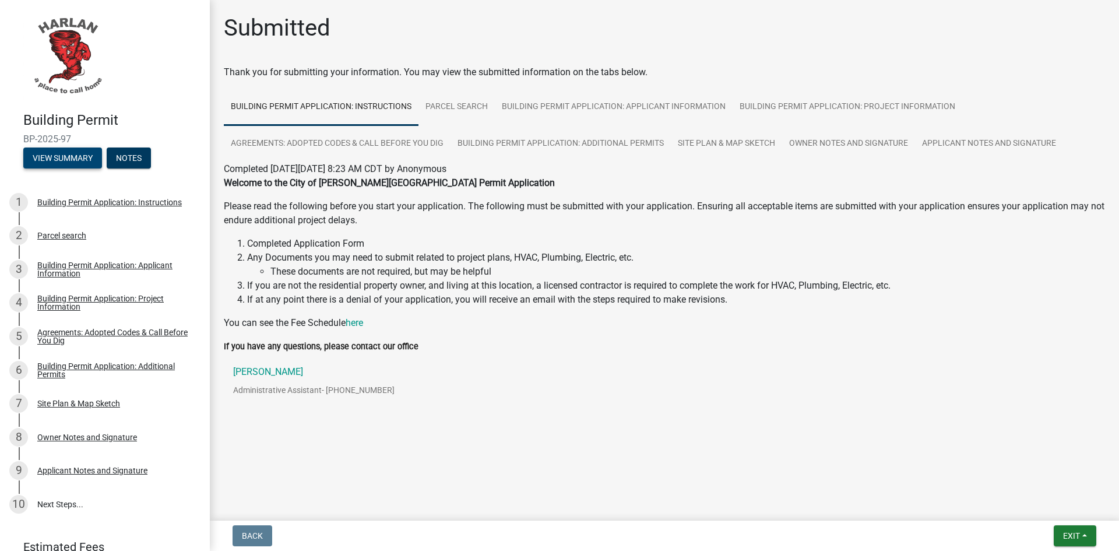
click at [72, 157] on button "View Summary" at bounding box center [62, 157] width 79 height 21
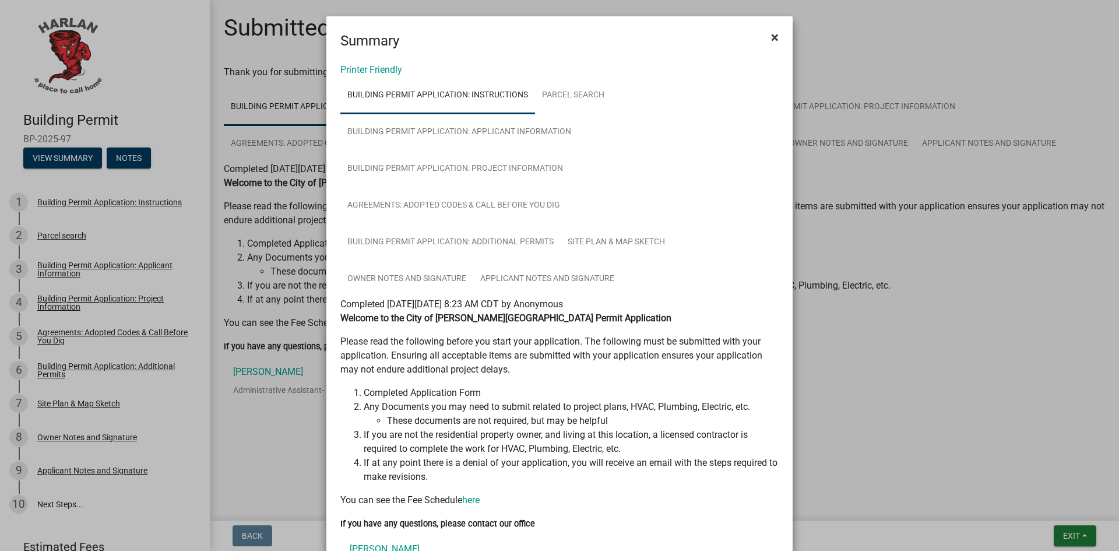
click at [772, 37] on span "×" at bounding box center [775, 37] width 8 height 16
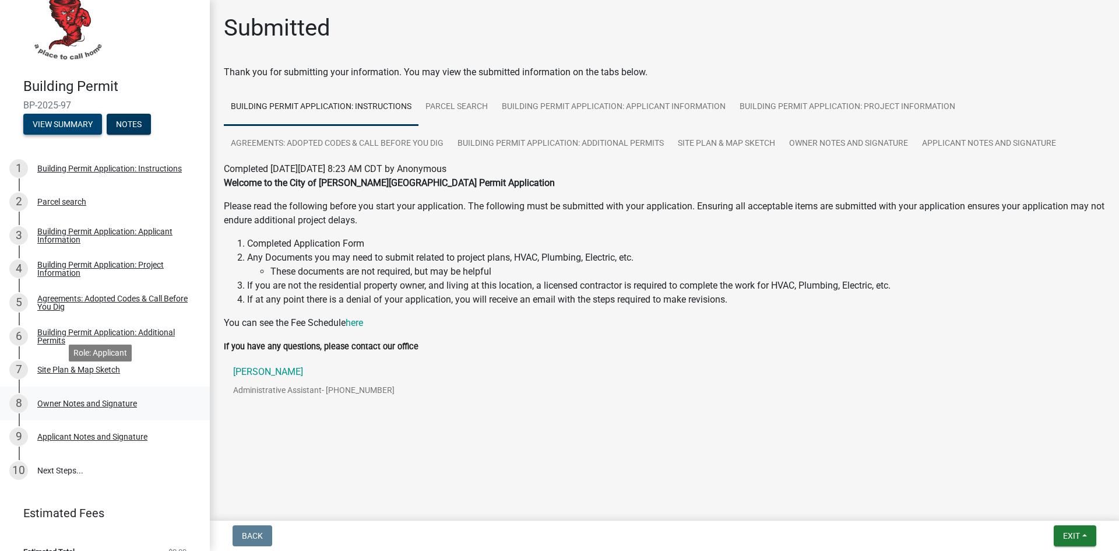
scroll to position [52, 0]
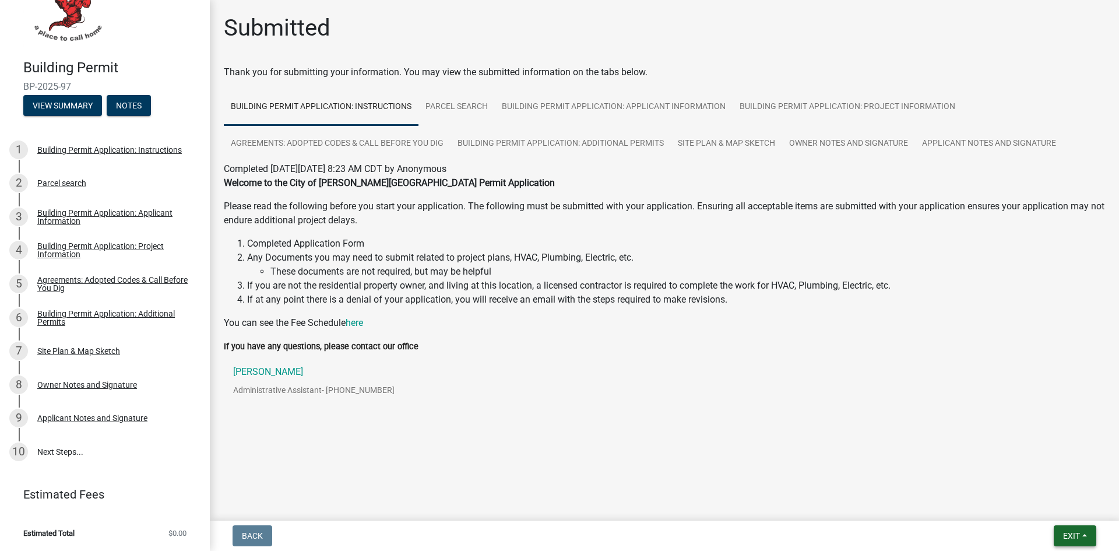
click at [1076, 533] on span "Exit" at bounding box center [1071, 535] width 17 height 9
click at [1040, 500] on button "Save & Exit" at bounding box center [1049, 505] width 93 height 28
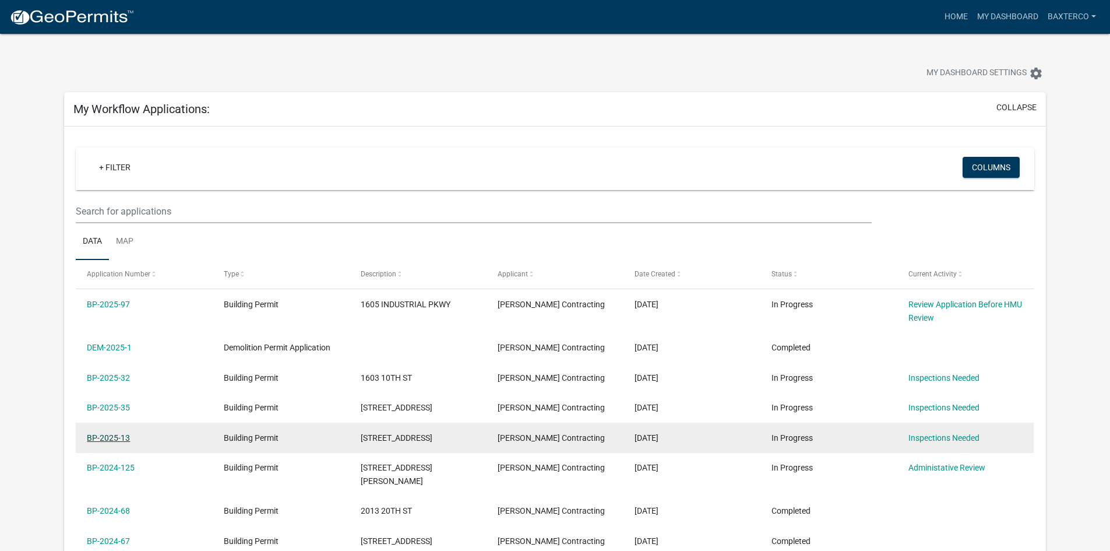
click at [119, 435] on link "BP-2025-13" at bounding box center [108, 437] width 43 height 9
